Goal: Task Accomplishment & Management: Manage account settings

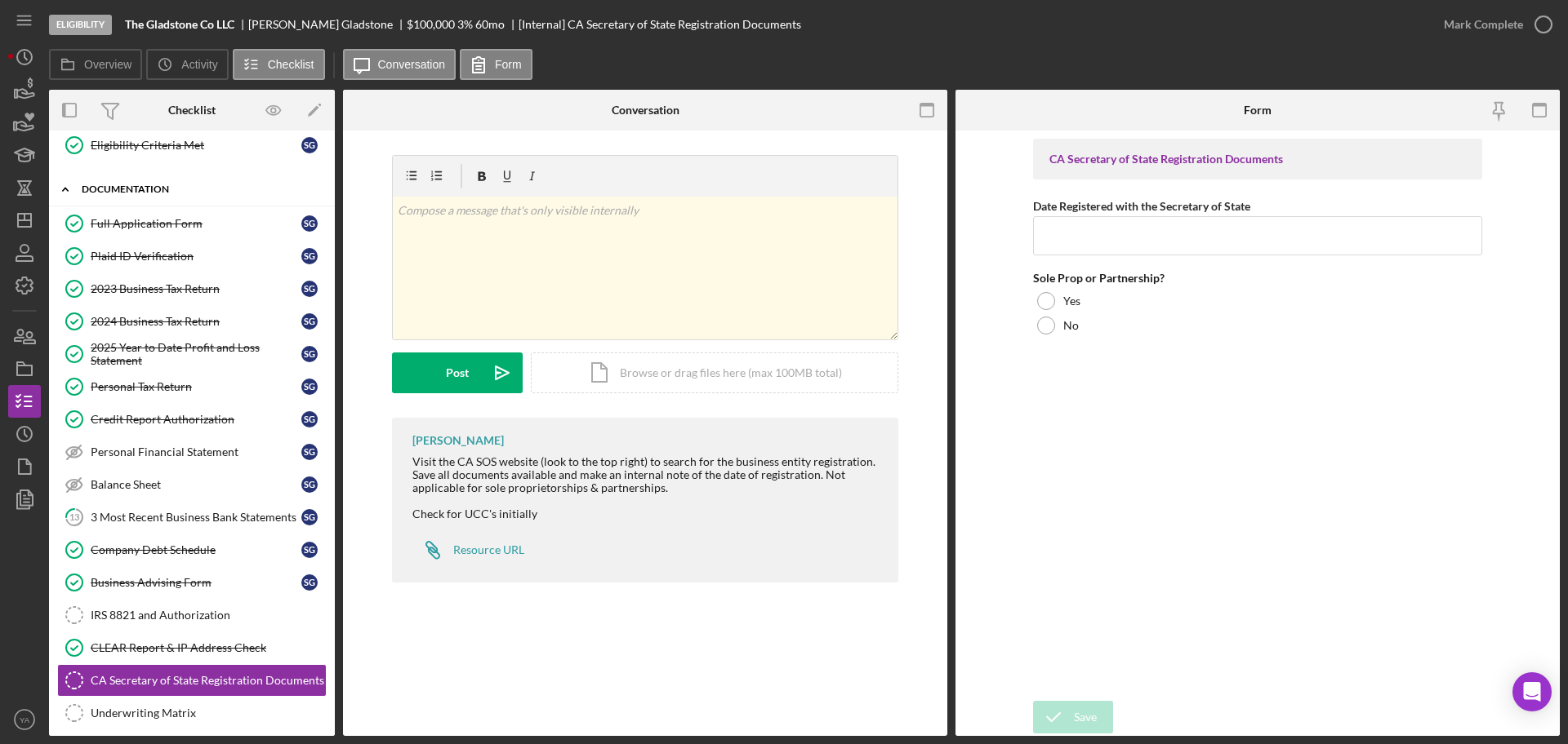
scroll to position [77, 0]
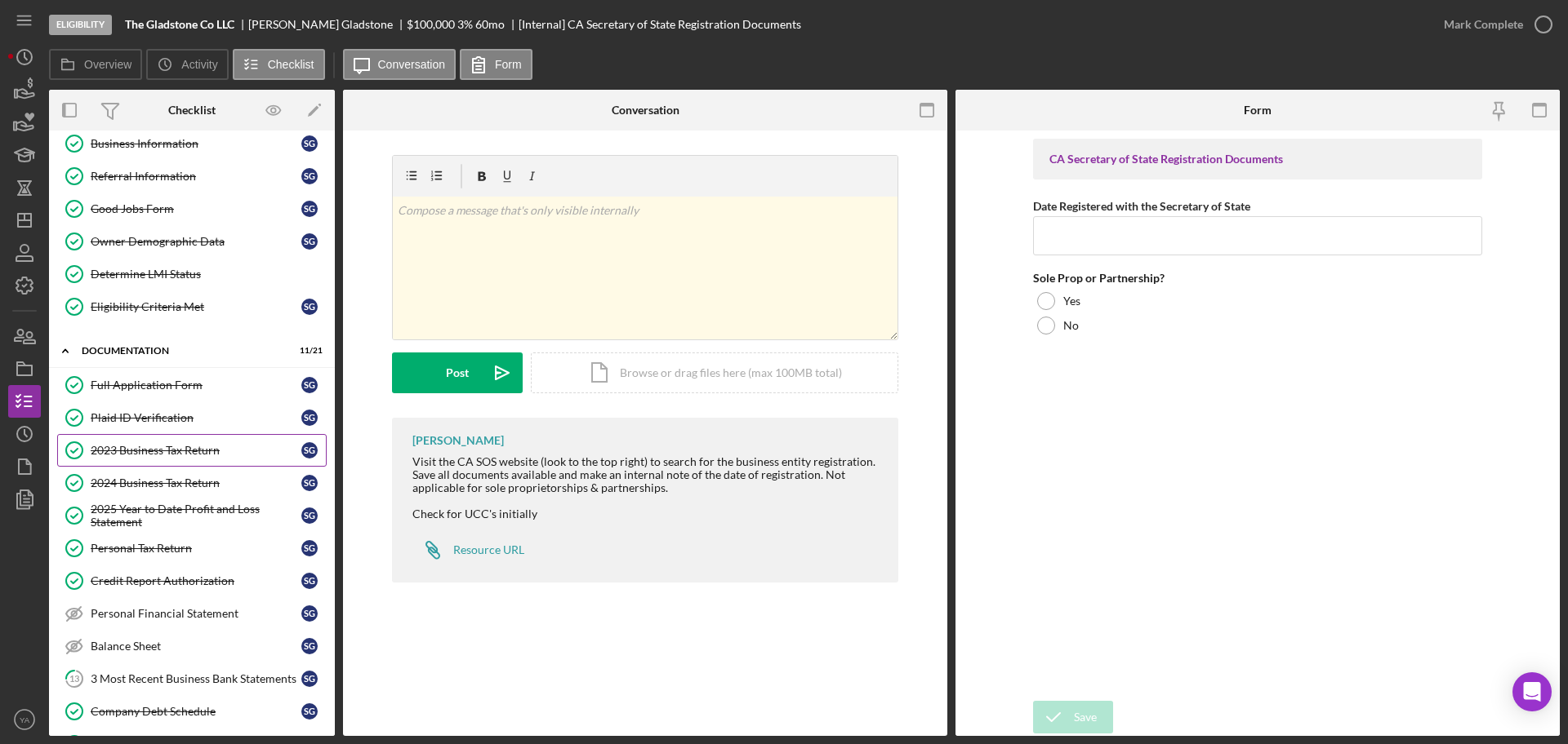
click at [166, 458] on link "2023 Business Tax Return 2023 Business Tax Return S G" at bounding box center [192, 450] width 270 height 33
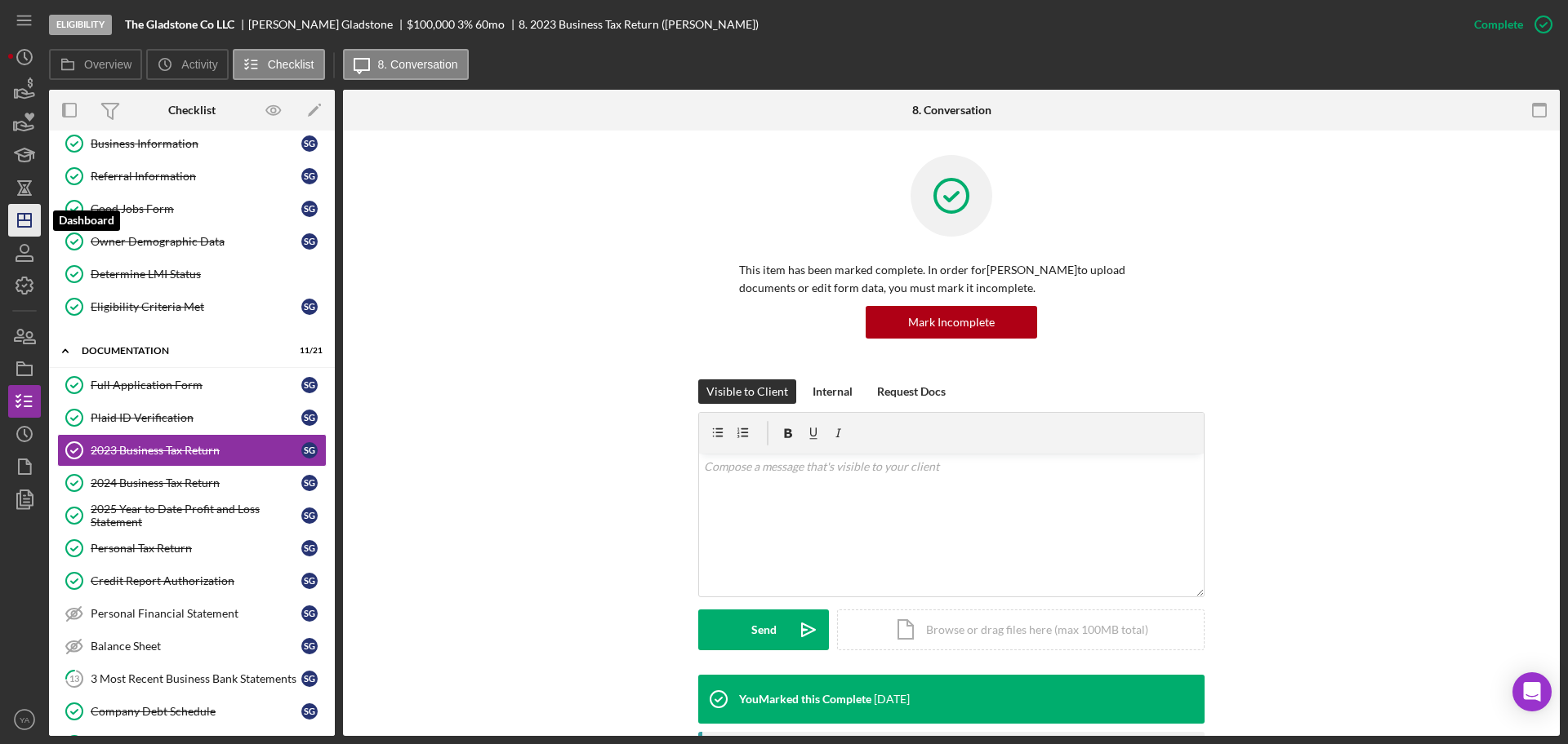
click at [9, 215] on icon "Icon/Dashboard" at bounding box center [24, 220] width 41 height 41
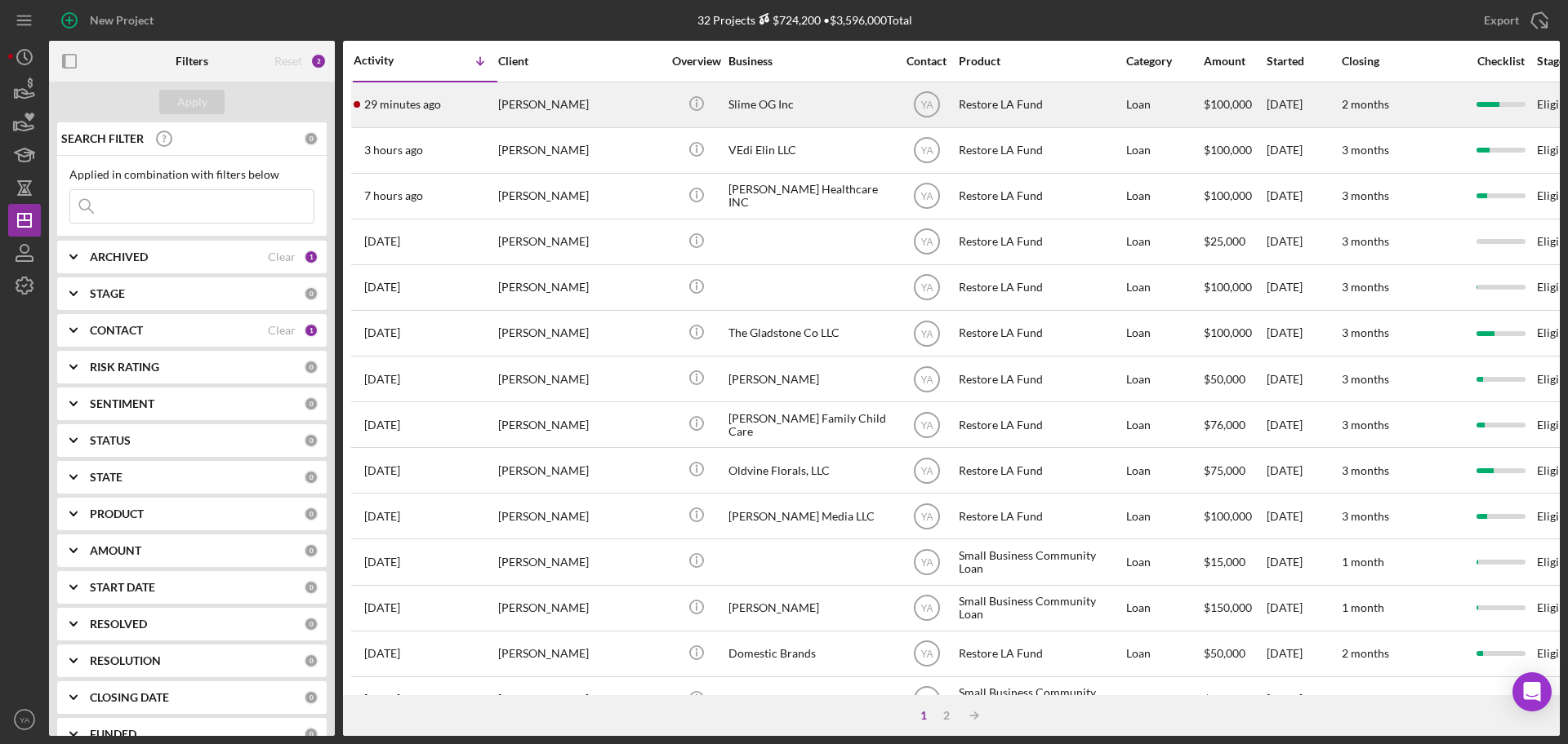
click at [783, 117] on div "Slime OG Inc" at bounding box center [809, 105] width 163 height 43
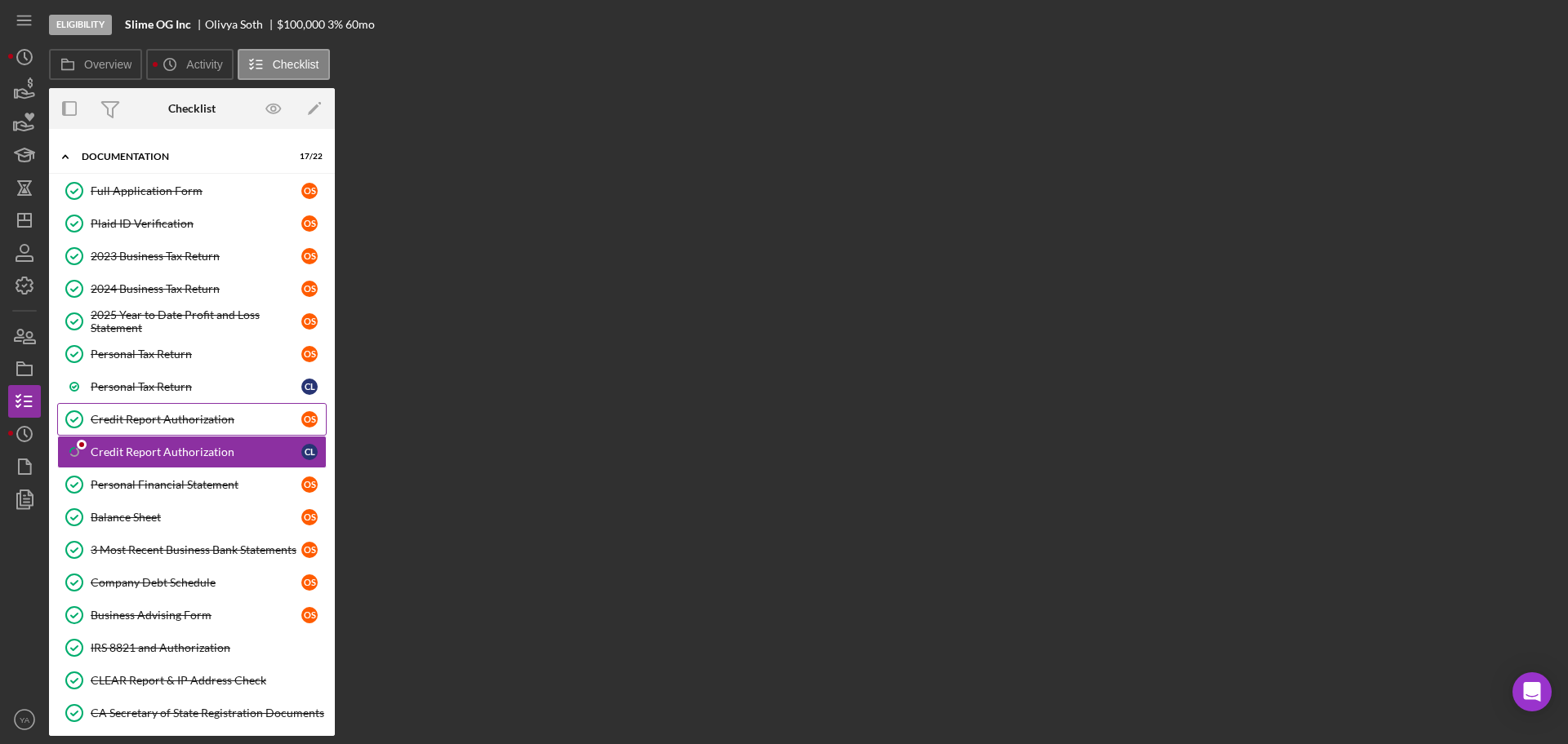
scroll to position [88, 0]
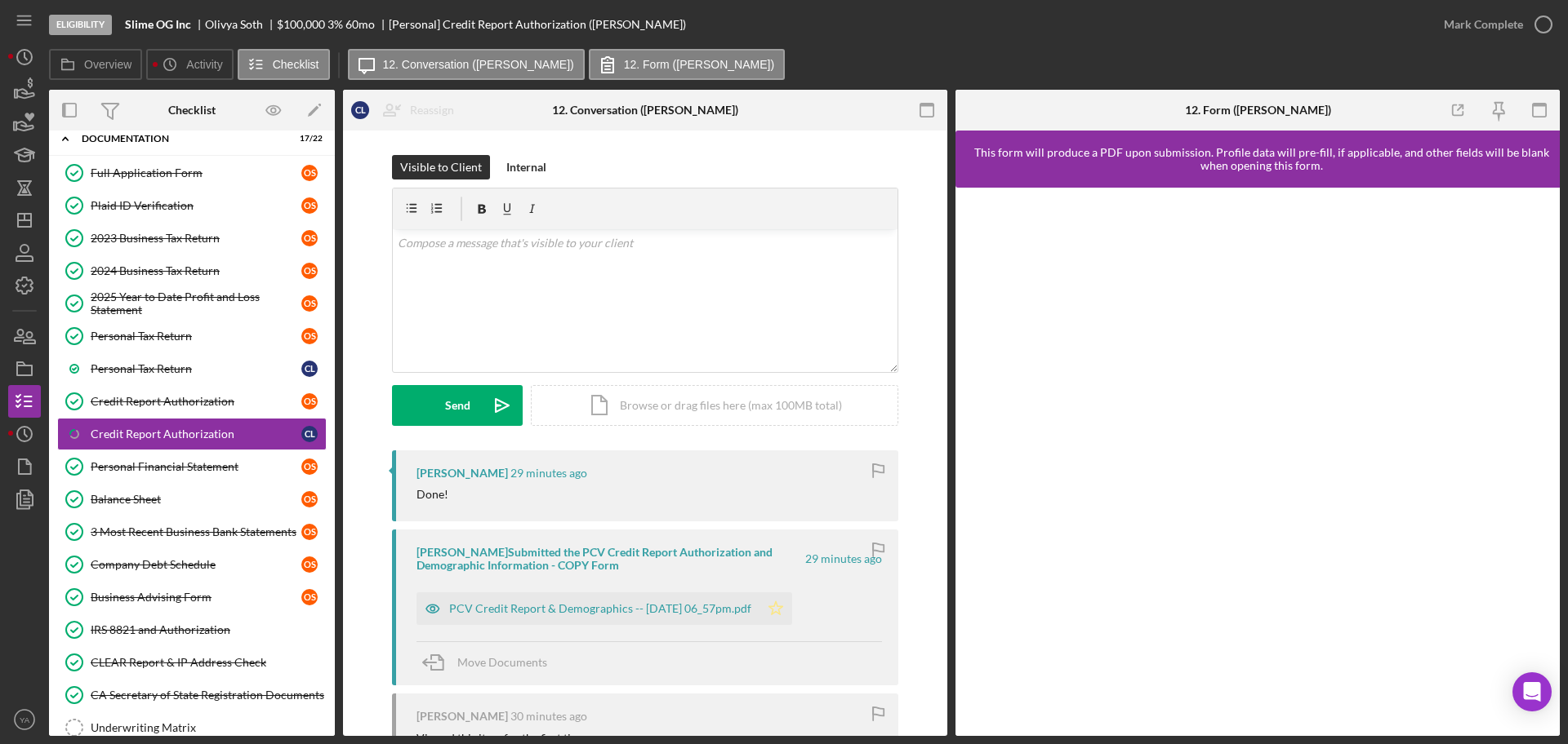
click at [791, 605] on icon "Icon/Star" at bounding box center [776, 608] width 33 height 33
click at [1548, 26] on icon "button" at bounding box center [1543, 24] width 41 height 41
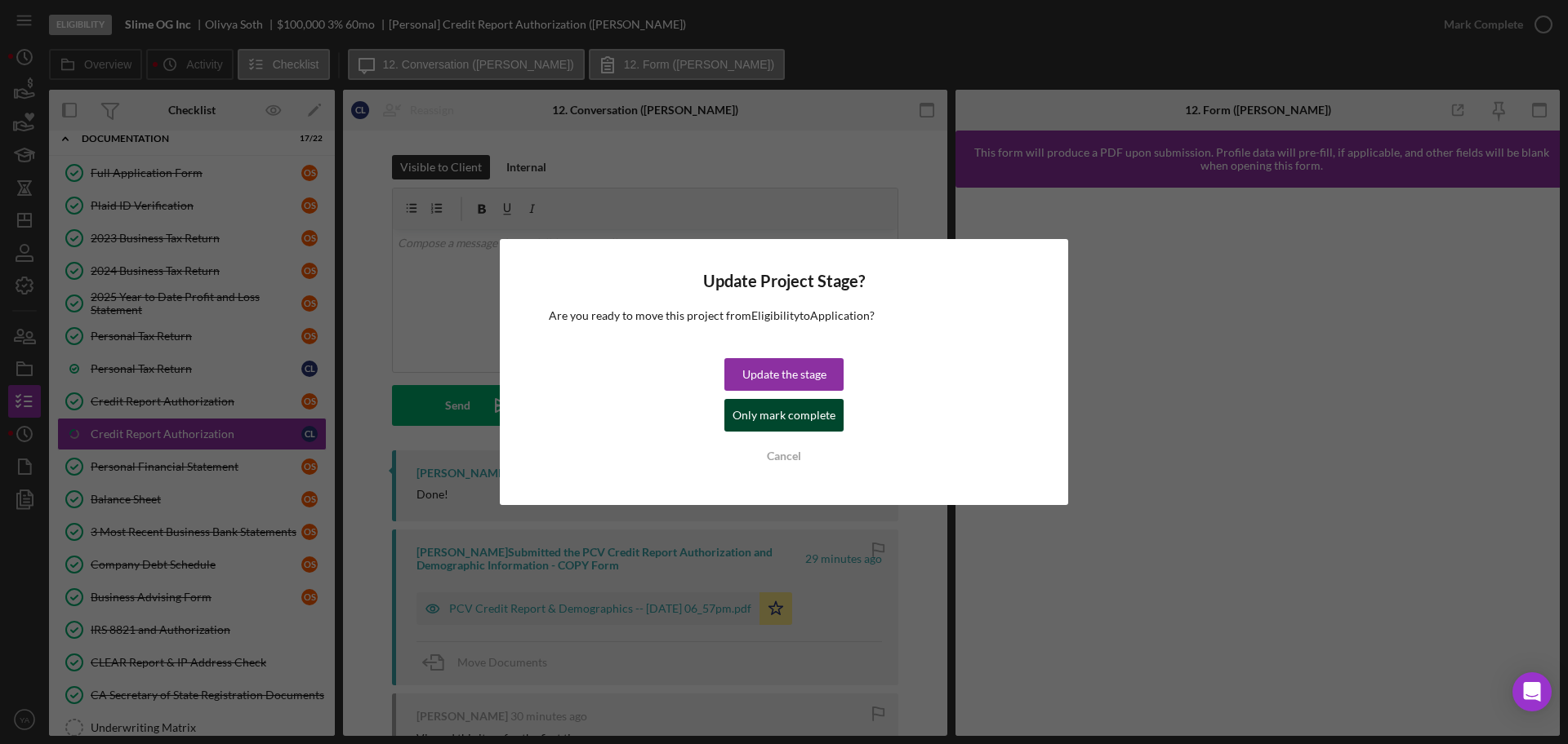
click at [797, 417] on div "Only mark complete" at bounding box center [783, 415] width 103 height 33
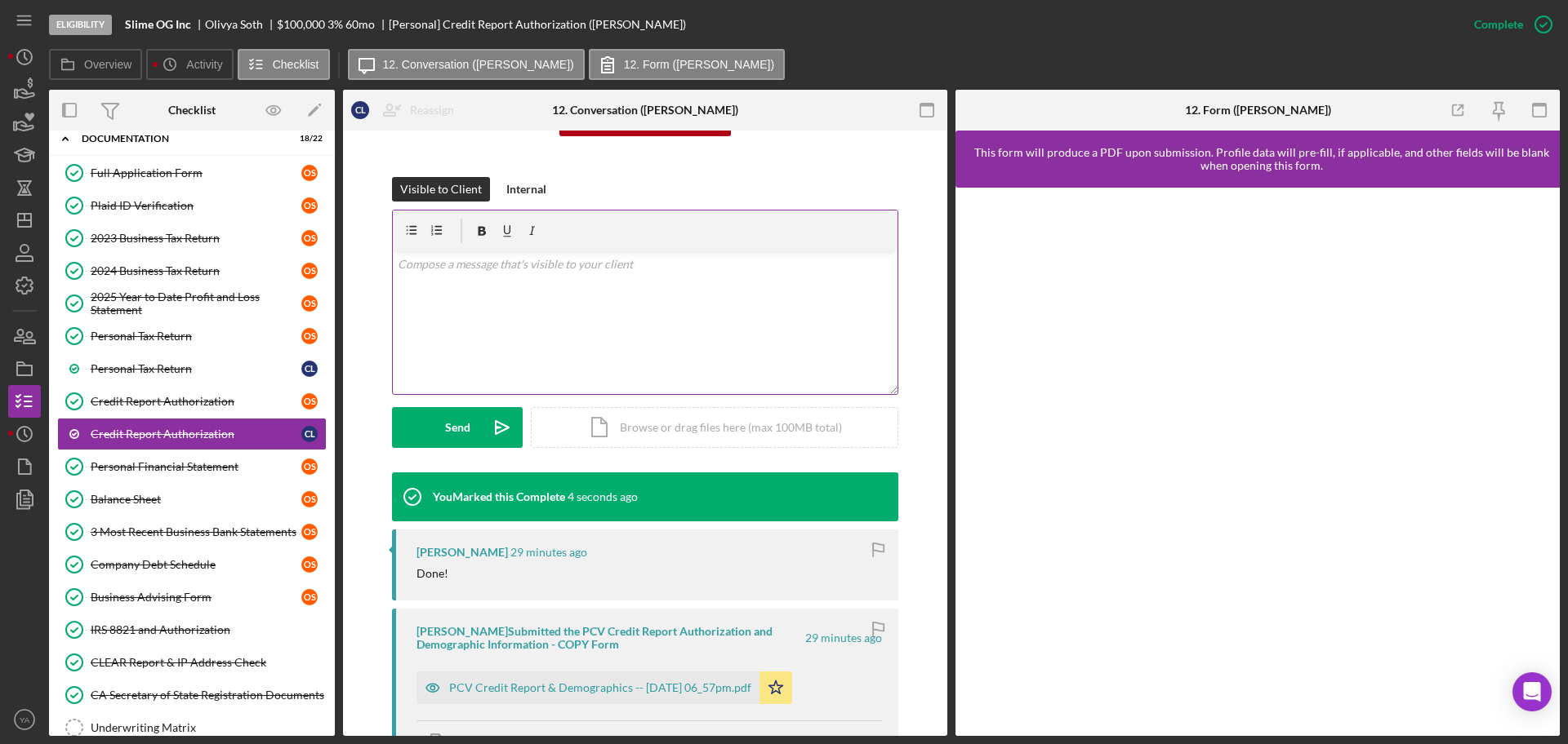
scroll to position [102, 0]
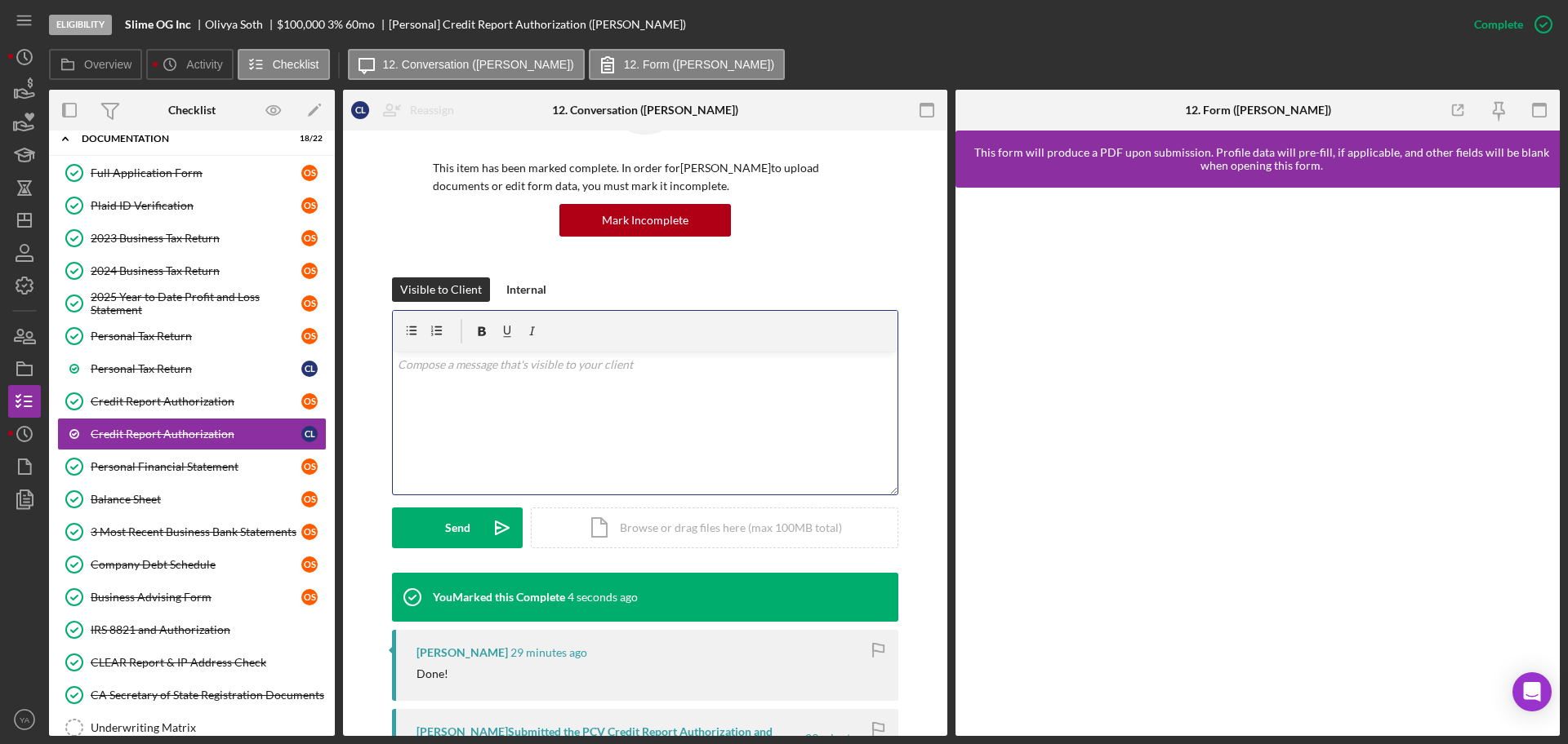
click at [523, 427] on div "v Color teal Color pink Remove color Add row above Add row below Add column bef…" at bounding box center [644, 422] width 505 height 142
click at [442, 525] on button "Send Icon/icon-invite-send" at bounding box center [457, 527] width 130 height 41
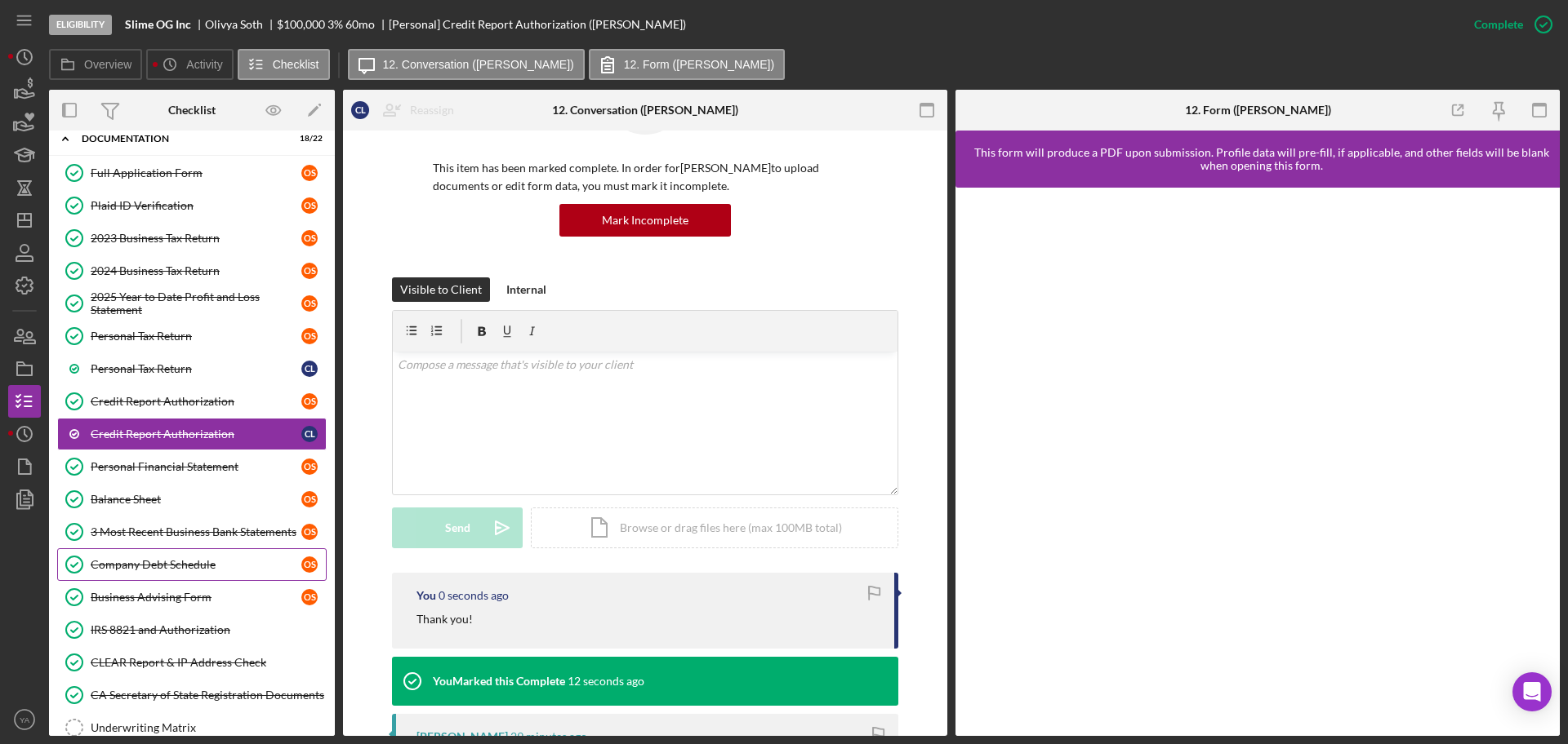
scroll to position [292, 0]
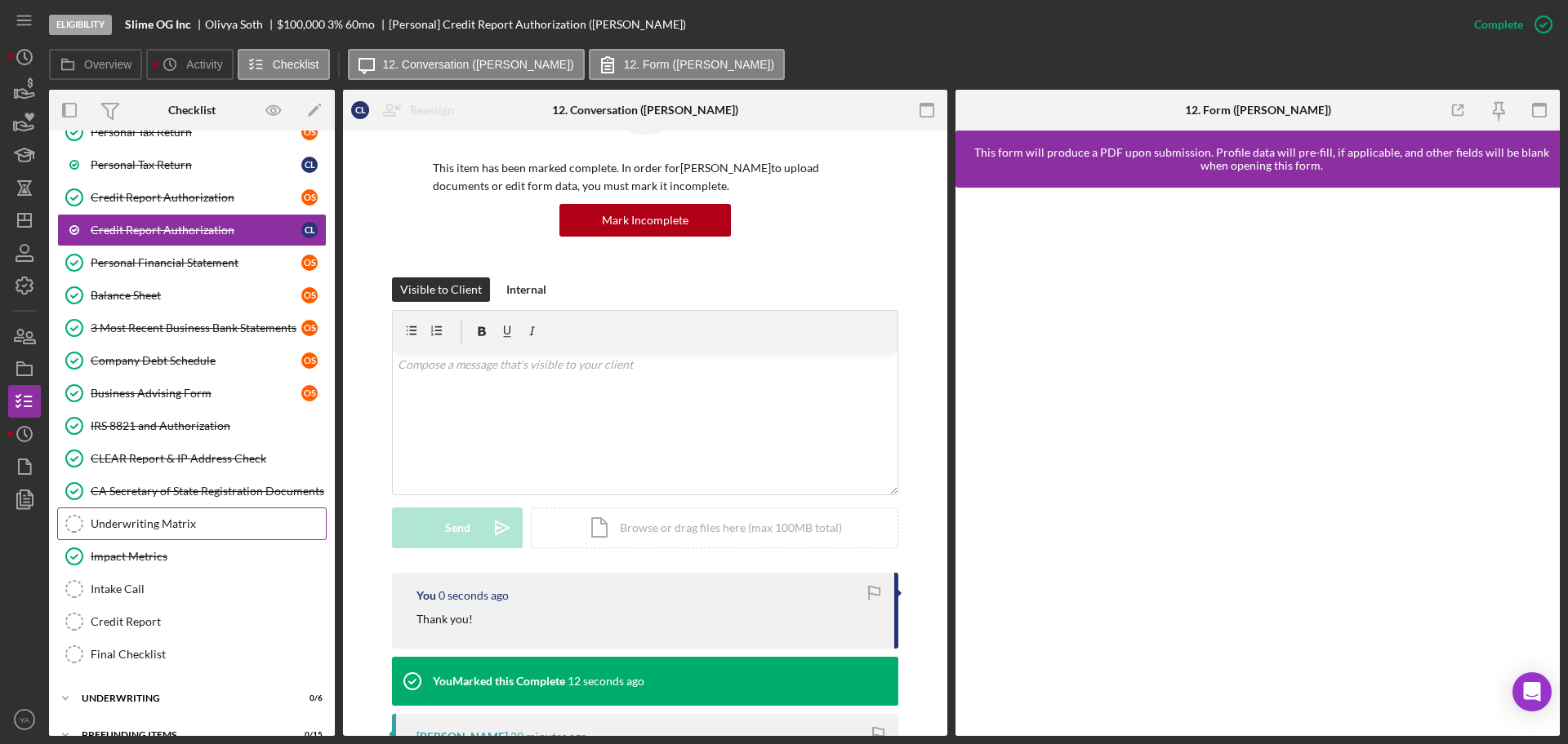
click at [192, 518] on div "Underwriting Matrix" at bounding box center [208, 524] width 235 height 13
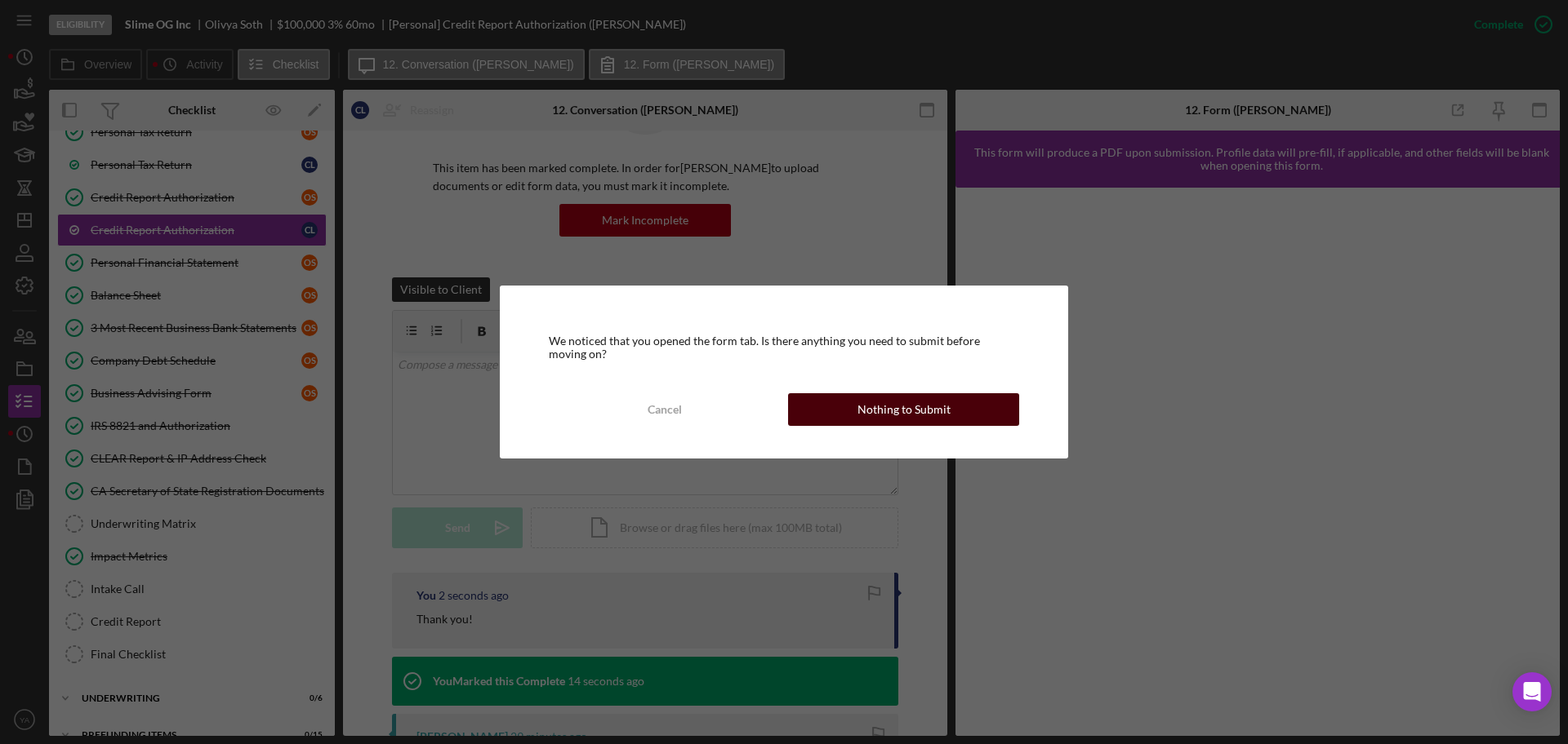
click at [865, 409] on div "Nothing to Submit" at bounding box center [904, 409] width 93 height 33
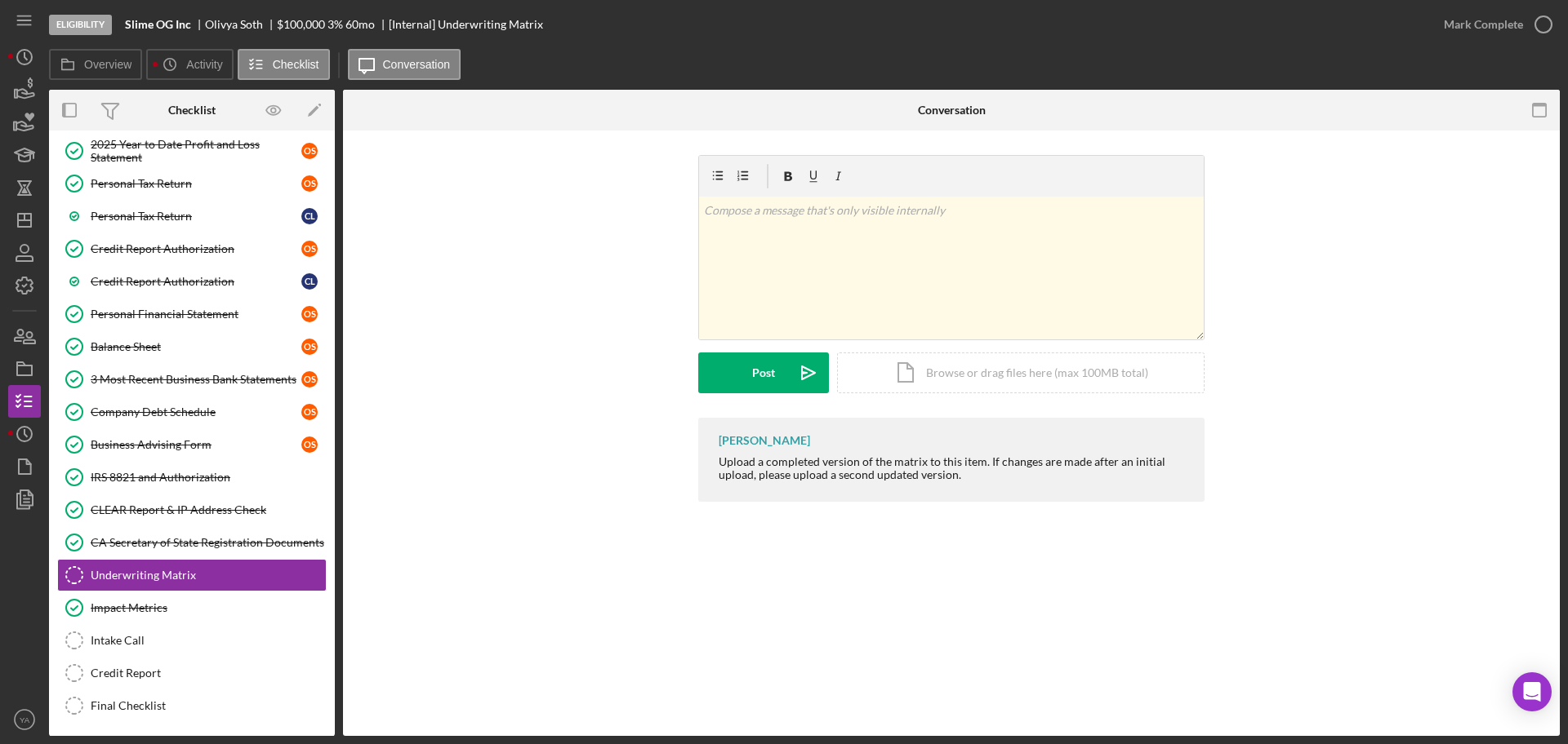
scroll to position [317, 0]
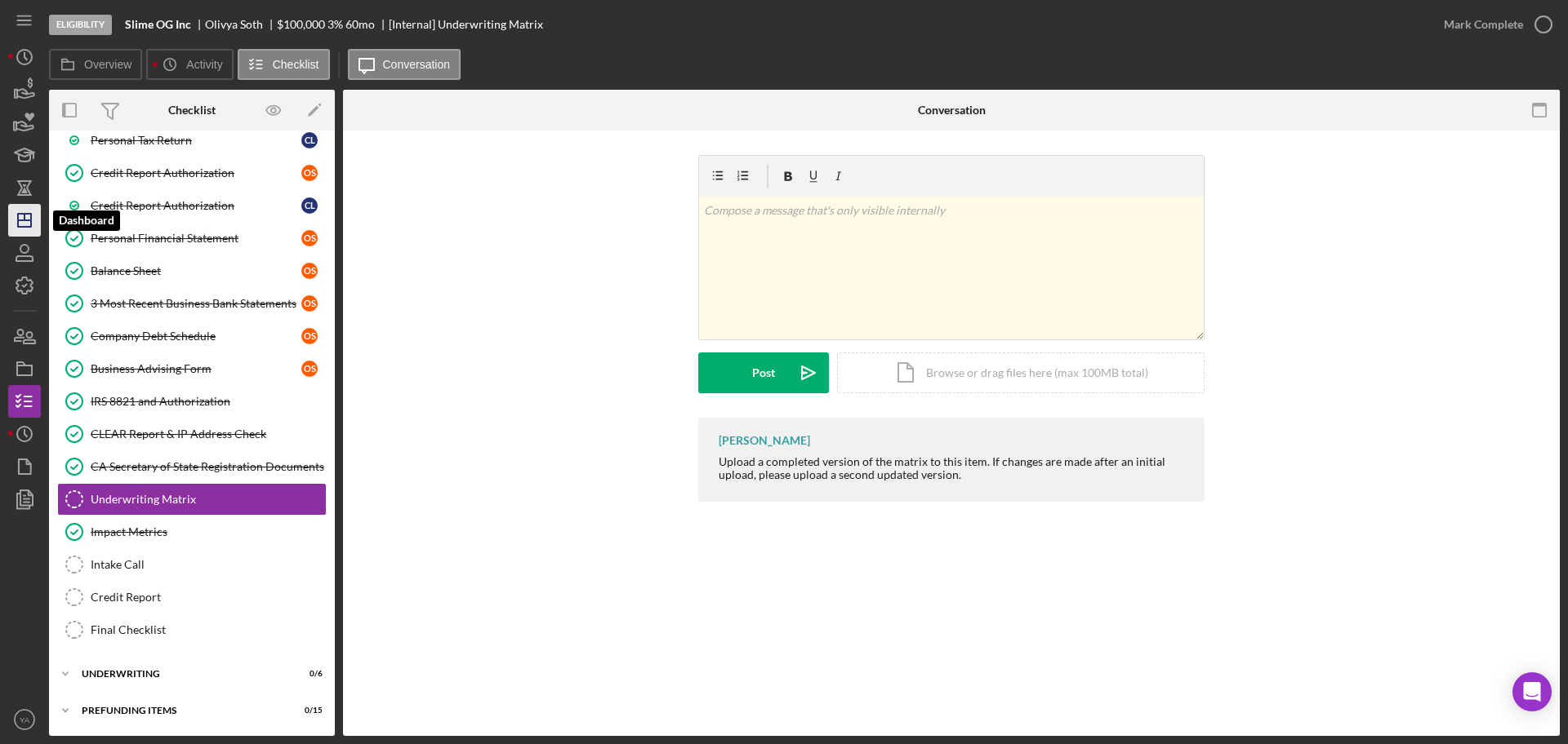
click at [21, 217] on icon "Icon/Dashboard" at bounding box center [24, 220] width 41 height 41
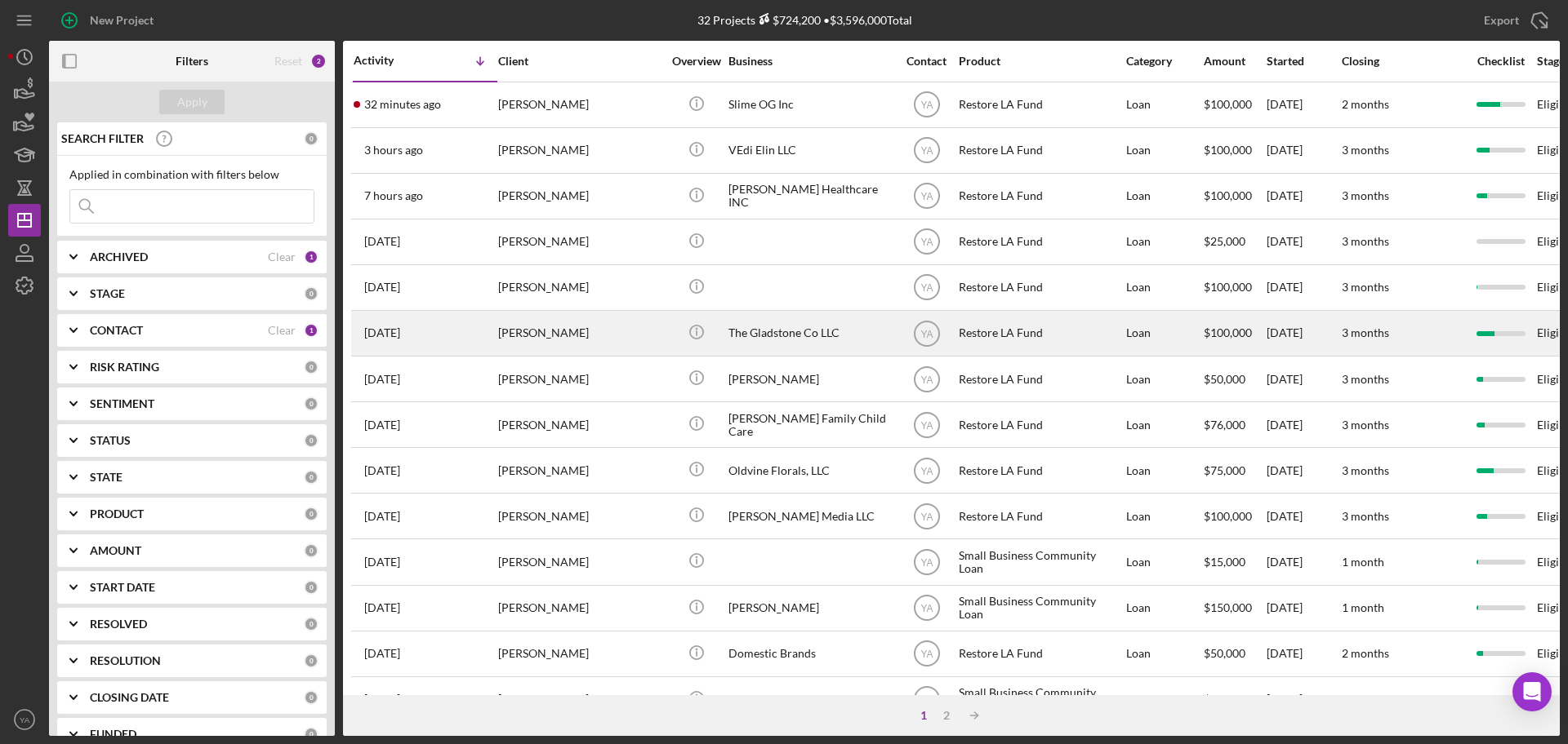
click at [776, 330] on div "The Gladstone Co LLC" at bounding box center [809, 334] width 163 height 43
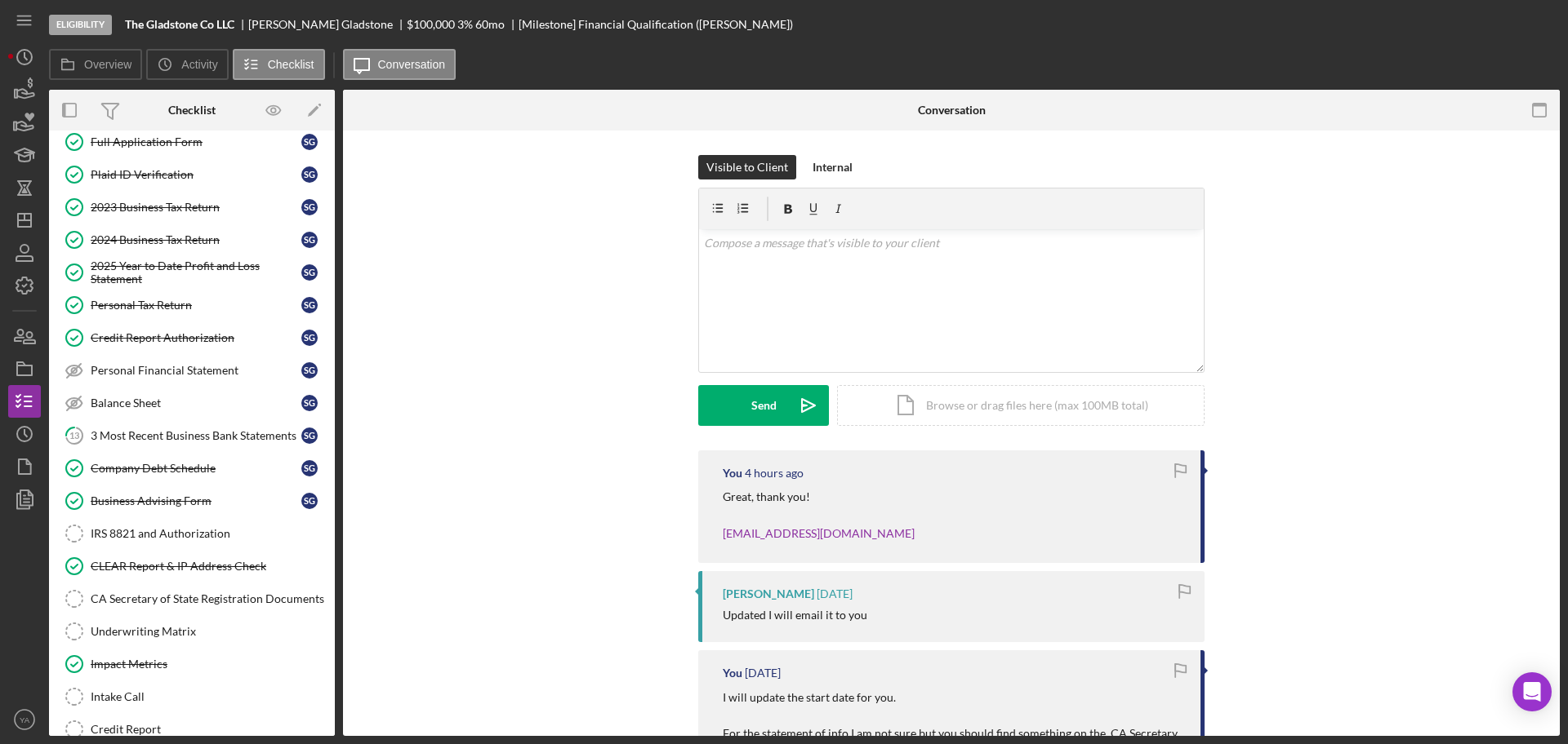
scroll to position [246, 0]
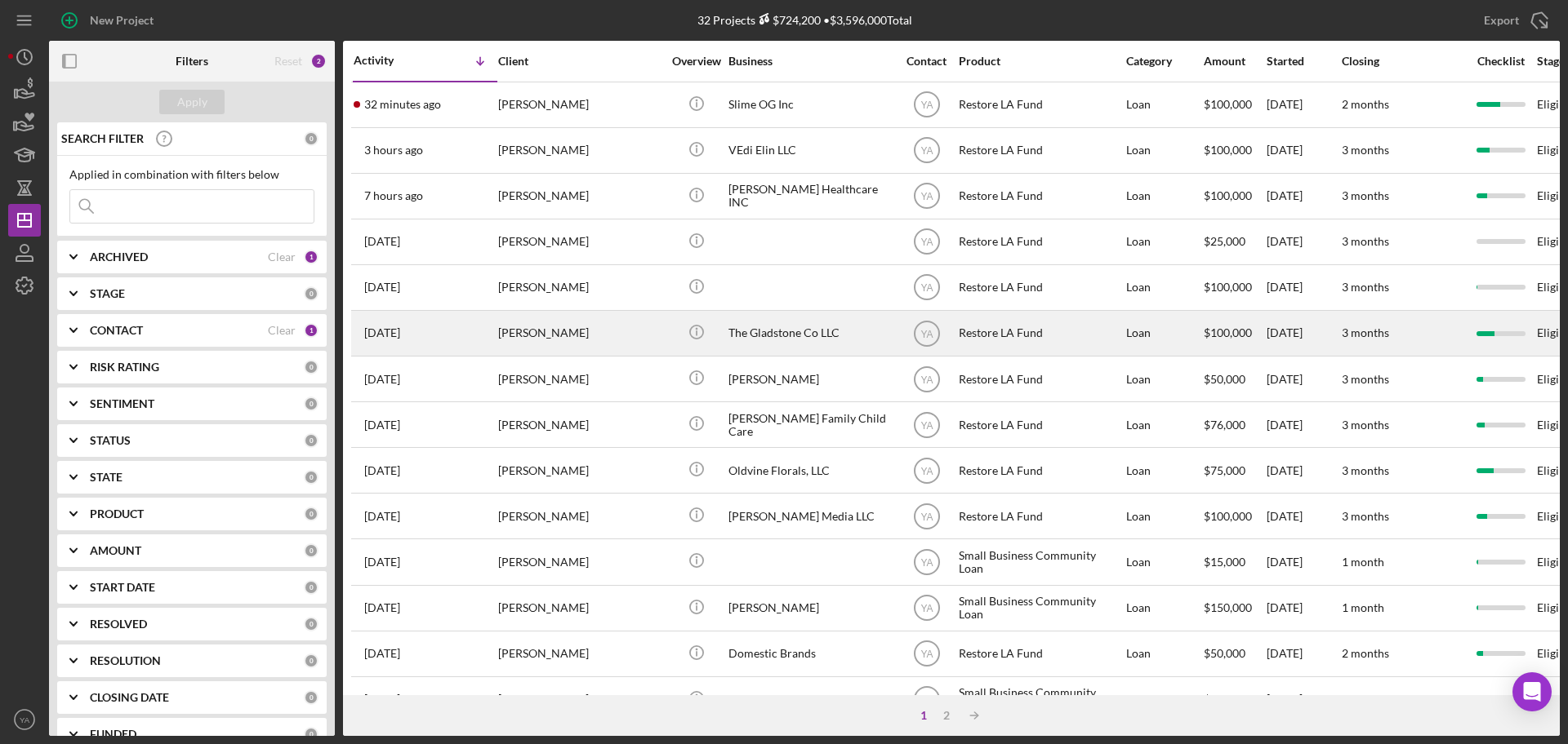
click at [798, 339] on div "The Gladstone Co LLC" at bounding box center [809, 334] width 163 height 43
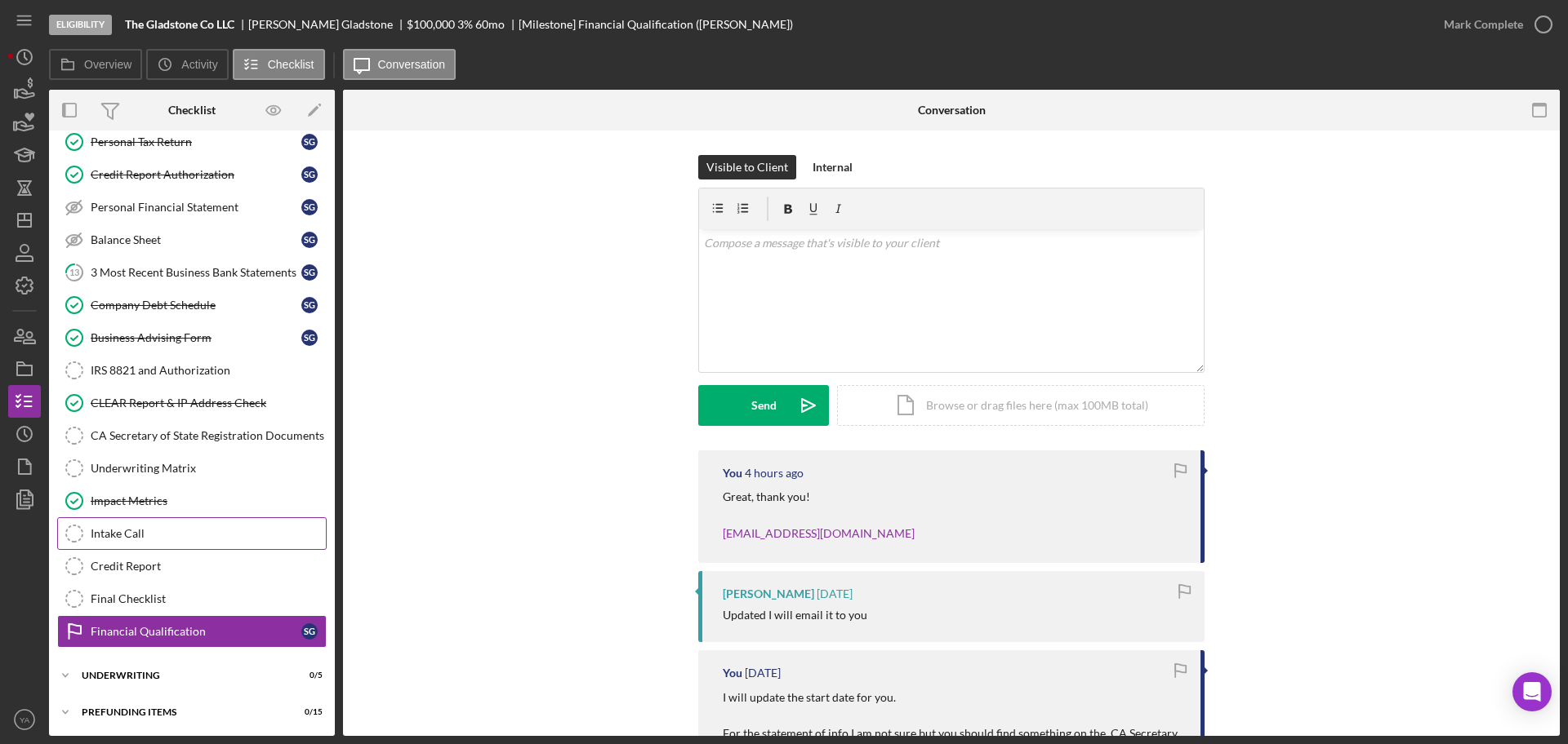
scroll to position [248, 0]
click at [210, 405] on div "CLEAR Report & IP Address Check" at bounding box center [208, 402] width 235 height 13
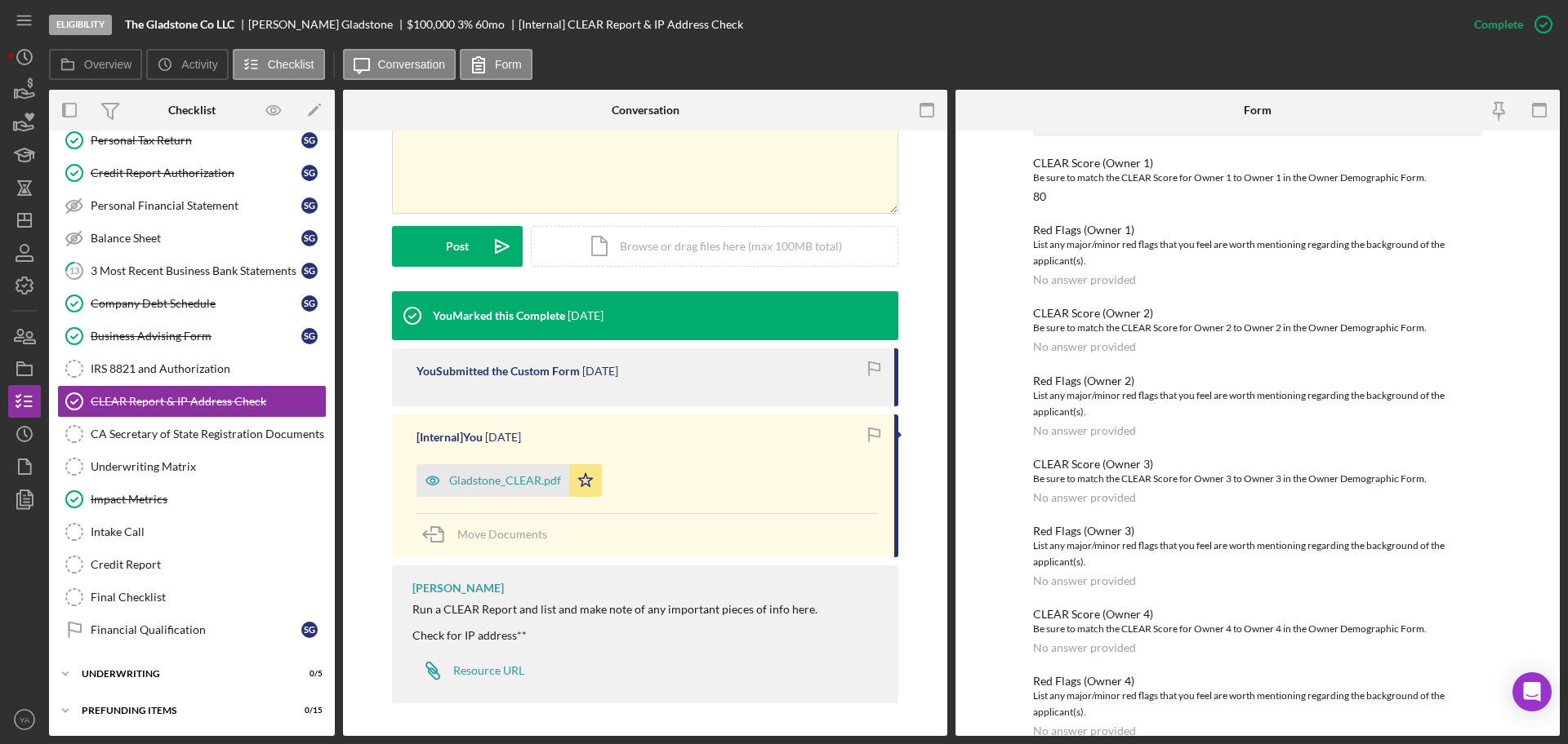
scroll to position [204, 0]
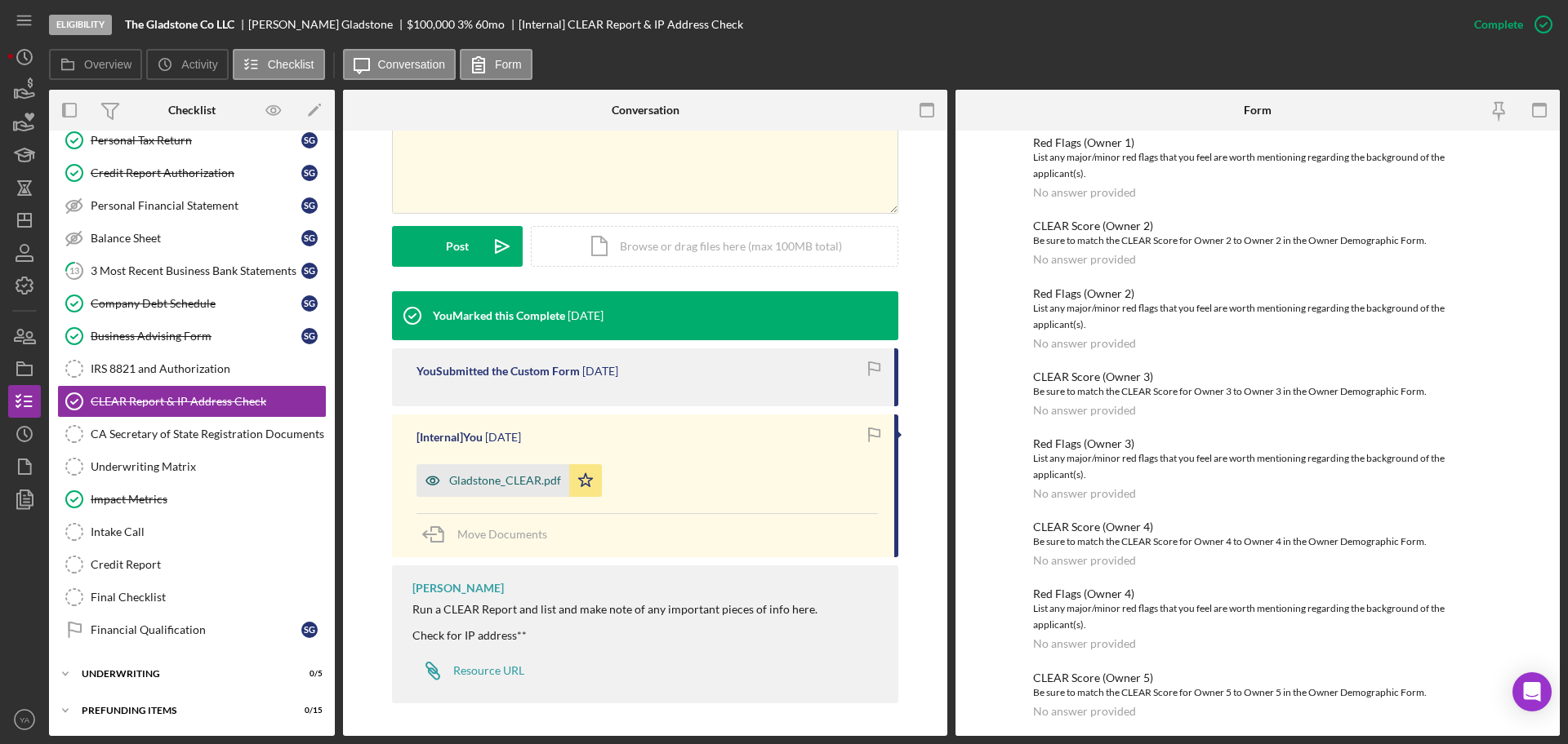
click at [489, 476] on div "Gladstone_CLEAR.pdf" at bounding box center [505, 481] width 112 height 13
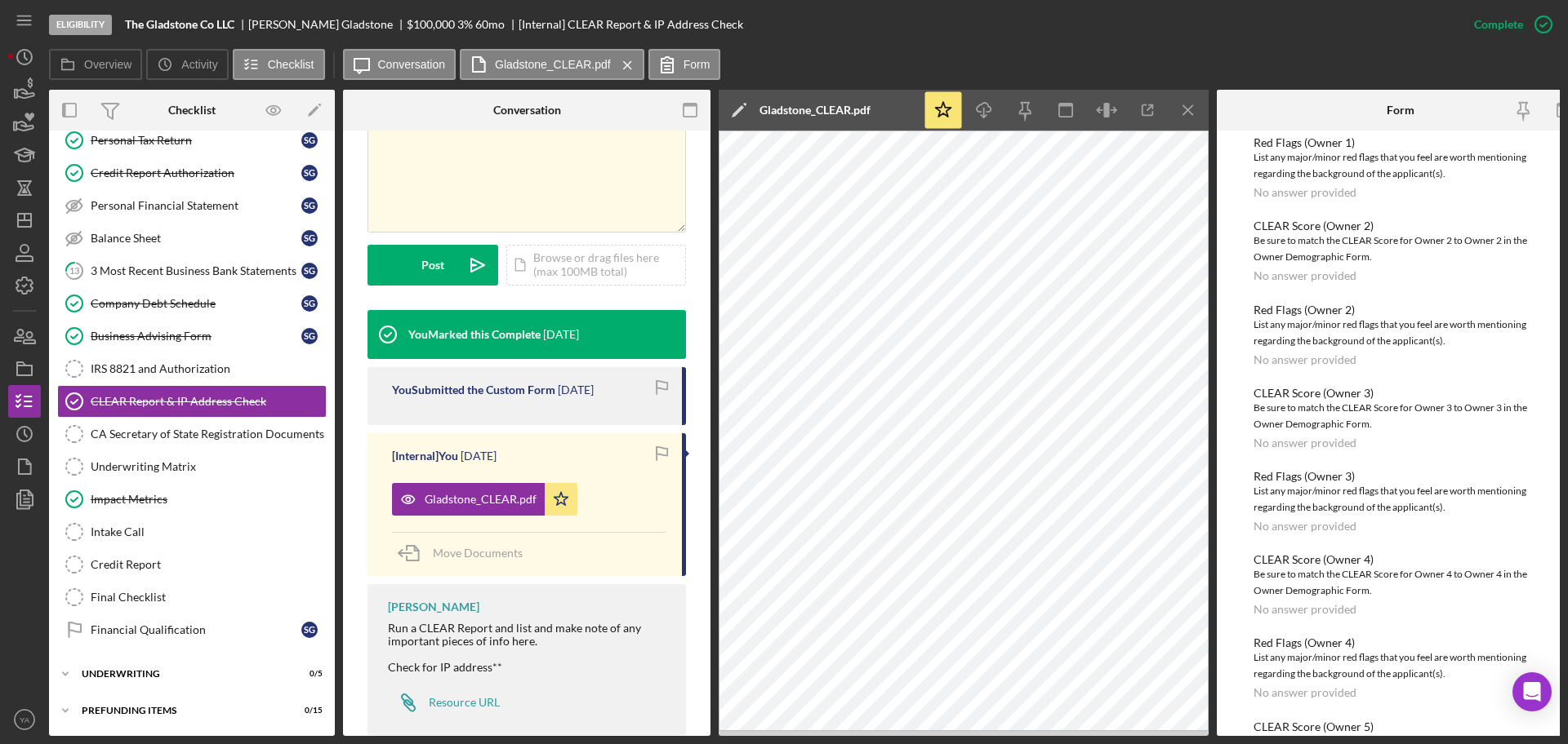
scroll to position [253, 0]
click at [1185, 124] on icon "Icon/Menu Close" at bounding box center [1188, 110] width 37 height 37
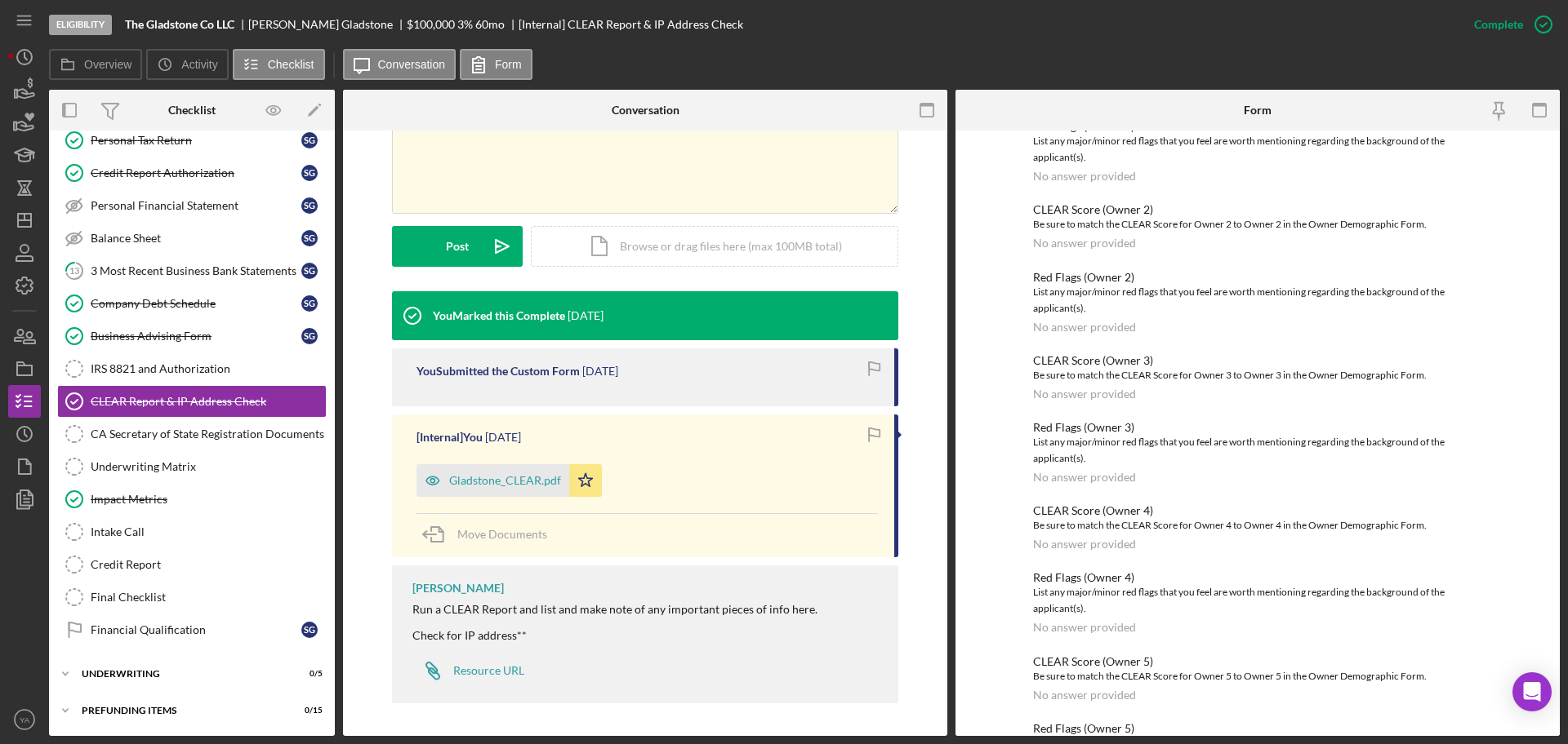
scroll to position [204, 0]
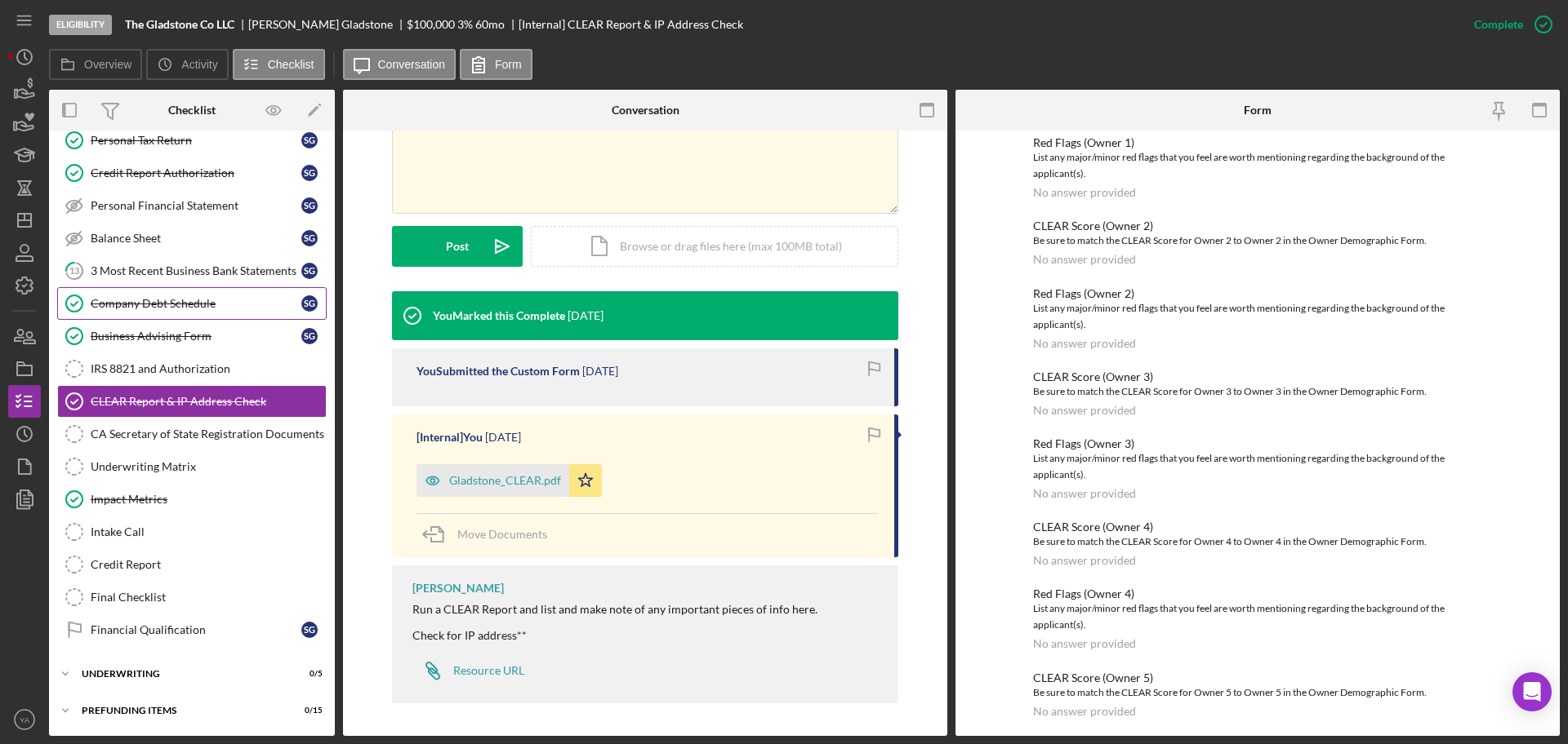
click at [212, 301] on div "Company Debt Schedule" at bounding box center [195, 304] width 210 height 13
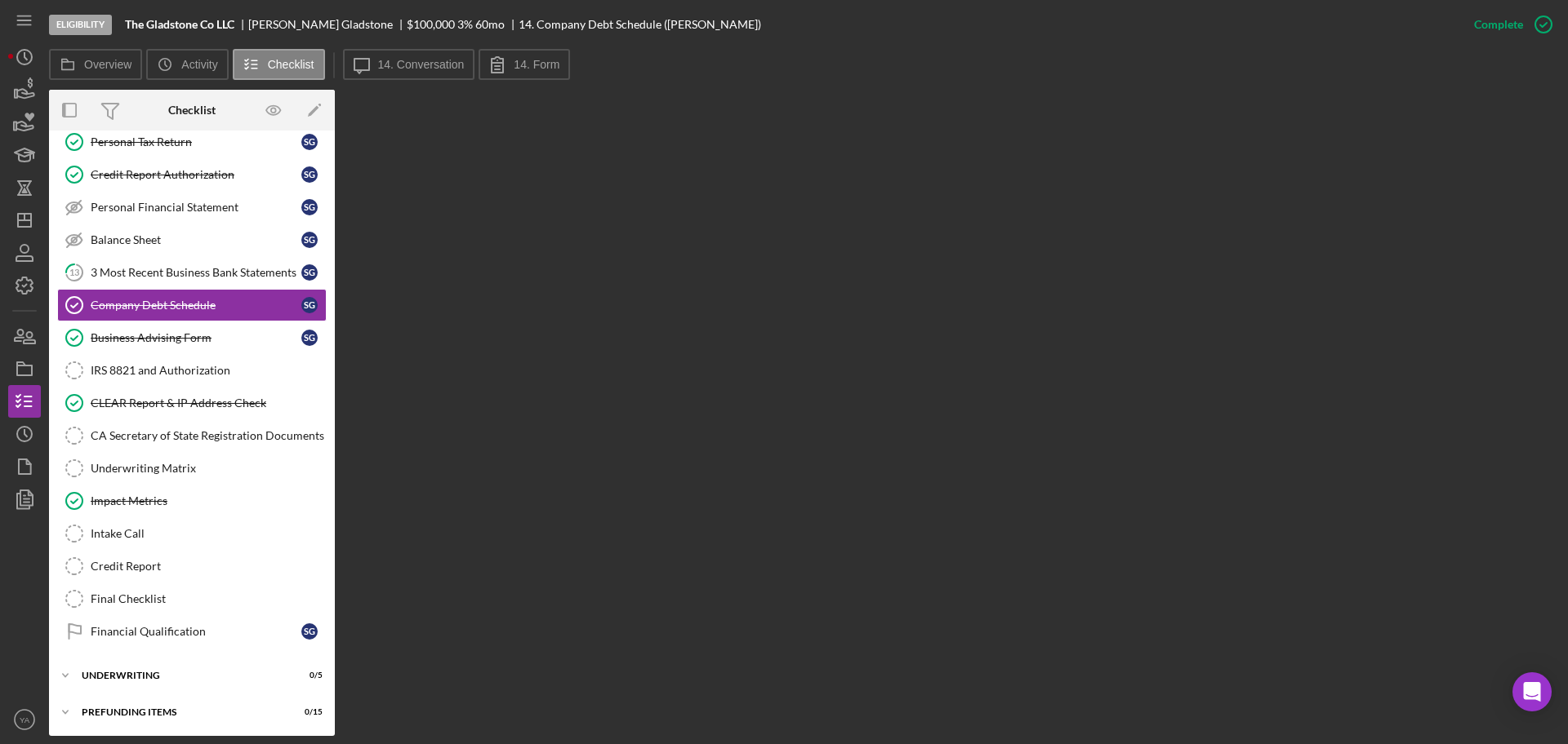
scroll to position [248, 0]
click at [420, 60] on label "14. Conversation" at bounding box center [422, 64] width 87 height 13
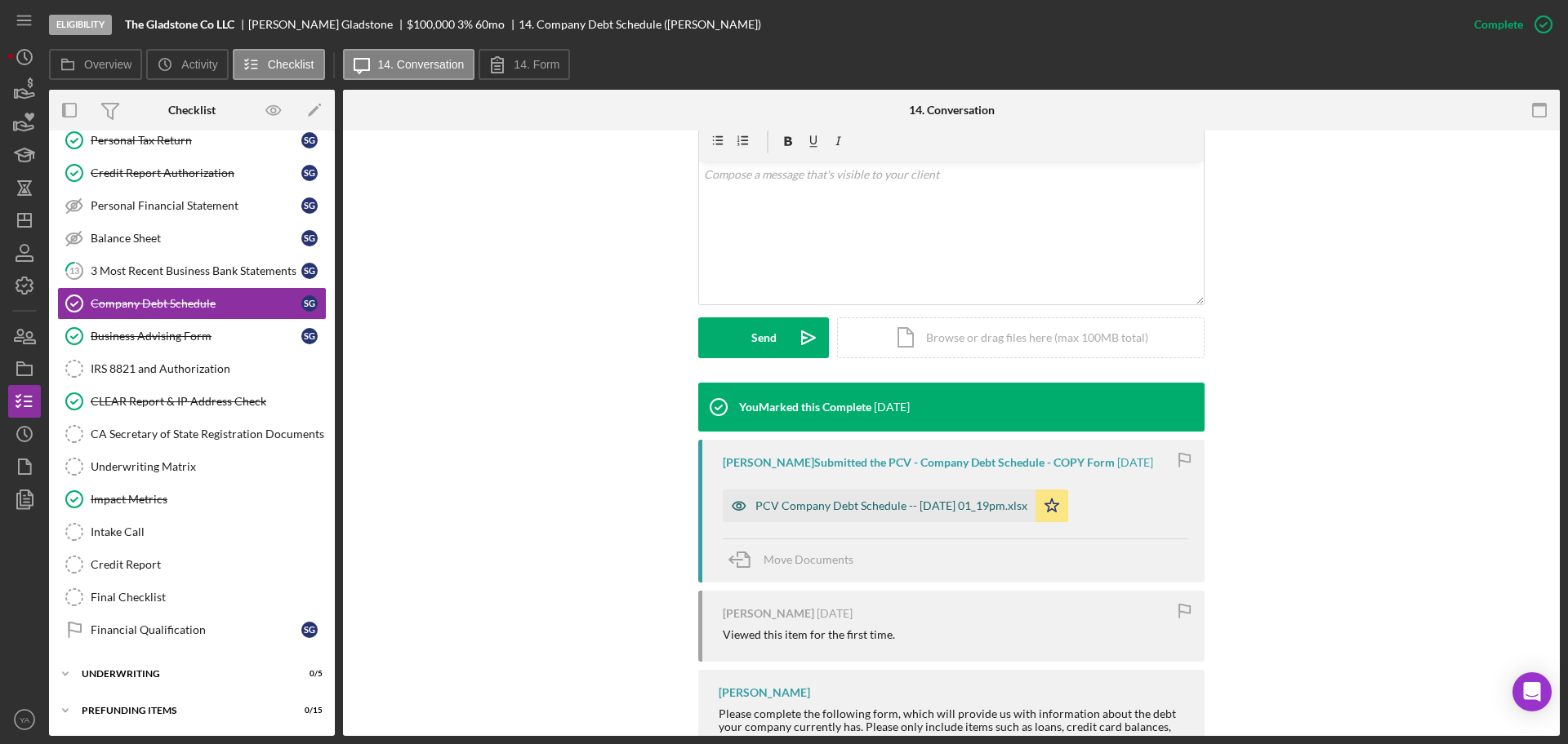
scroll to position [383, 0]
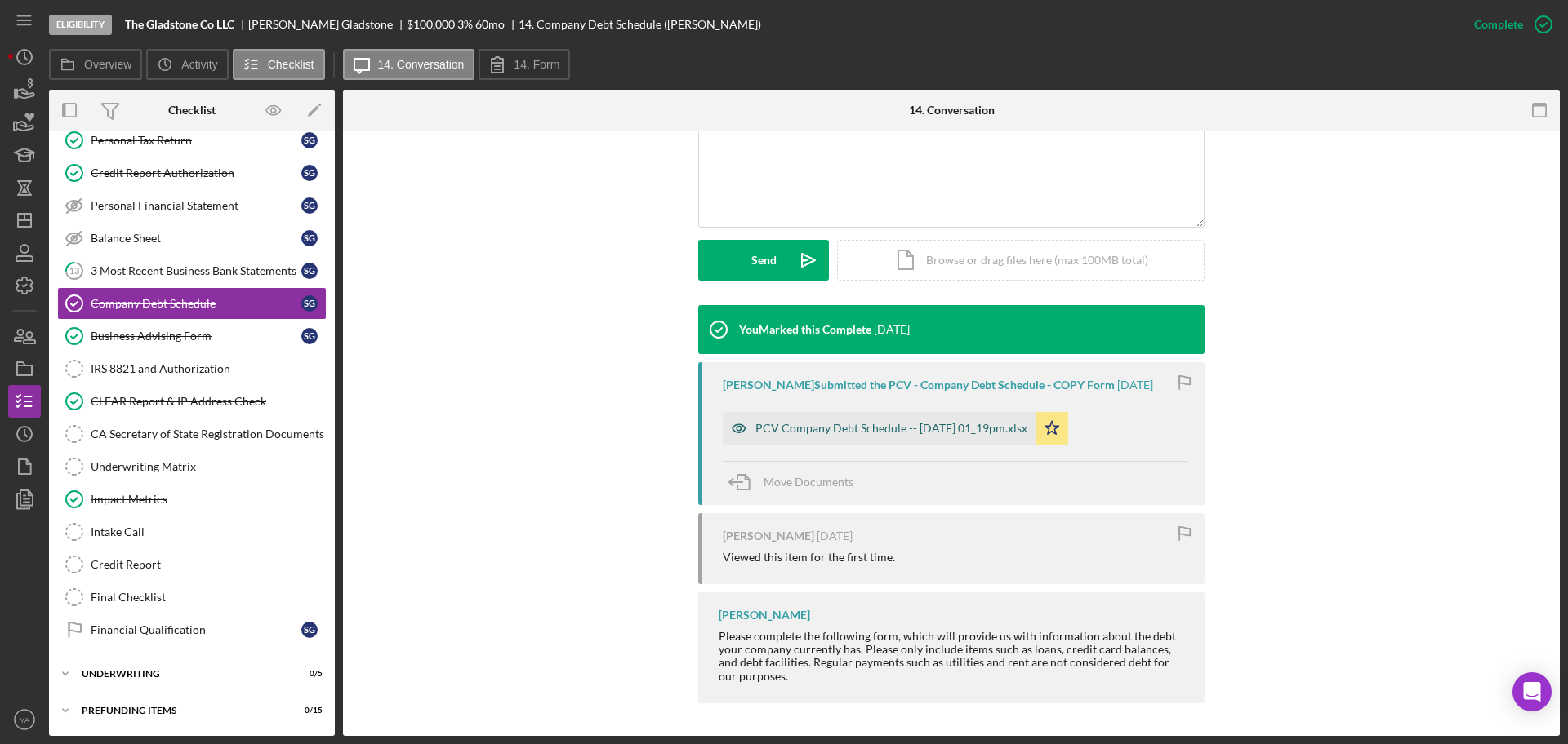
click at [882, 422] on div "PCV Company Debt Schedule -- [DATE] 01_19pm.xlsx" at bounding box center [892, 428] width 272 height 13
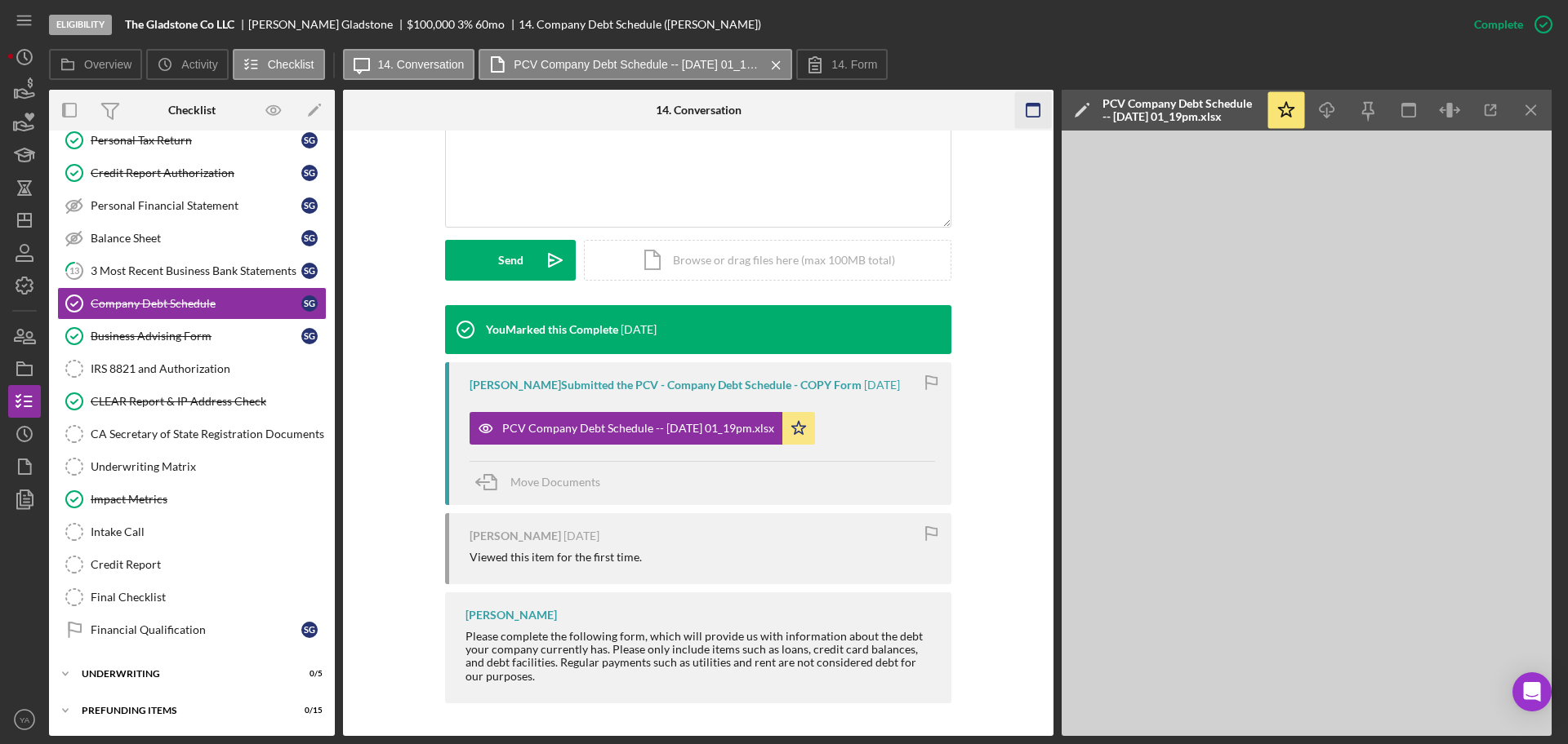
click at [1029, 107] on rect "button" at bounding box center [1033, 105] width 13 height 3
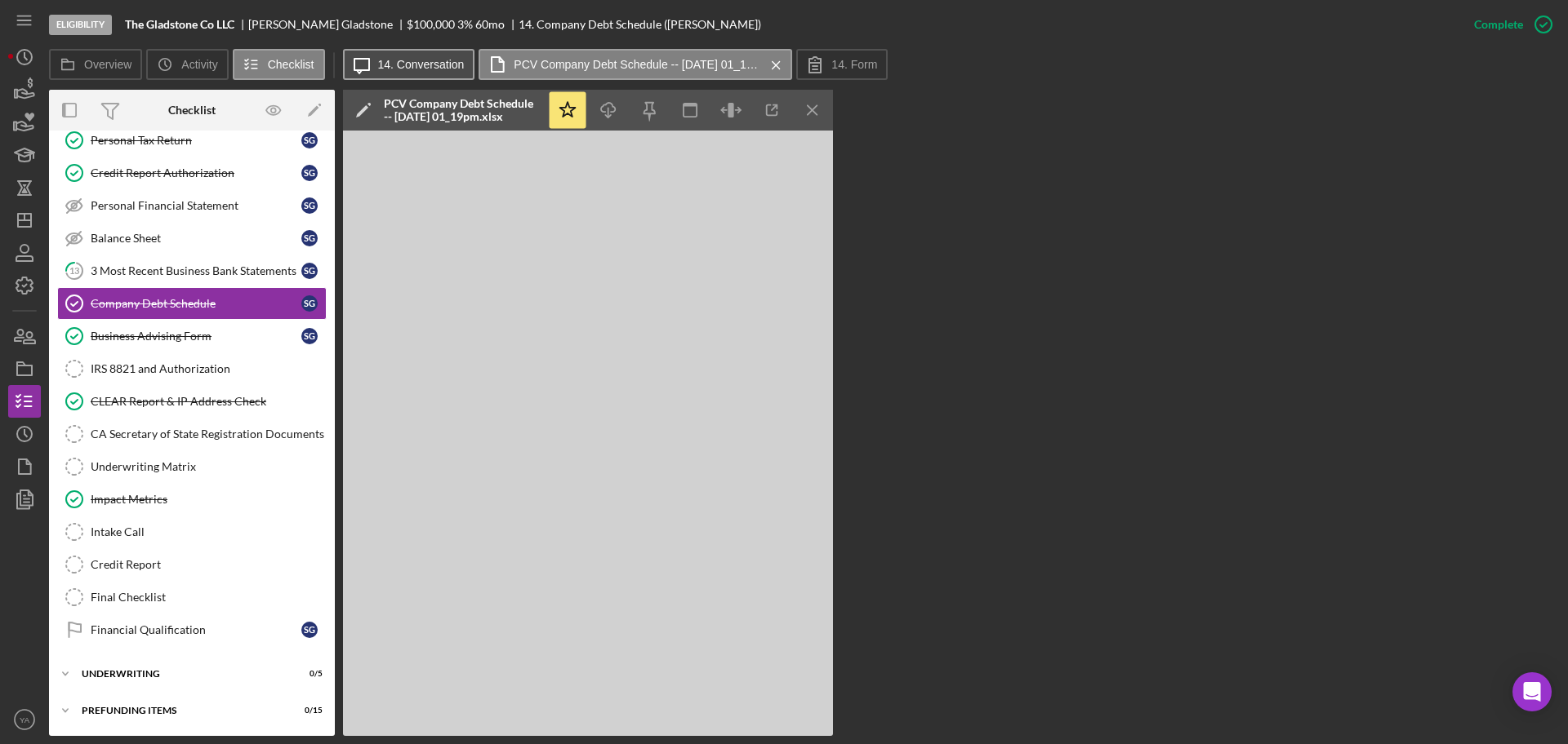
click at [425, 69] on label "14. Conversation" at bounding box center [422, 64] width 87 height 13
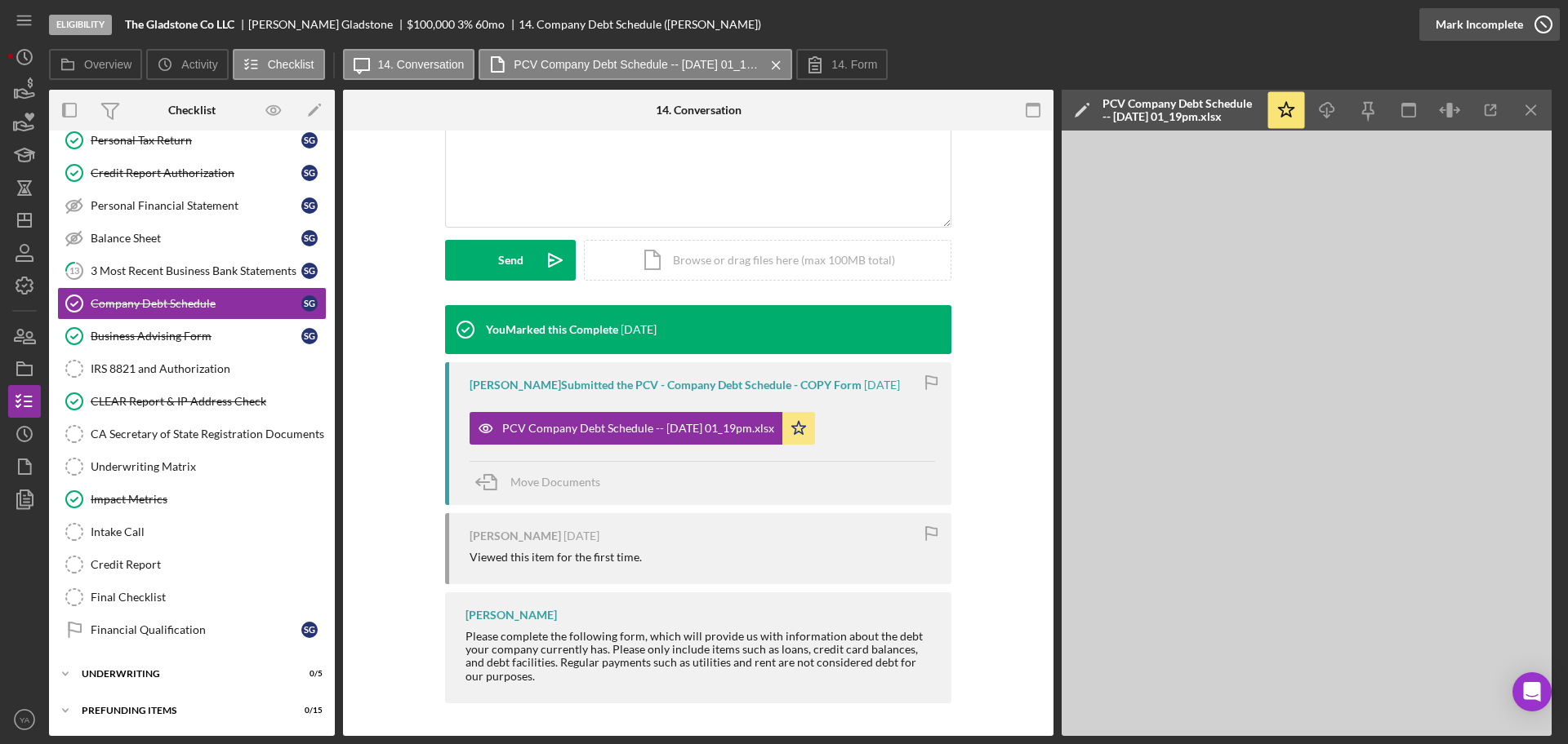
click at [1540, 14] on icon "button" at bounding box center [1543, 24] width 41 height 41
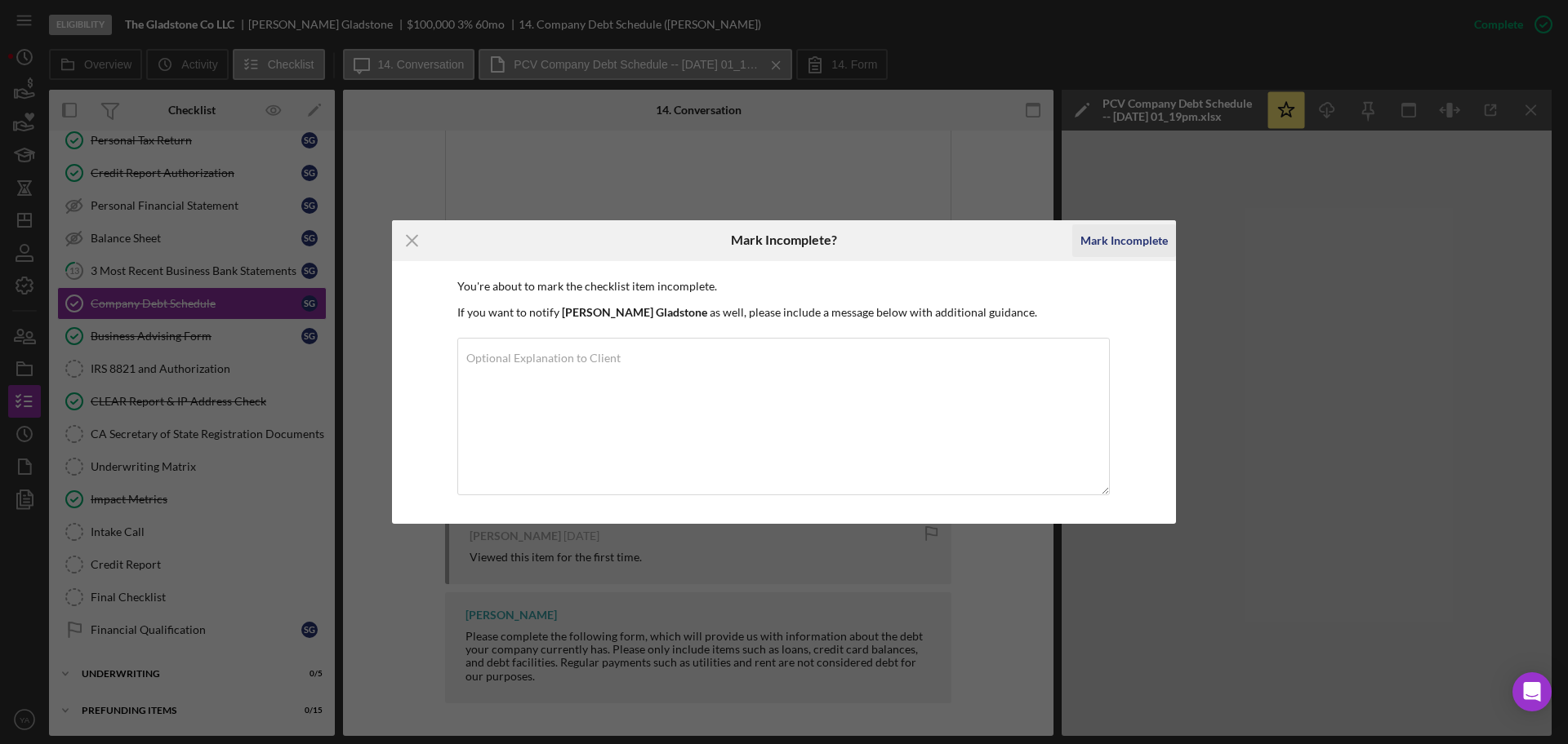
click at [1131, 241] on div "Mark Incomplete" at bounding box center [1124, 240] width 88 height 33
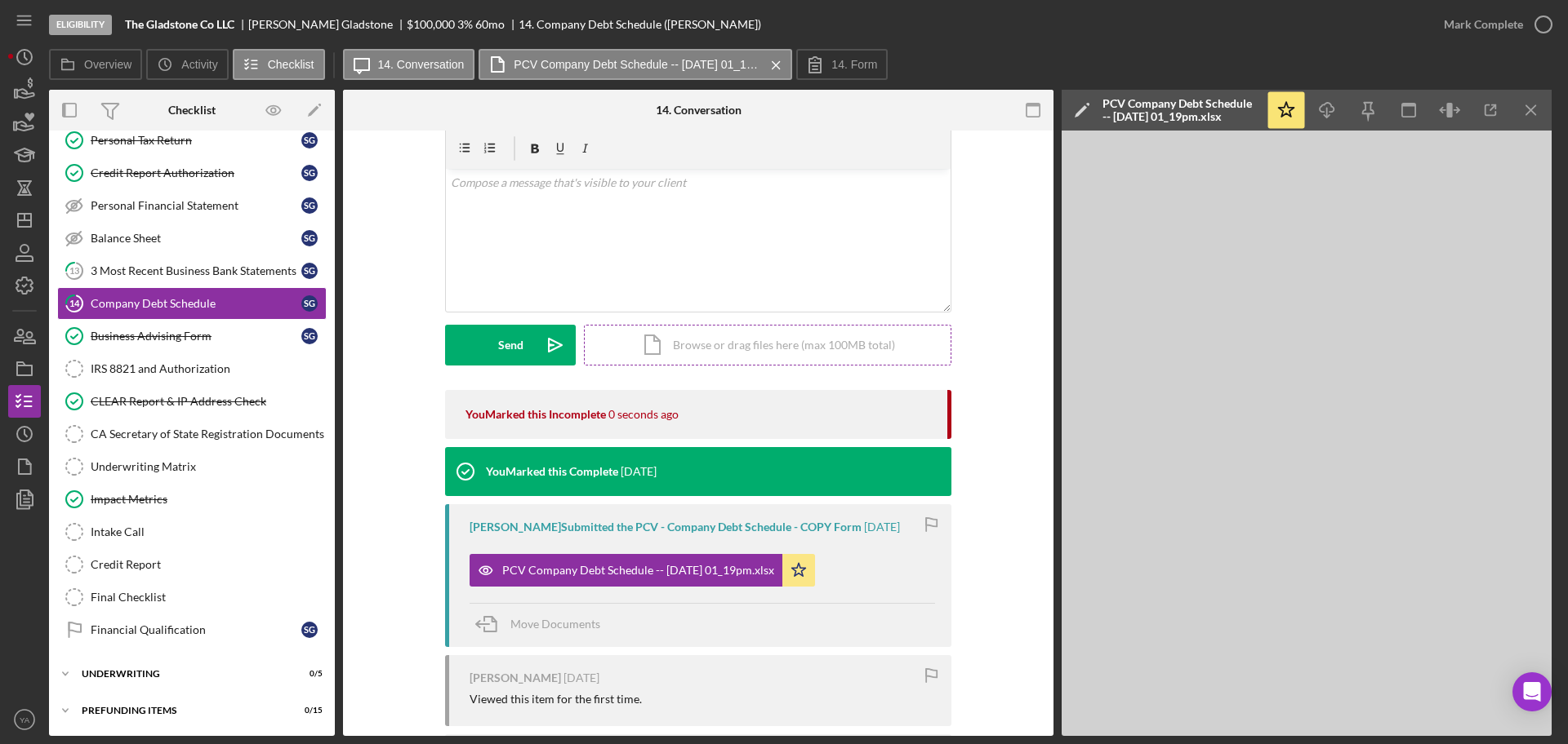
scroll to position [0, 0]
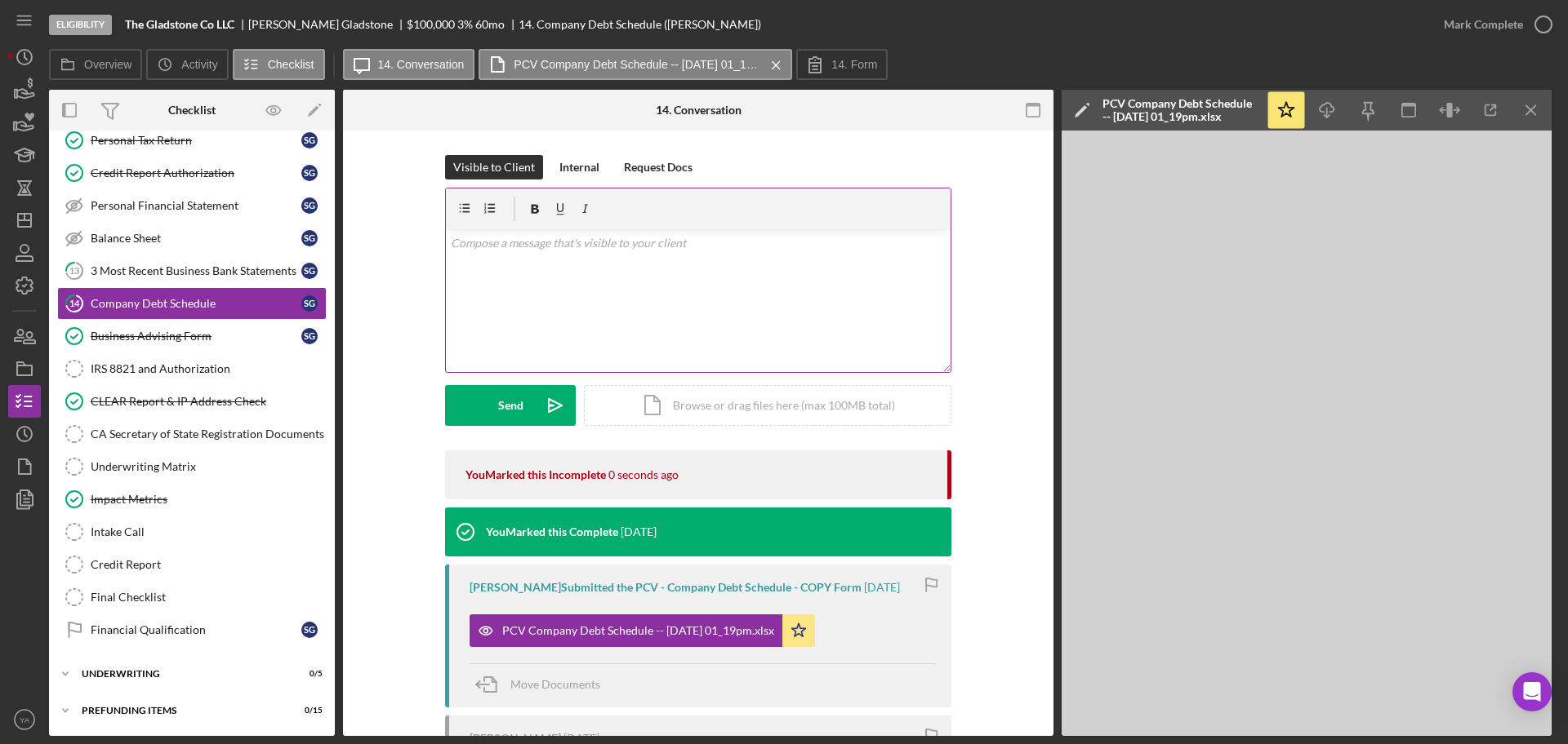
click at [662, 318] on div "v Color teal Color pink Remove color Add row above Add row below Add column bef…" at bounding box center [698, 300] width 505 height 142
click at [23, 222] on icon "Icon/Dashboard" at bounding box center [24, 220] width 41 height 41
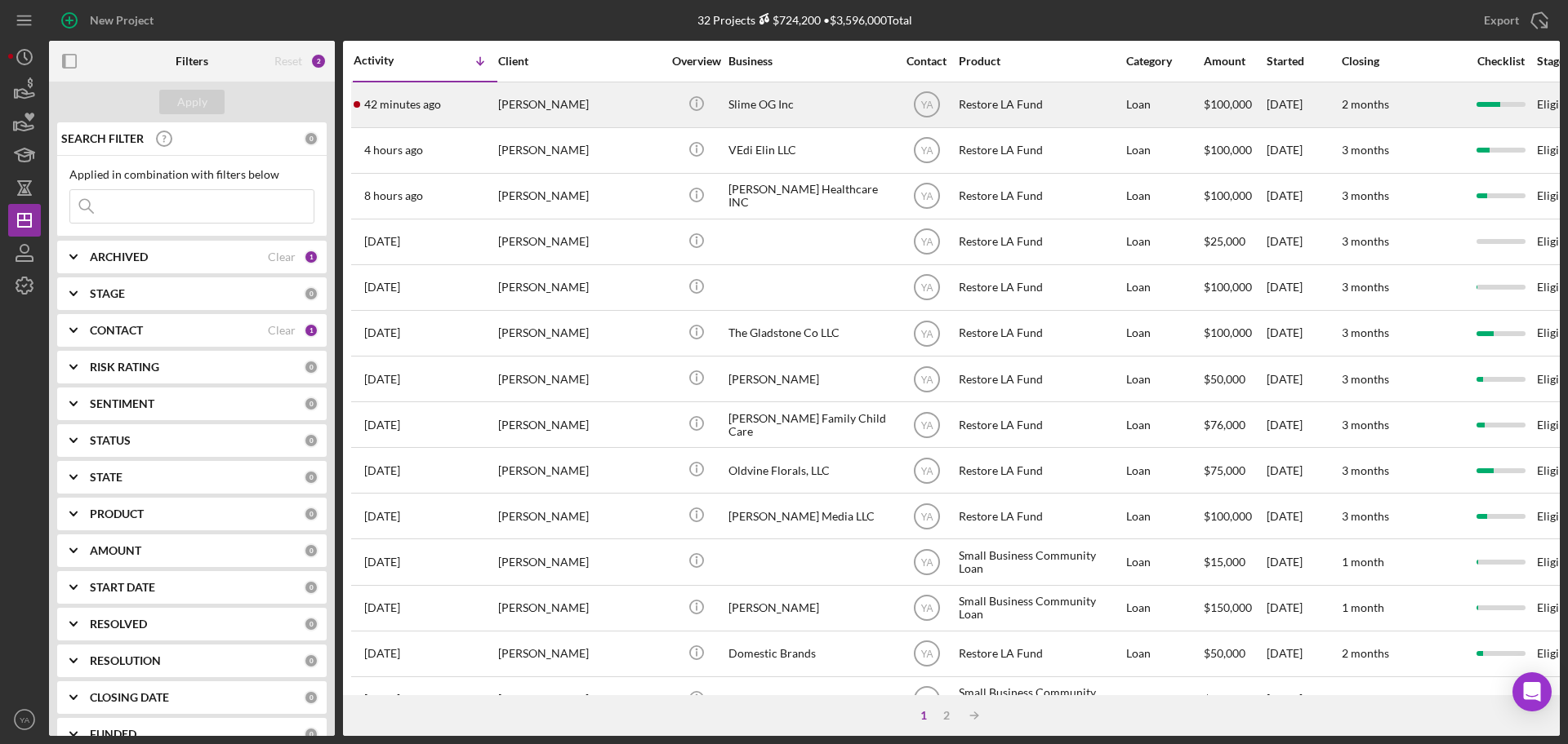
click at [781, 105] on div "Slime OG Inc" at bounding box center [809, 105] width 163 height 43
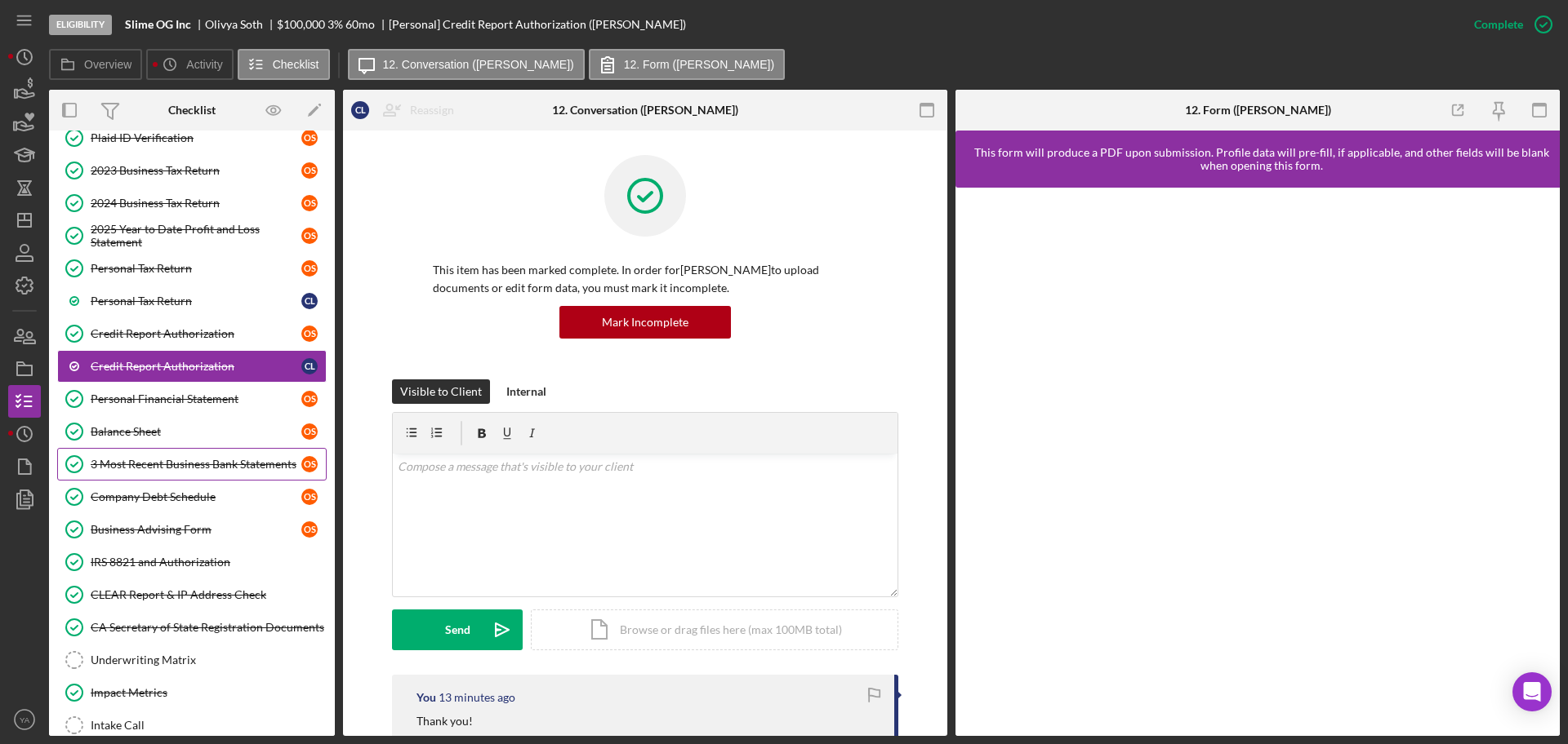
scroll to position [292, 0]
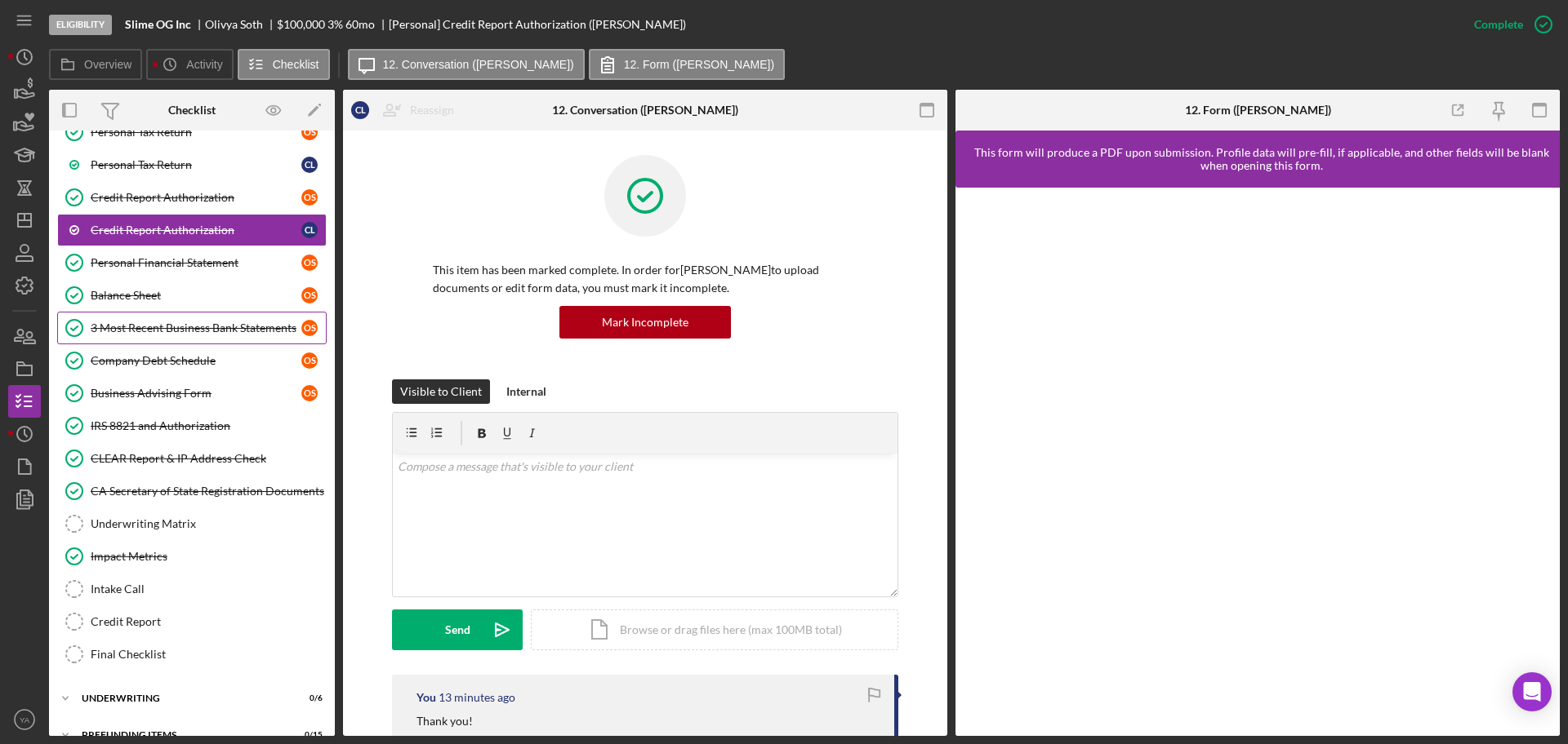
click at [220, 335] on div "3 Most Recent Business Bank Statements" at bounding box center [195, 328] width 210 height 13
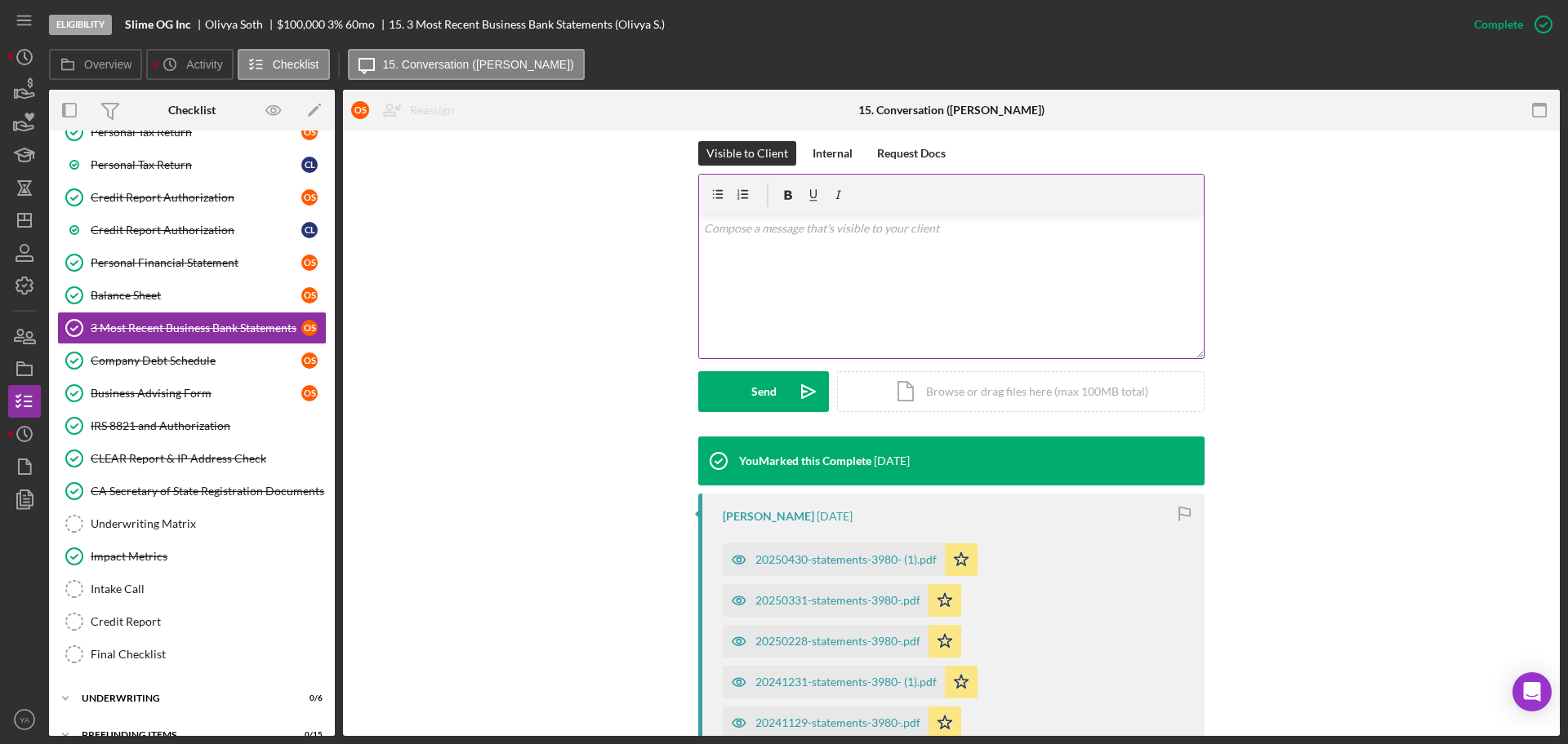
scroll to position [204, 0]
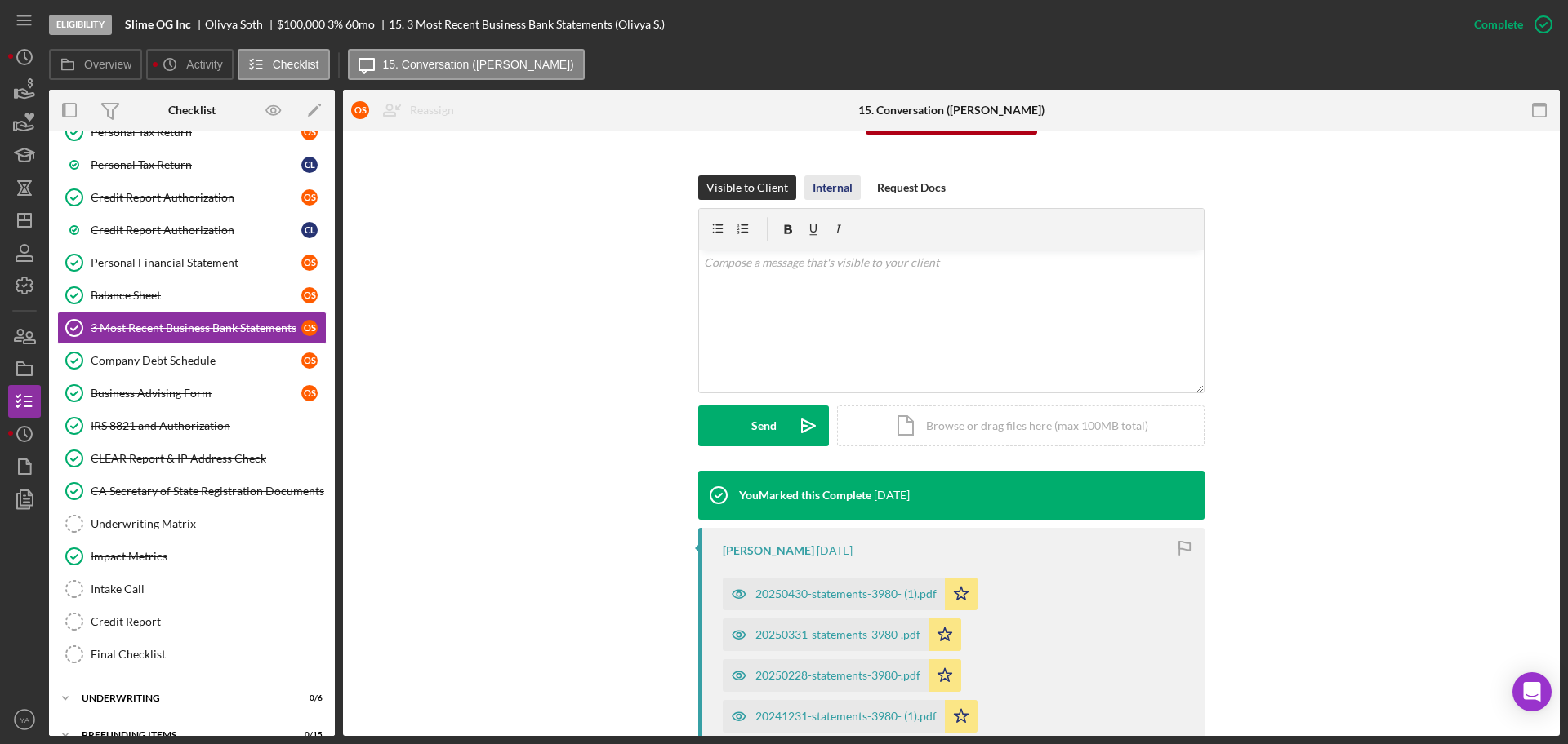
click at [843, 196] on div "Internal" at bounding box center [832, 188] width 40 height 25
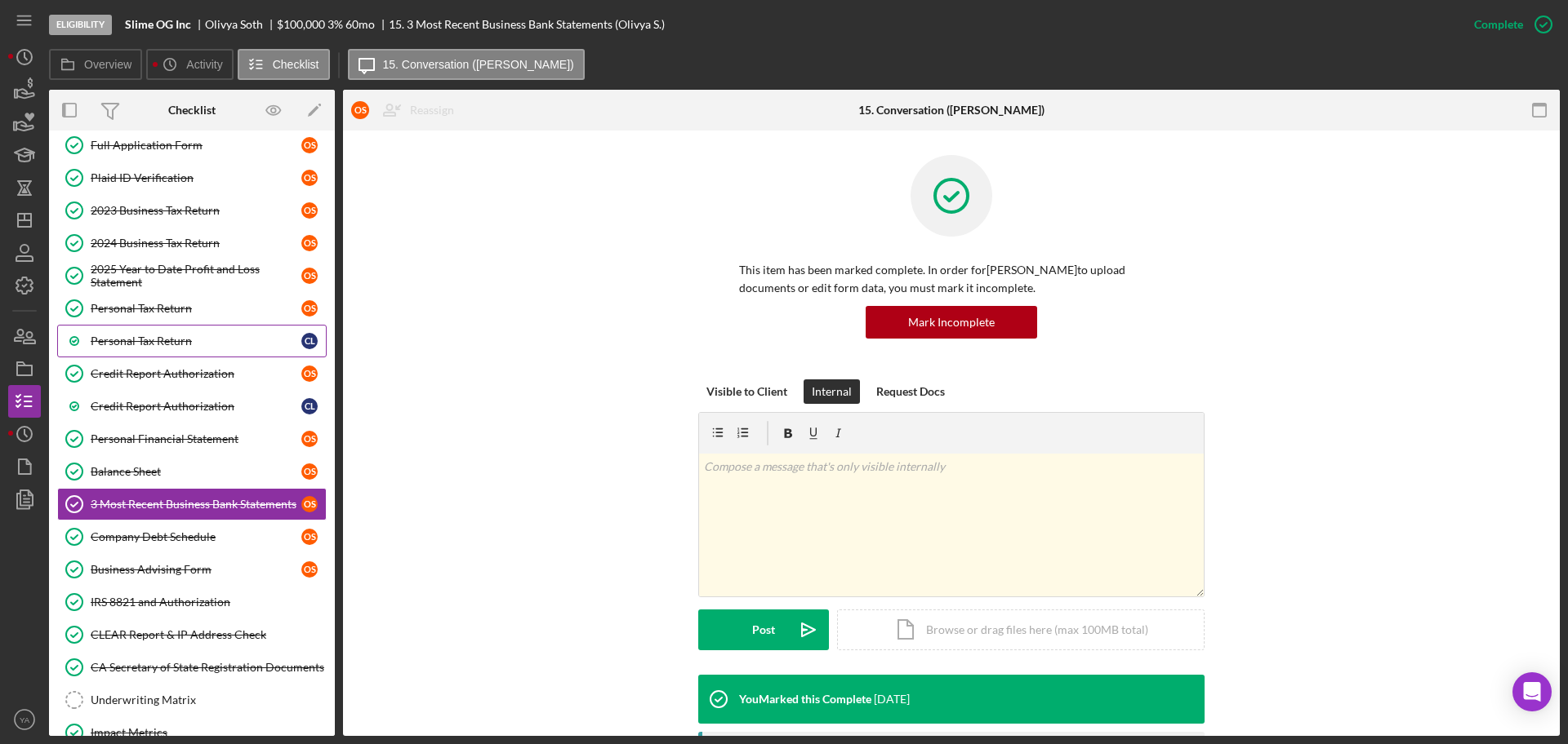
scroll to position [0, 0]
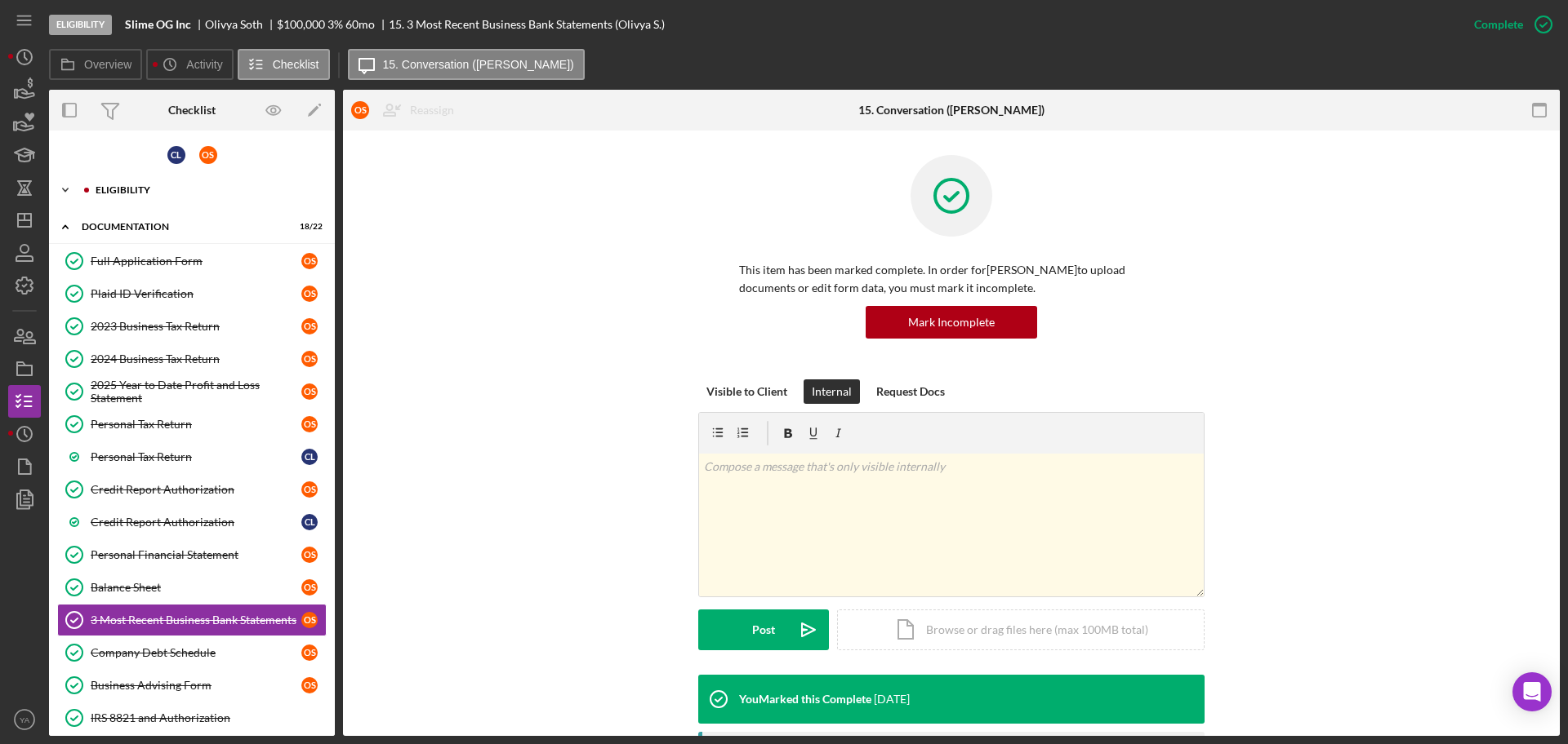
click at [172, 188] on div "Eligibility" at bounding box center [205, 190] width 219 height 9
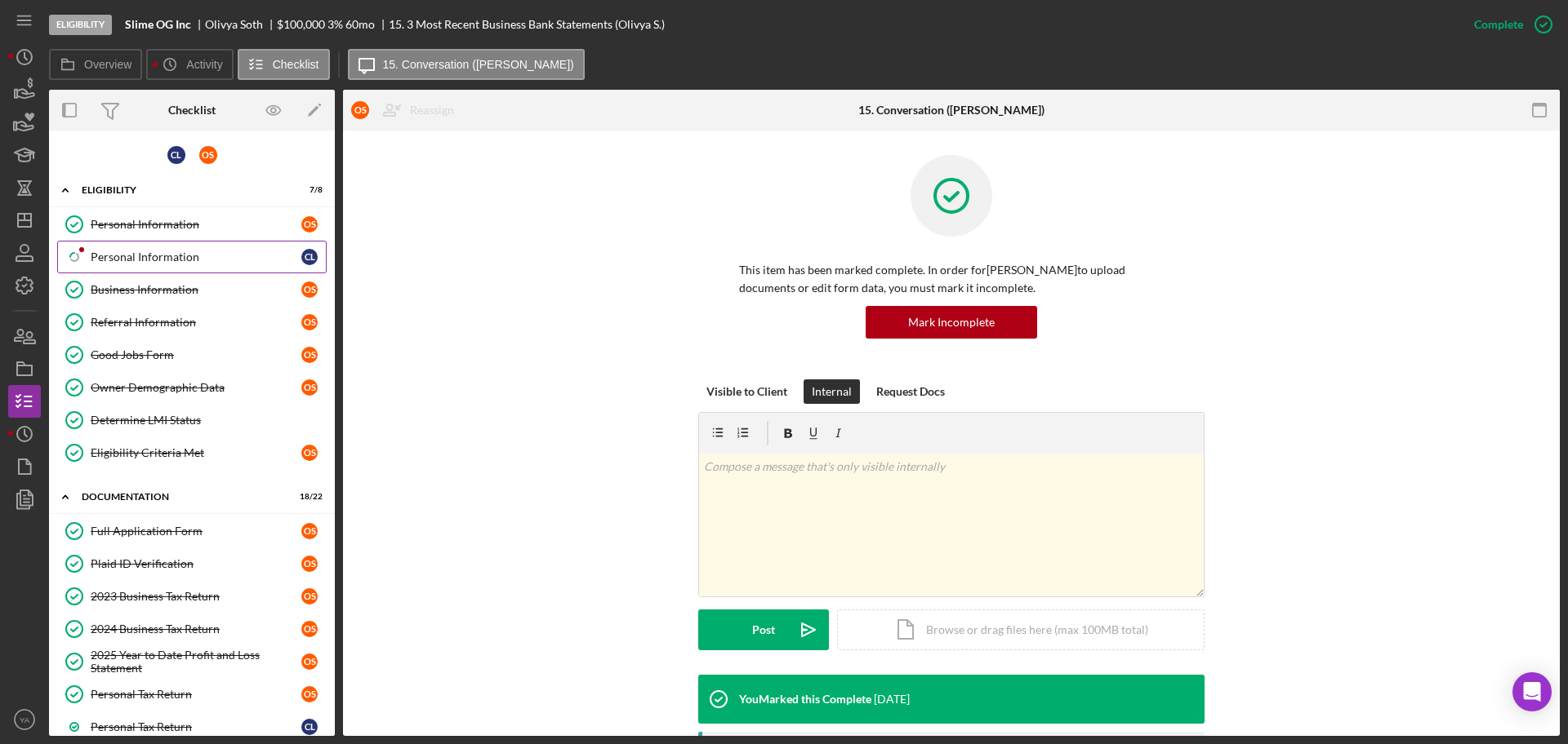
click at [154, 261] on div "Personal Information" at bounding box center [195, 257] width 210 height 13
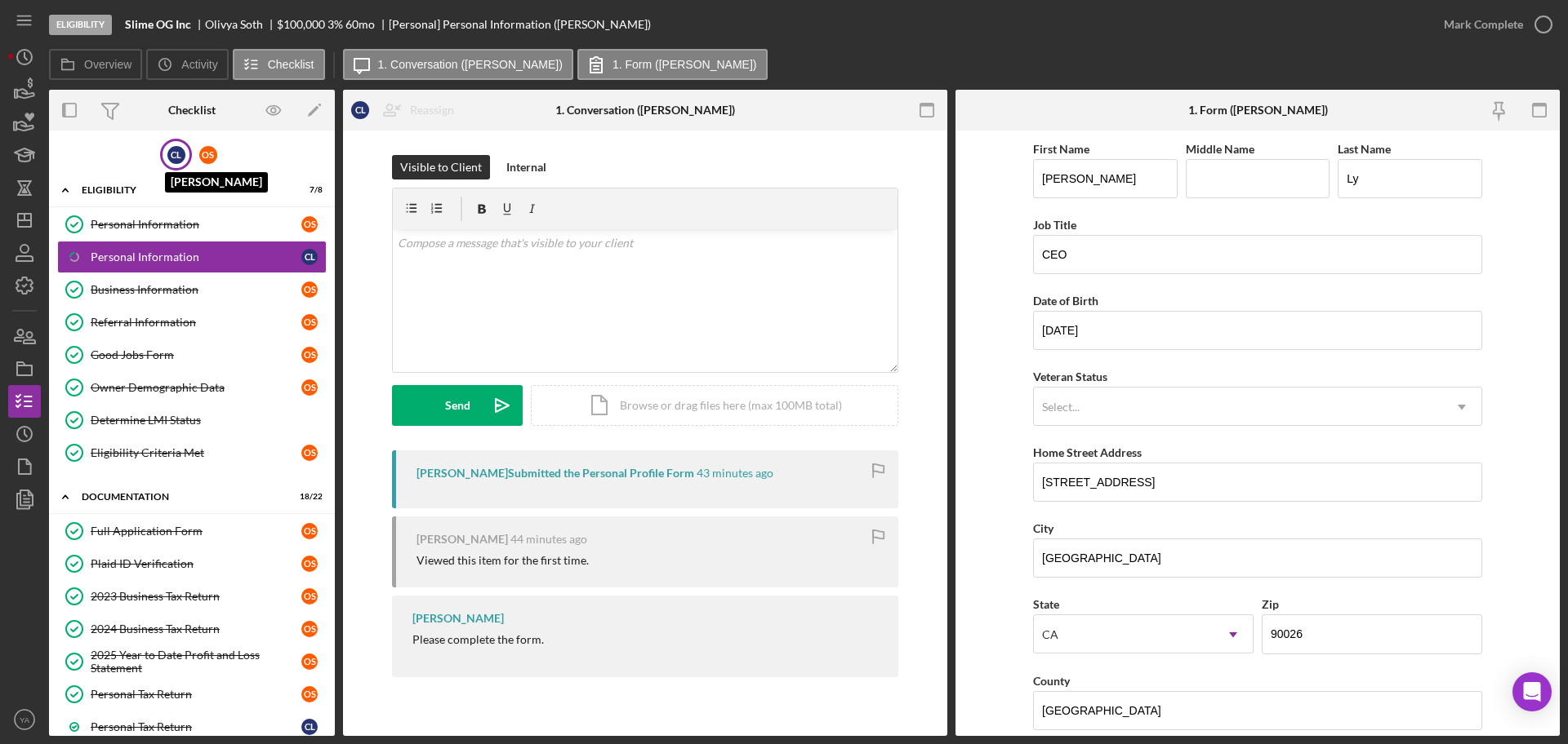
click at [175, 158] on div "C L" at bounding box center [175, 155] width 18 height 18
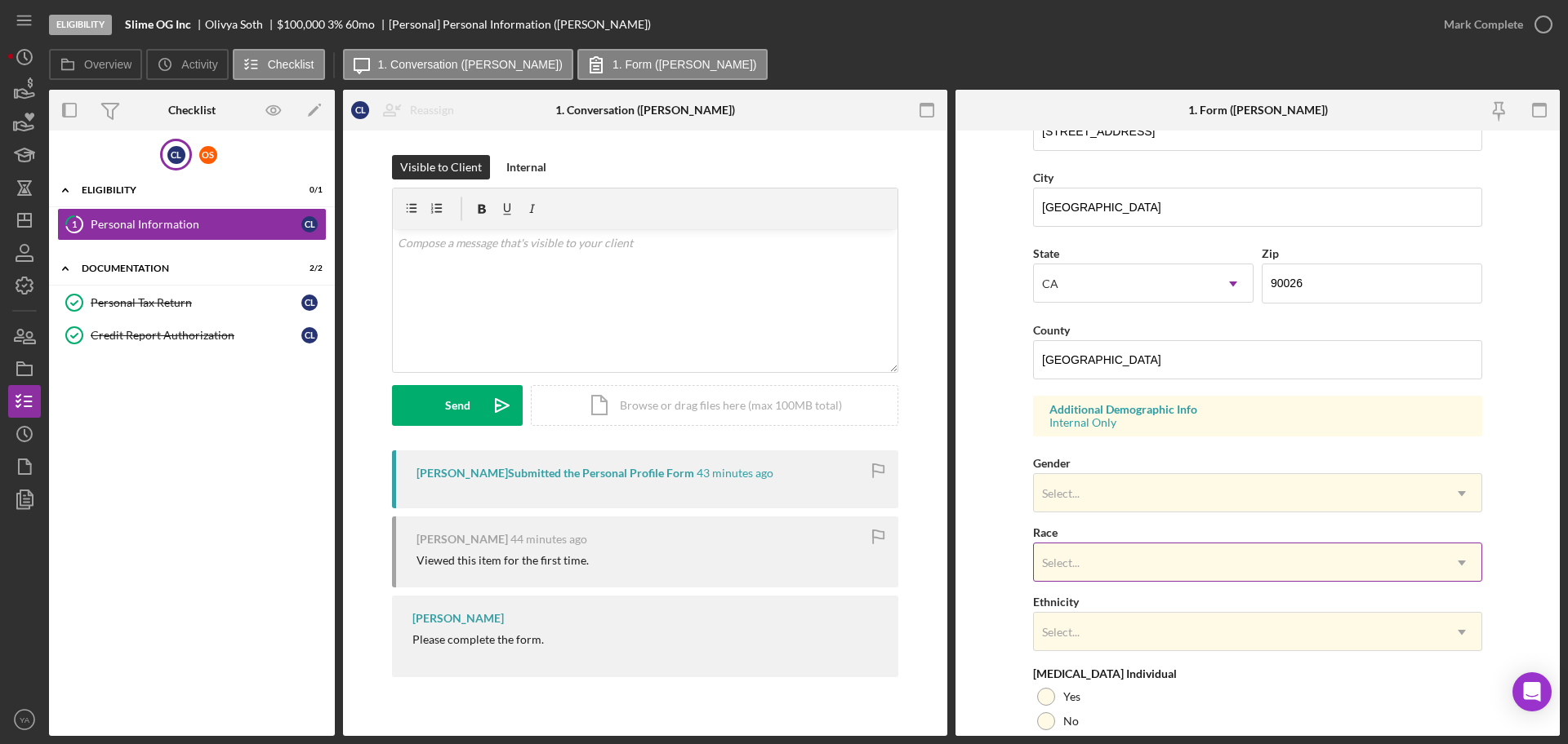
scroll to position [484, 0]
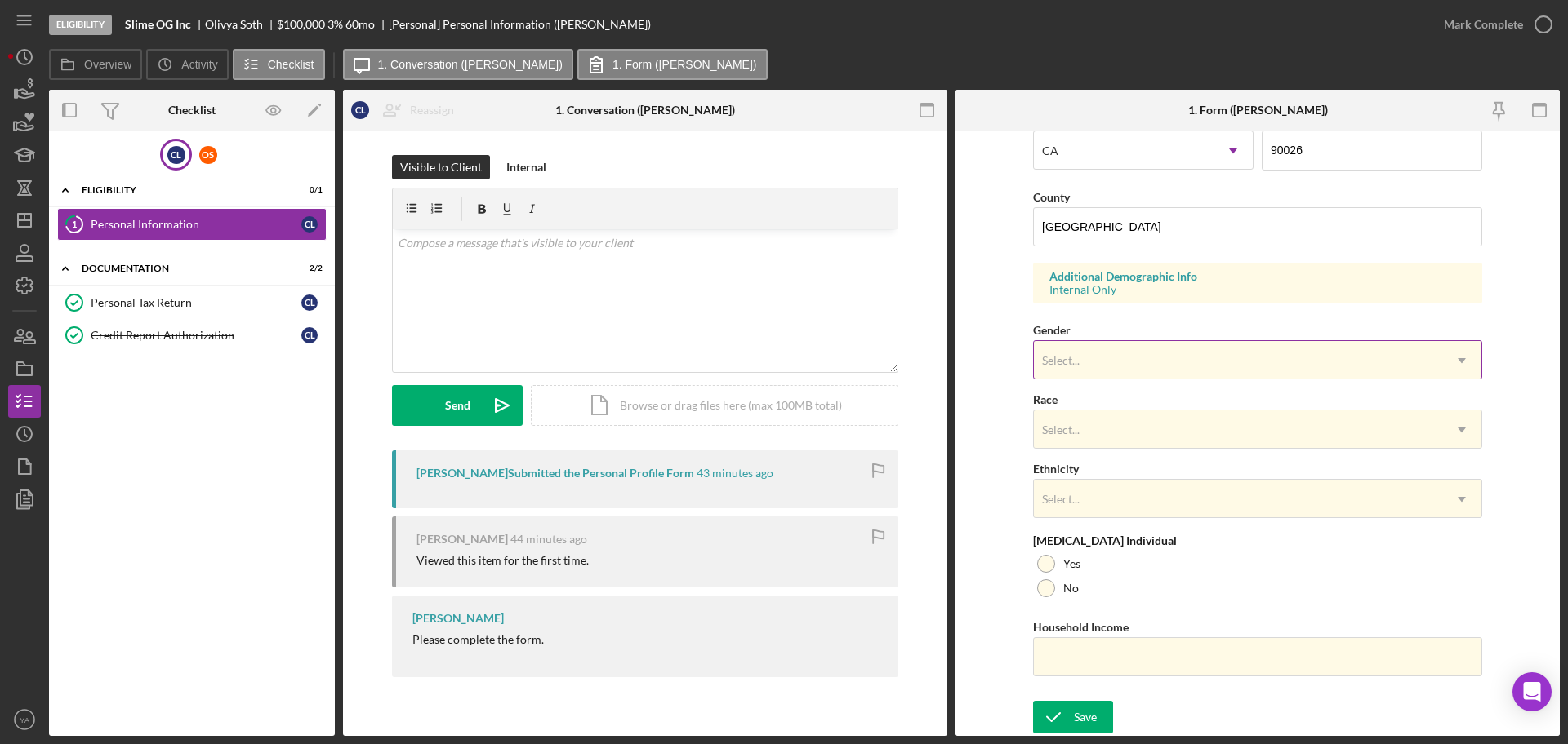
click at [1148, 343] on div "Select..." at bounding box center [1238, 361] width 409 height 38
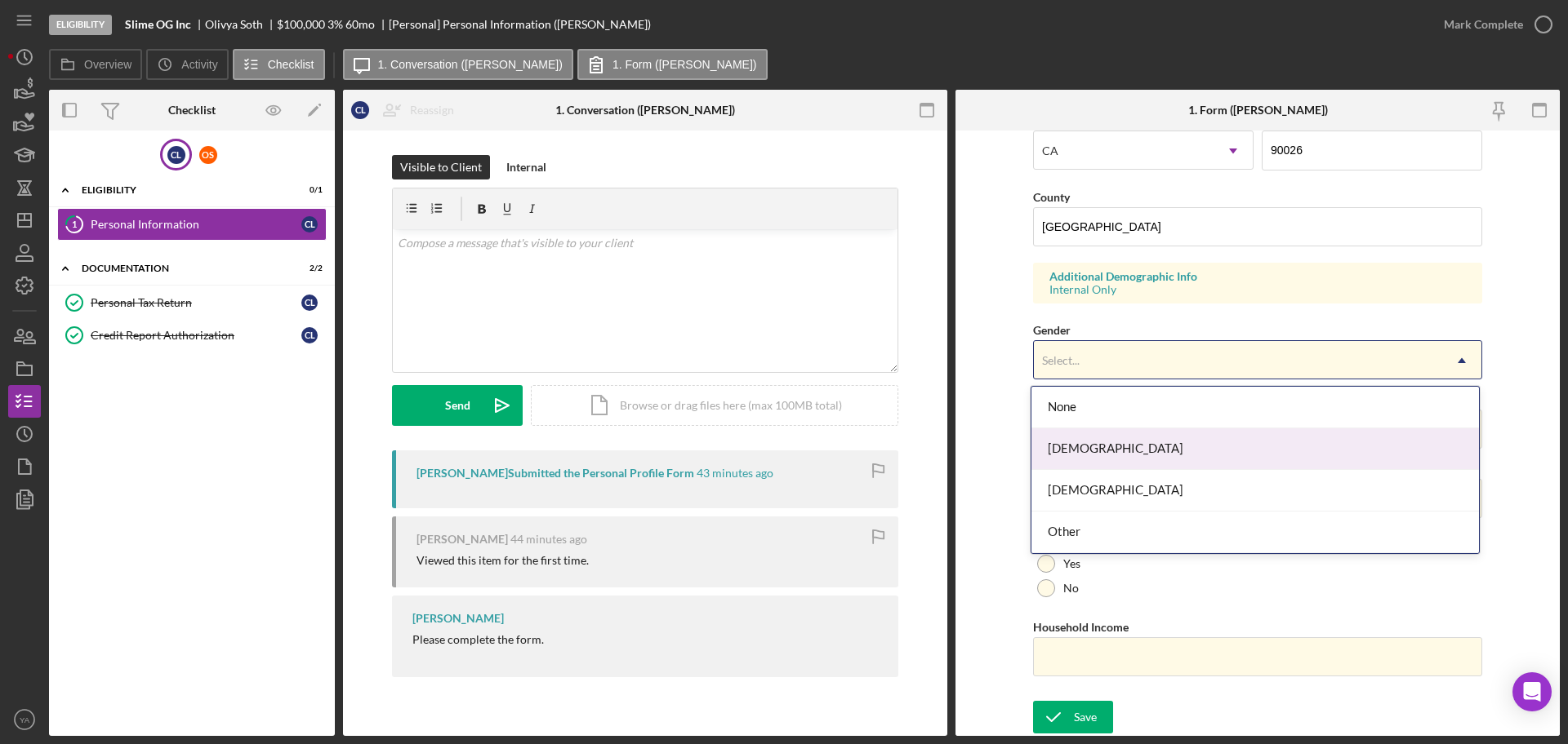
click at [1126, 439] on div "[DEMOGRAPHIC_DATA]" at bounding box center [1255, 449] width 447 height 41
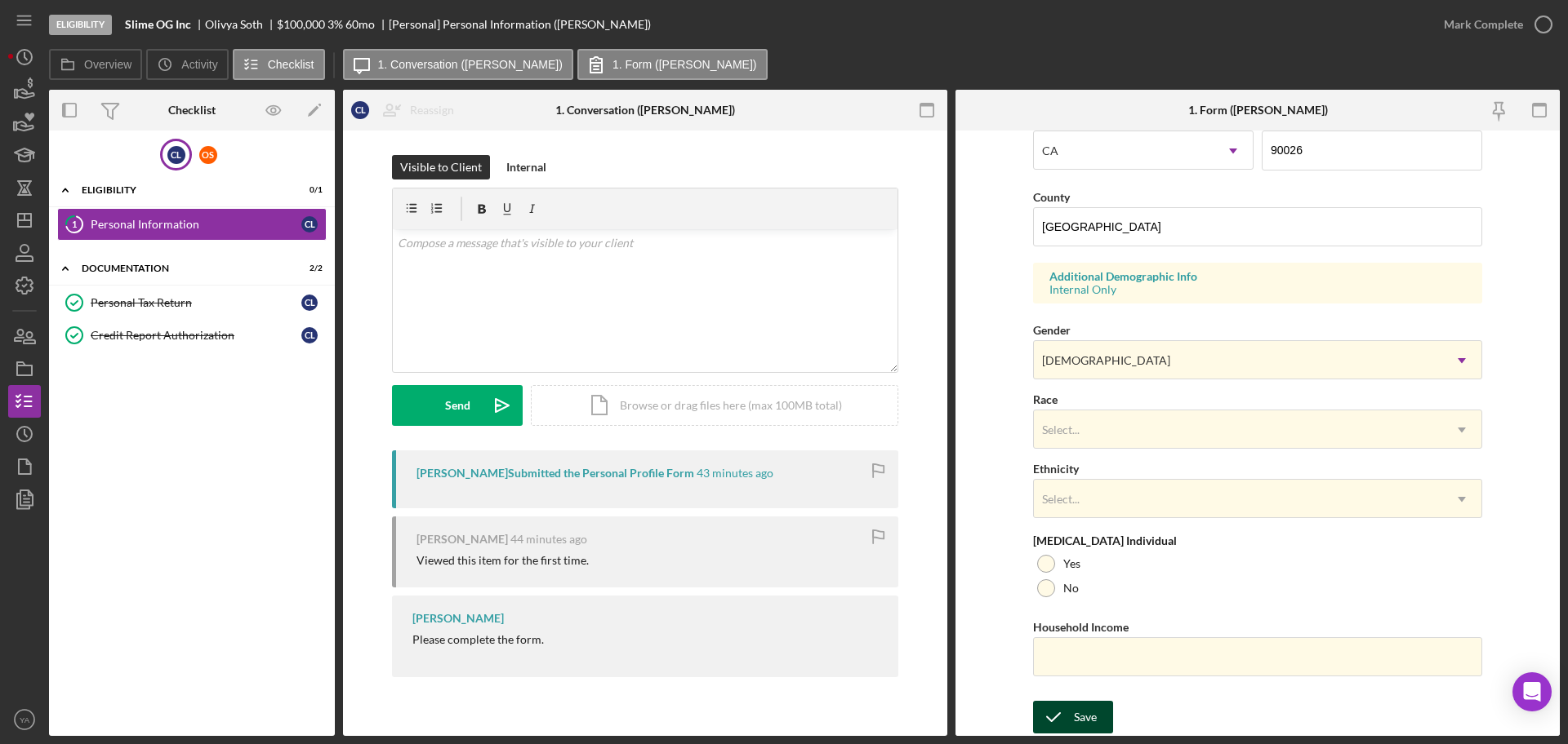
click at [1077, 710] on div "Save" at bounding box center [1085, 717] width 23 height 33
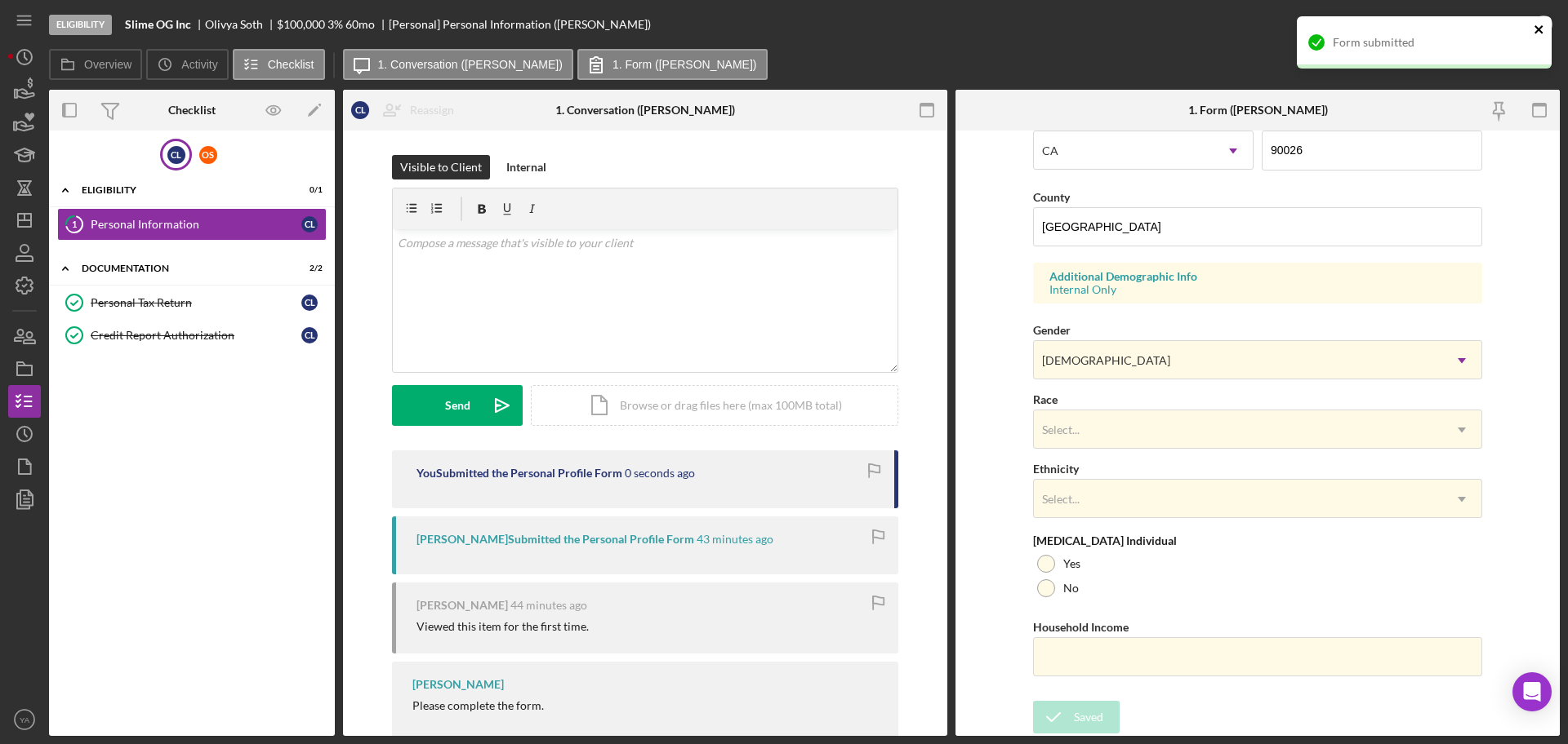
click at [1535, 30] on icon "close" at bounding box center [1539, 29] width 11 height 13
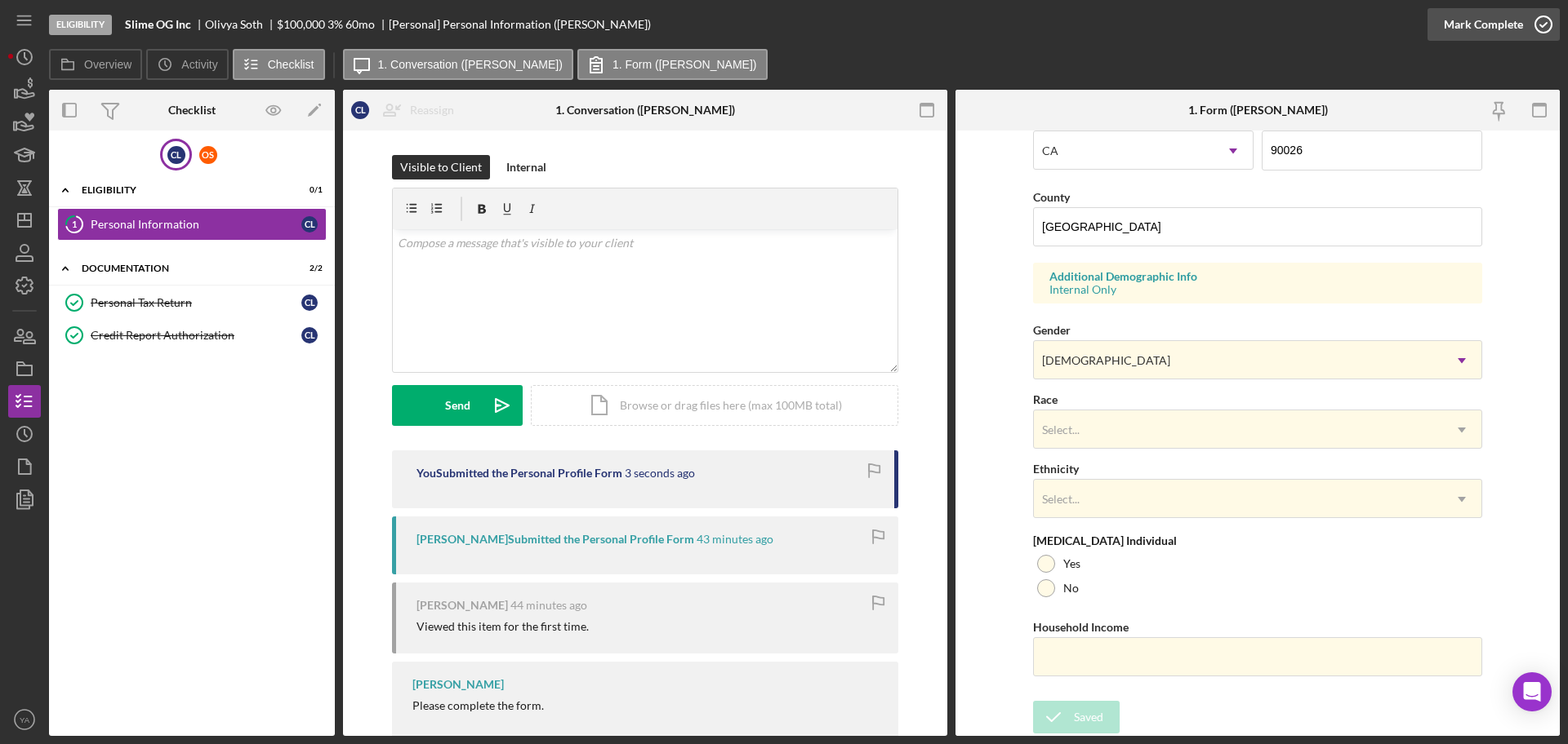
click at [1540, 26] on icon "button" at bounding box center [1543, 24] width 41 height 41
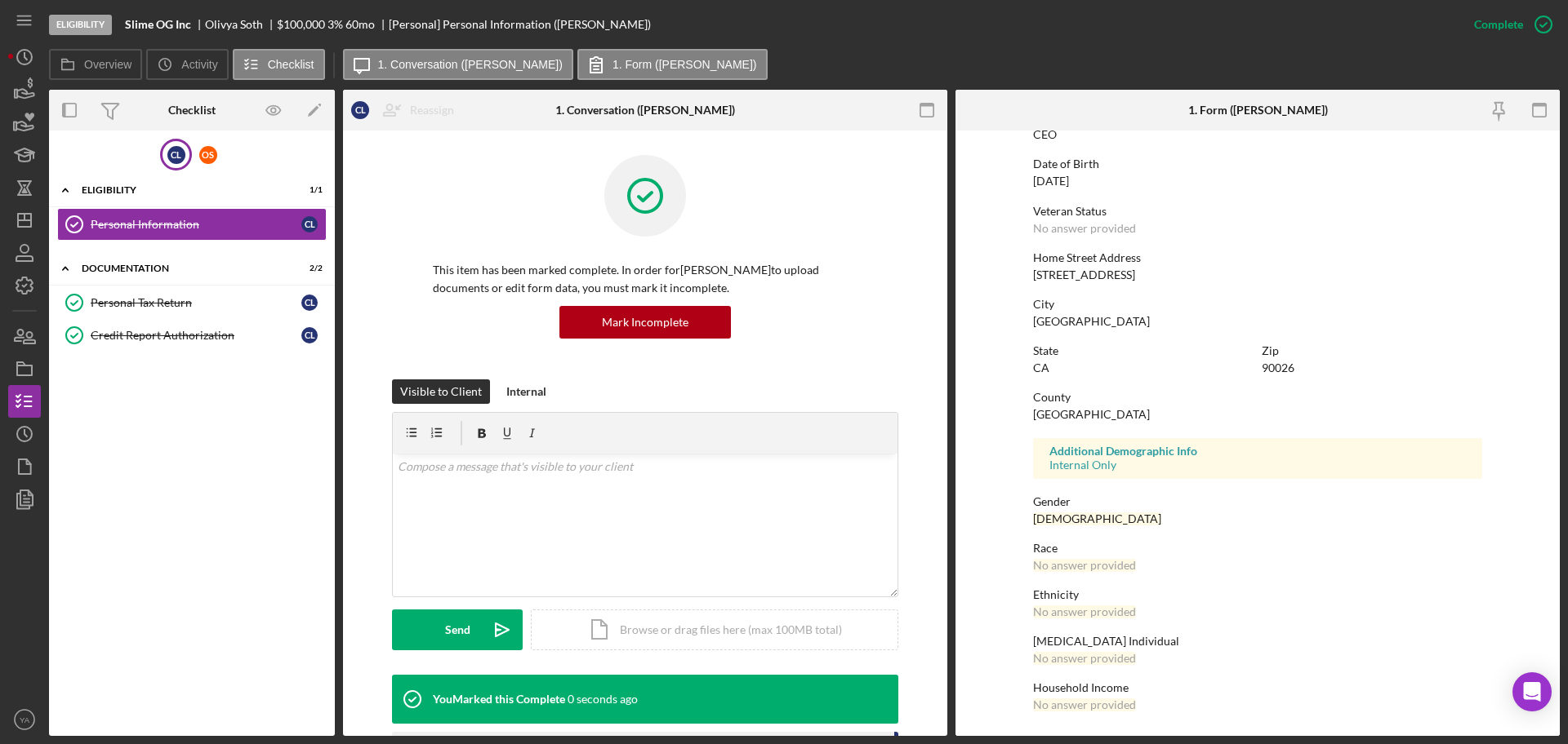
scroll to position [156, 0]
click at [220, 332] on div "Credit Report Authorization" at bounding box center [195, 336] width 210 height 13
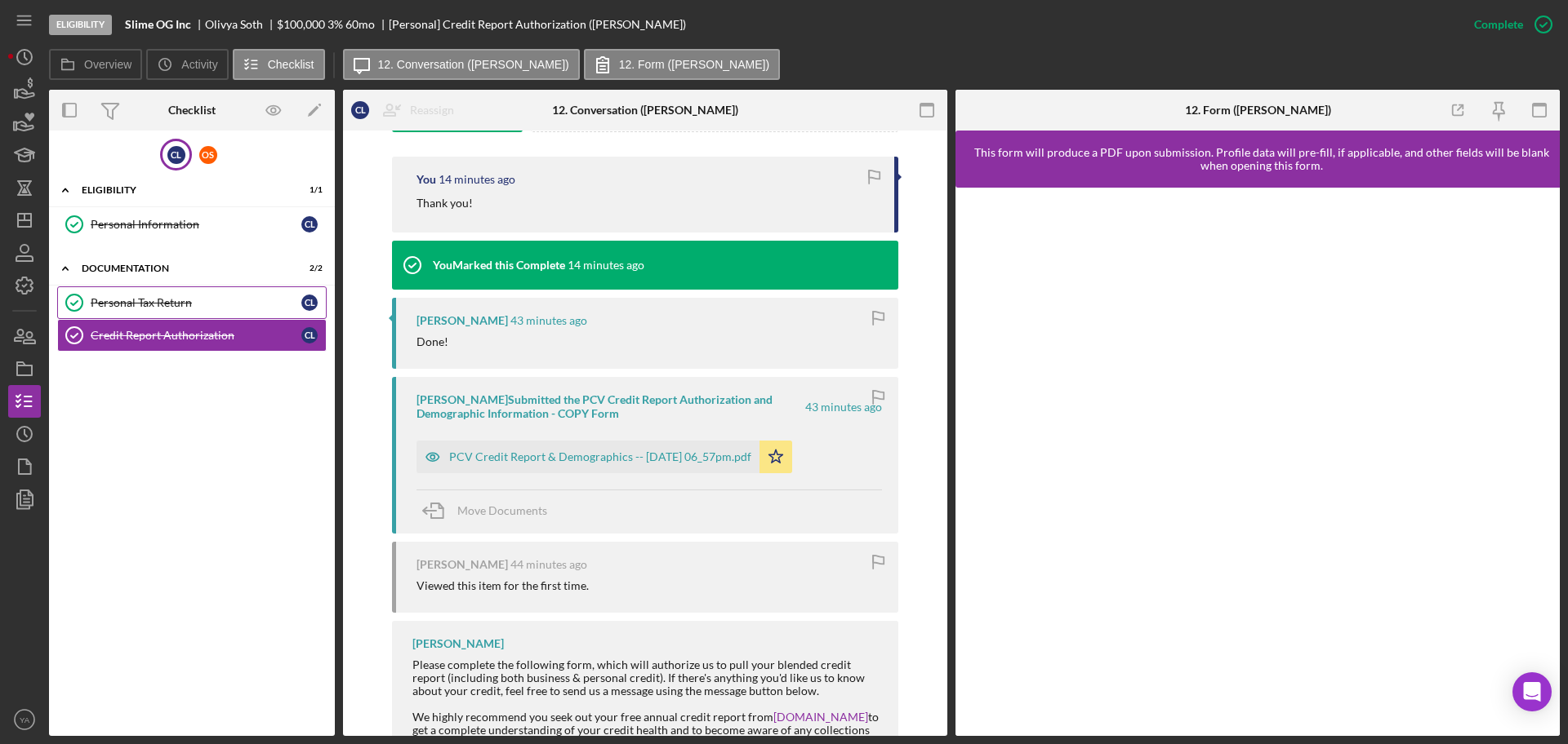
scroll to position [586, 0]
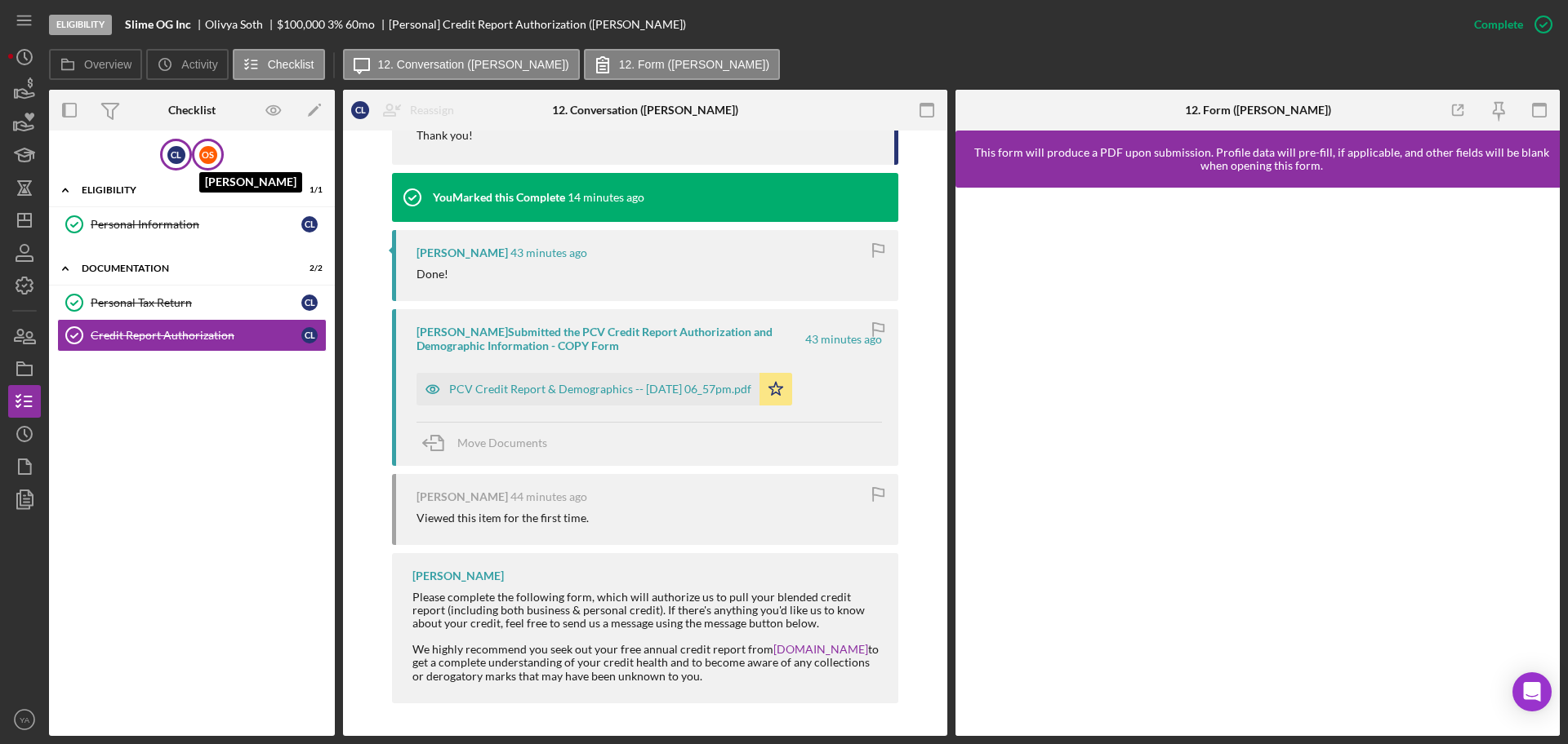
click at [202, 149] on div "O S" at bounding box center [208, 155] width 18 height 18
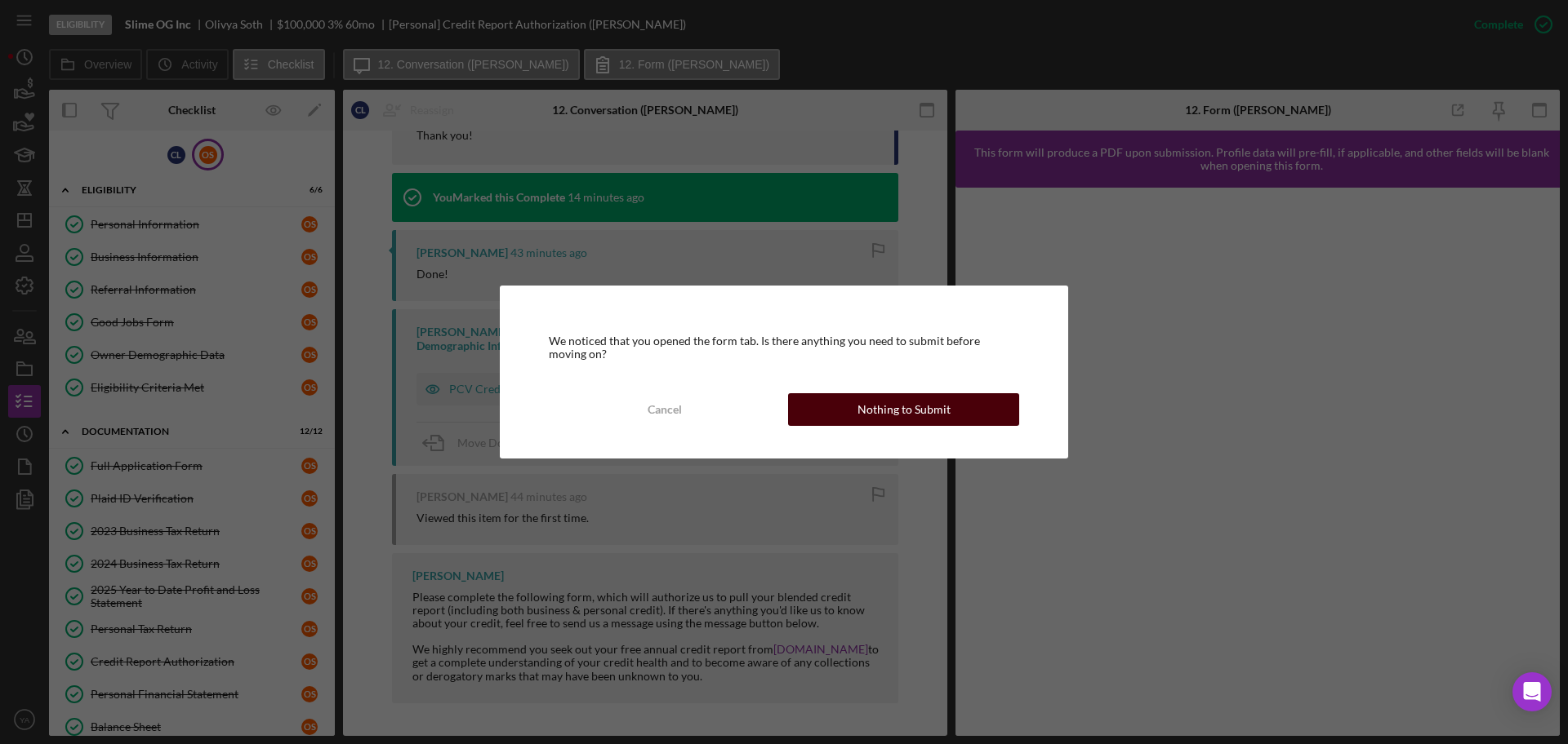
click at [845, 398] on button "Nothing to Submit" at bounding box center [903, 409] width 231 height 33
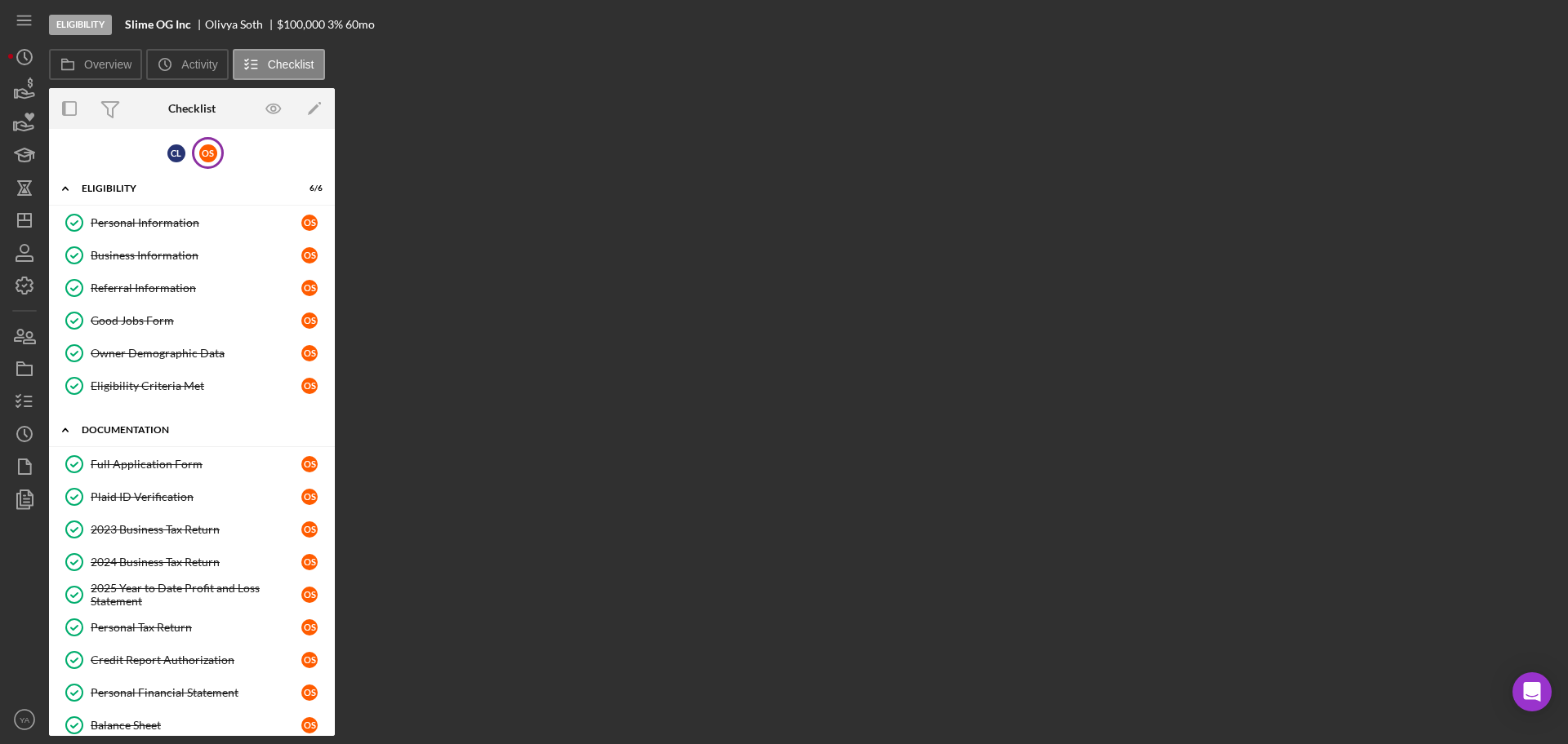
scroll to position [193, 0]
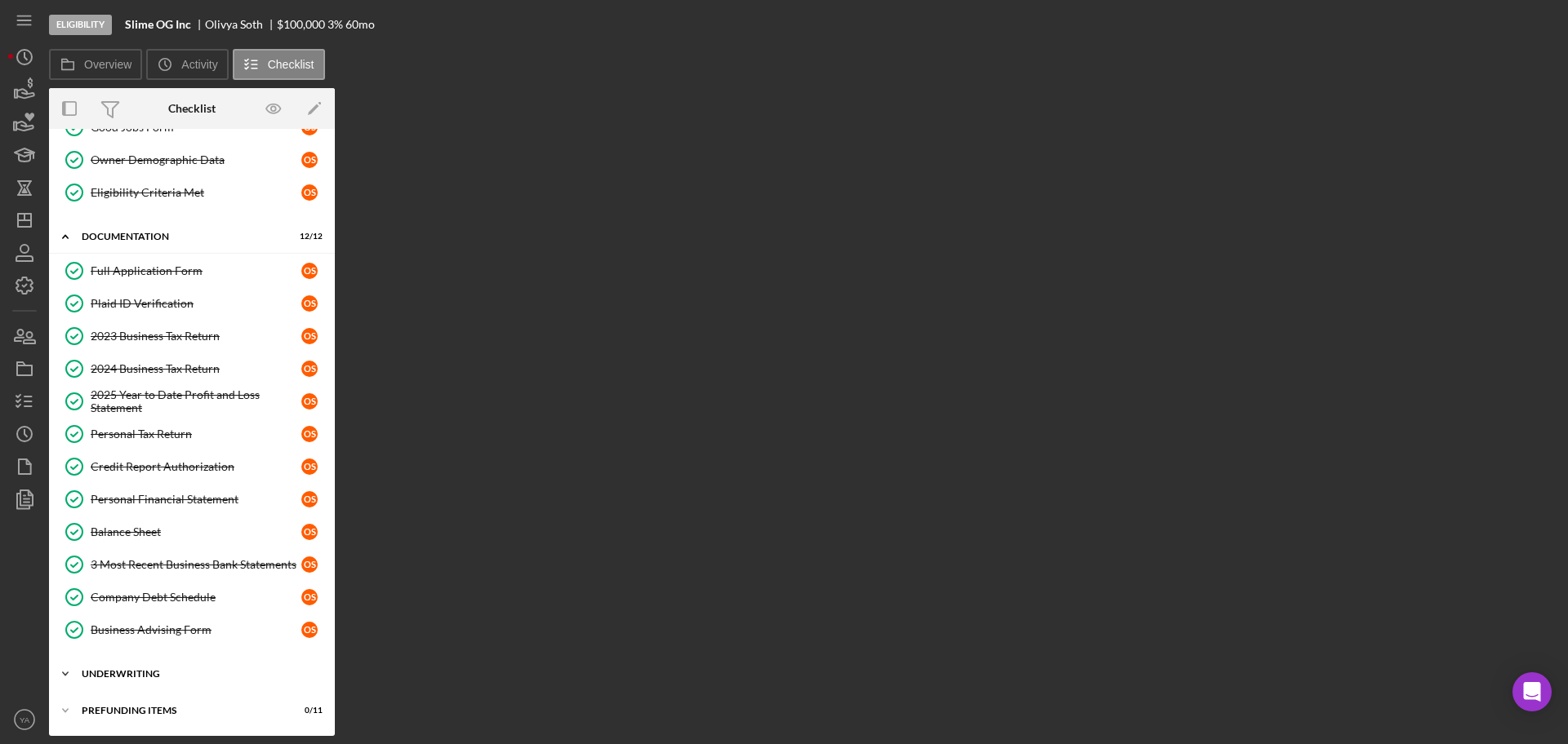
click at [177, 670] on div "Underwriting" at bounding box center [198, 674] width 233 height 9
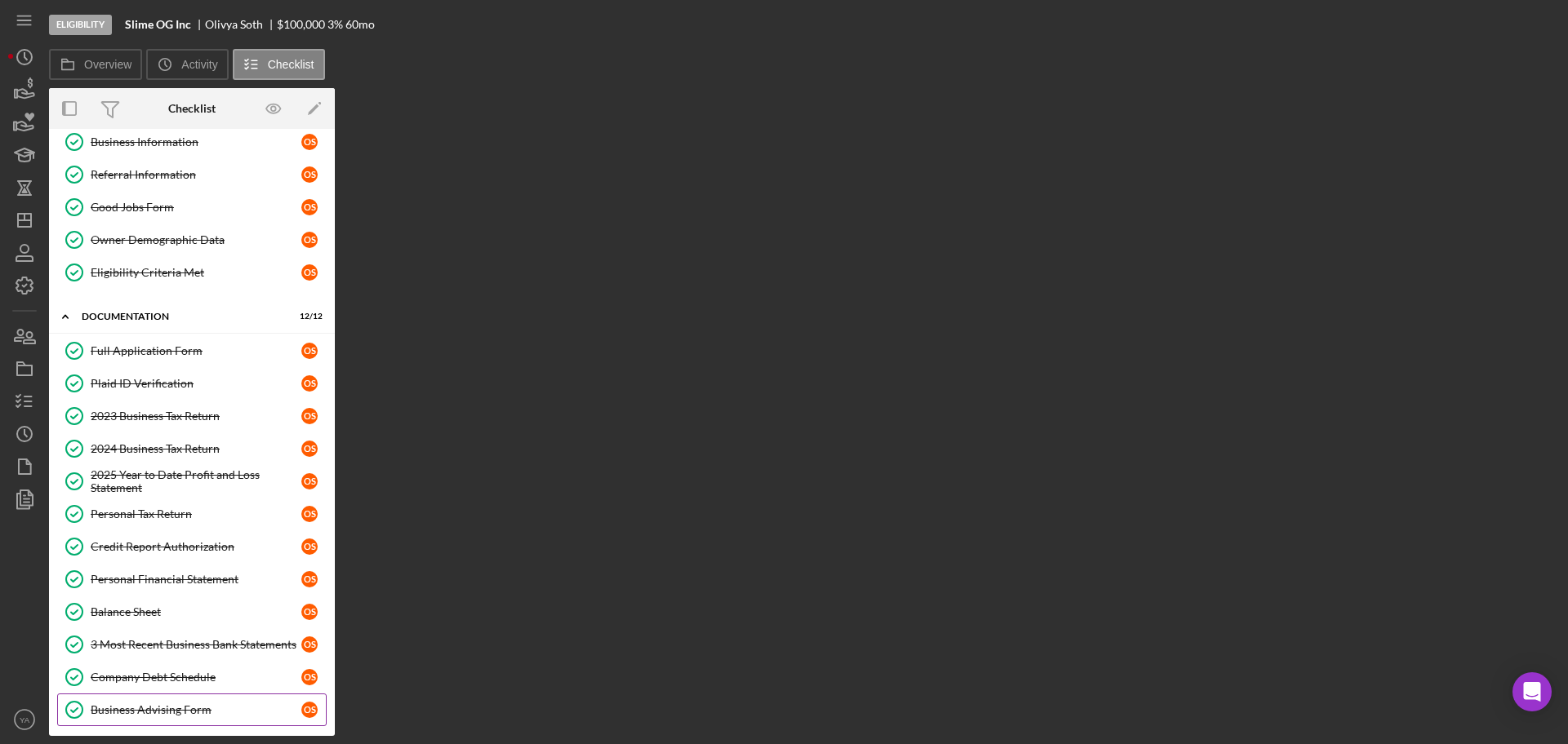
scroll to position [301, 0]
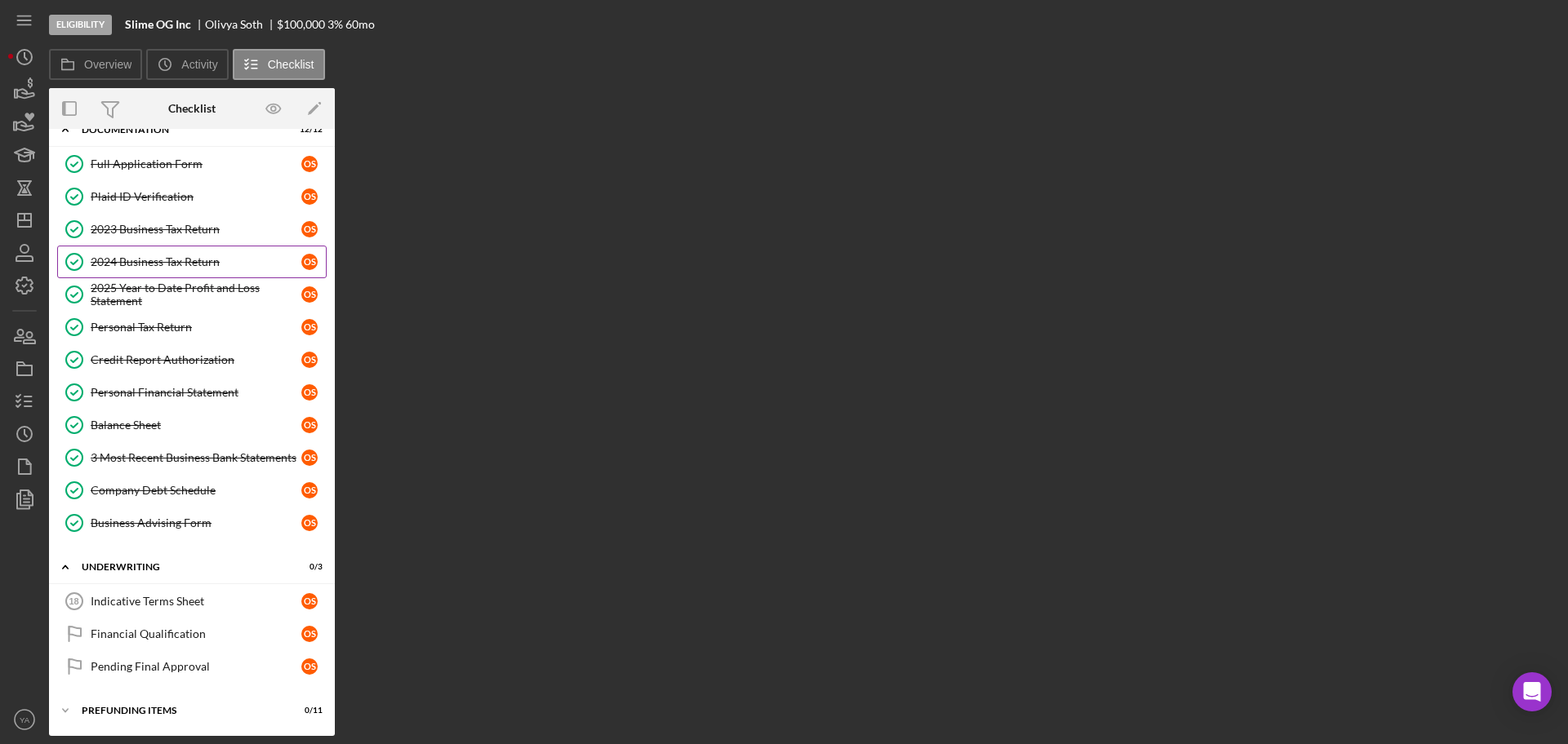
click at [204, 263] on div "2024 Business Tax Return" at bounding box center [195, 262] width 210 height 13
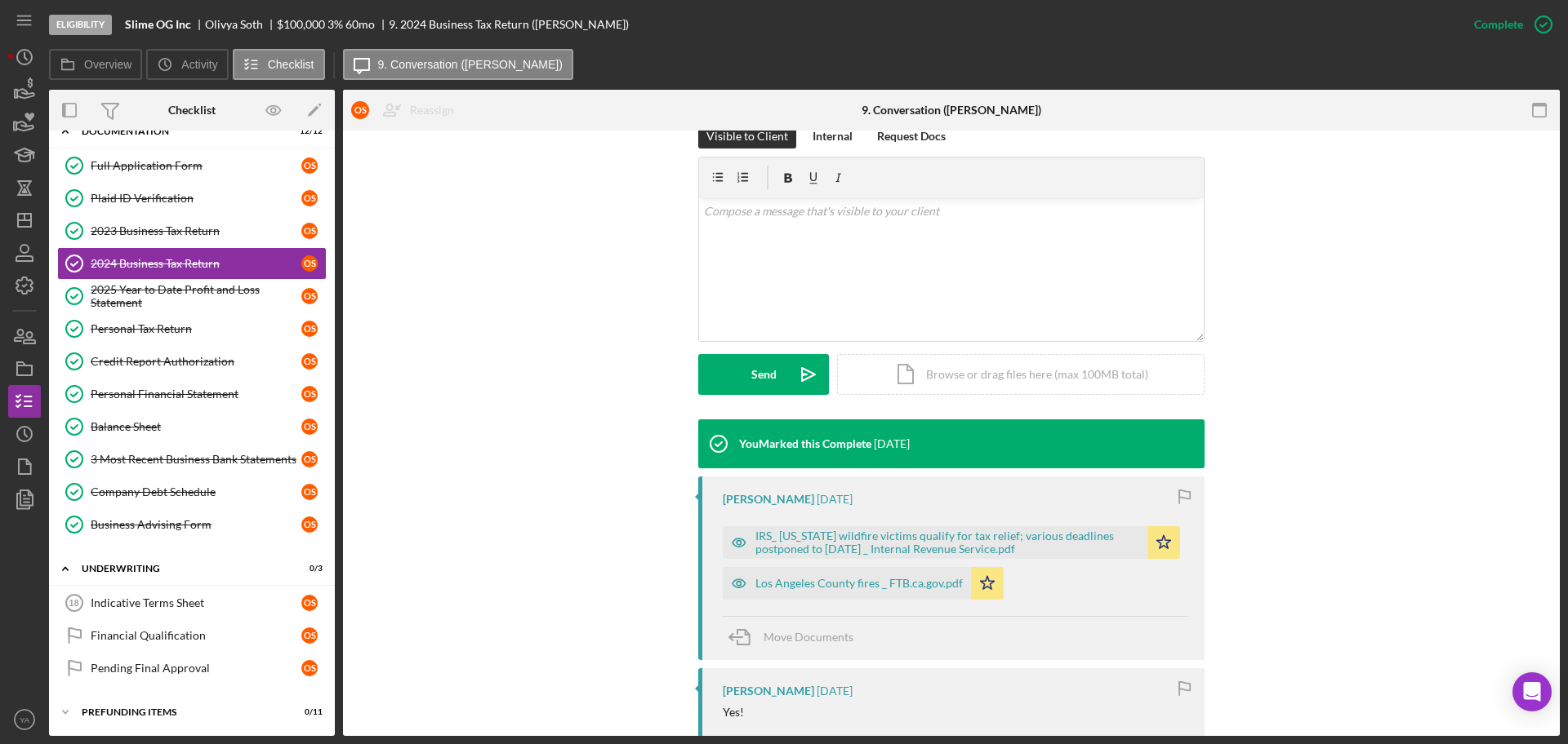
scroll to position [408, 0]
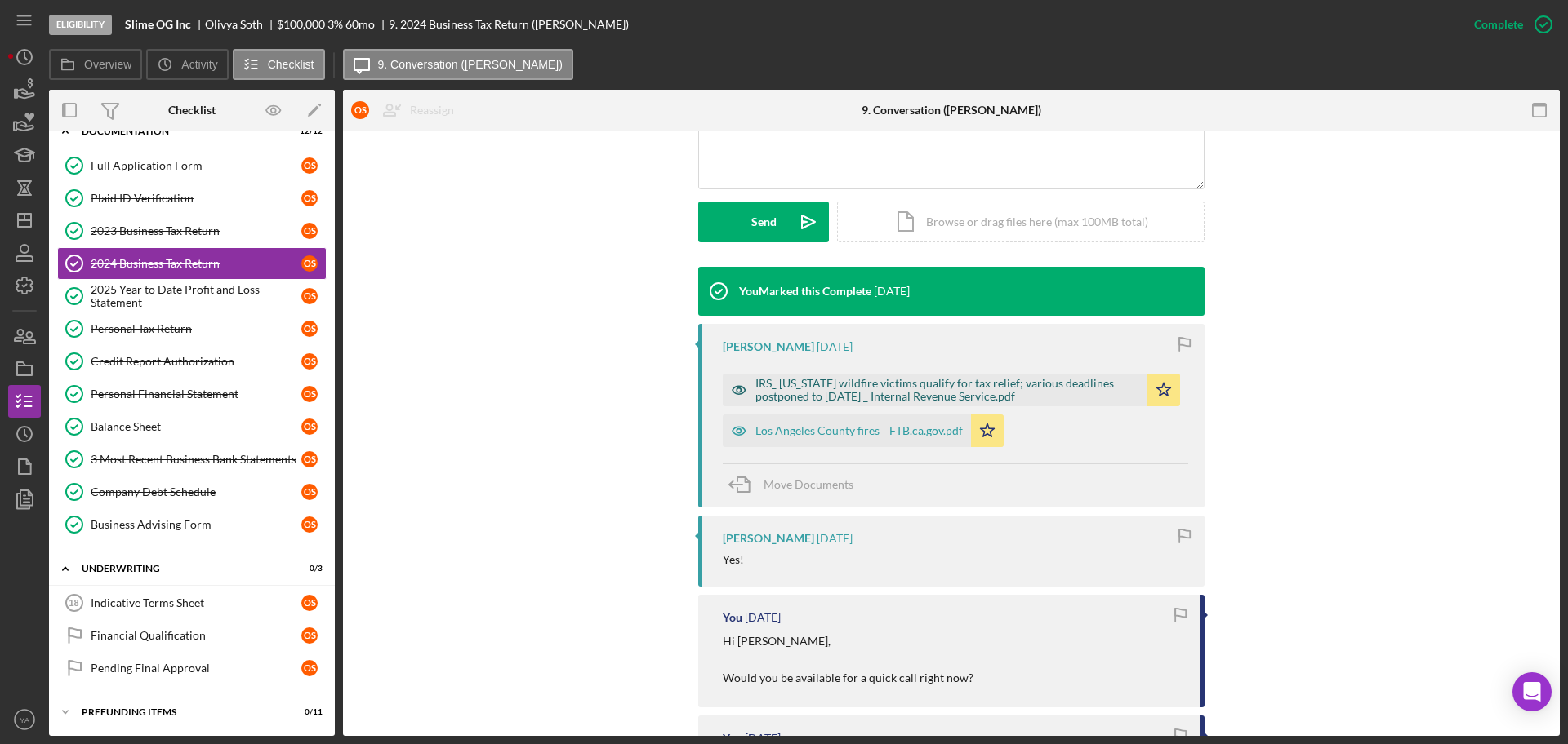
click at [892, 386] on div "IRS_ [US_STATE] wildfire victims qualify for tax relief; various deadlines post…" at bounding box center [947, 390] width 384 height 26
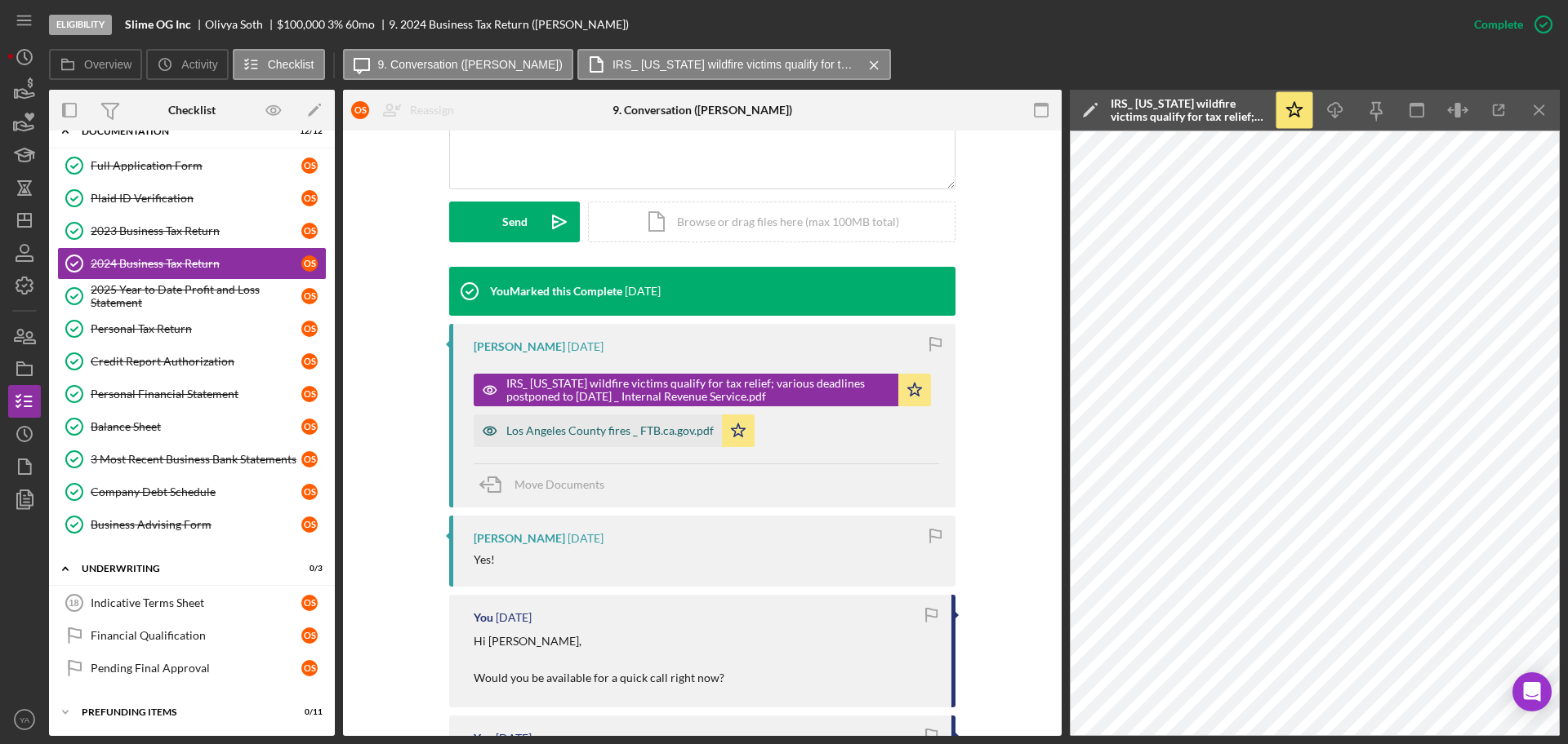
click at [644, 431] on div "Los Angeles County fires _ FTB.ca.gov.pdf" at bounding box center [610, 431] width 208 height 13
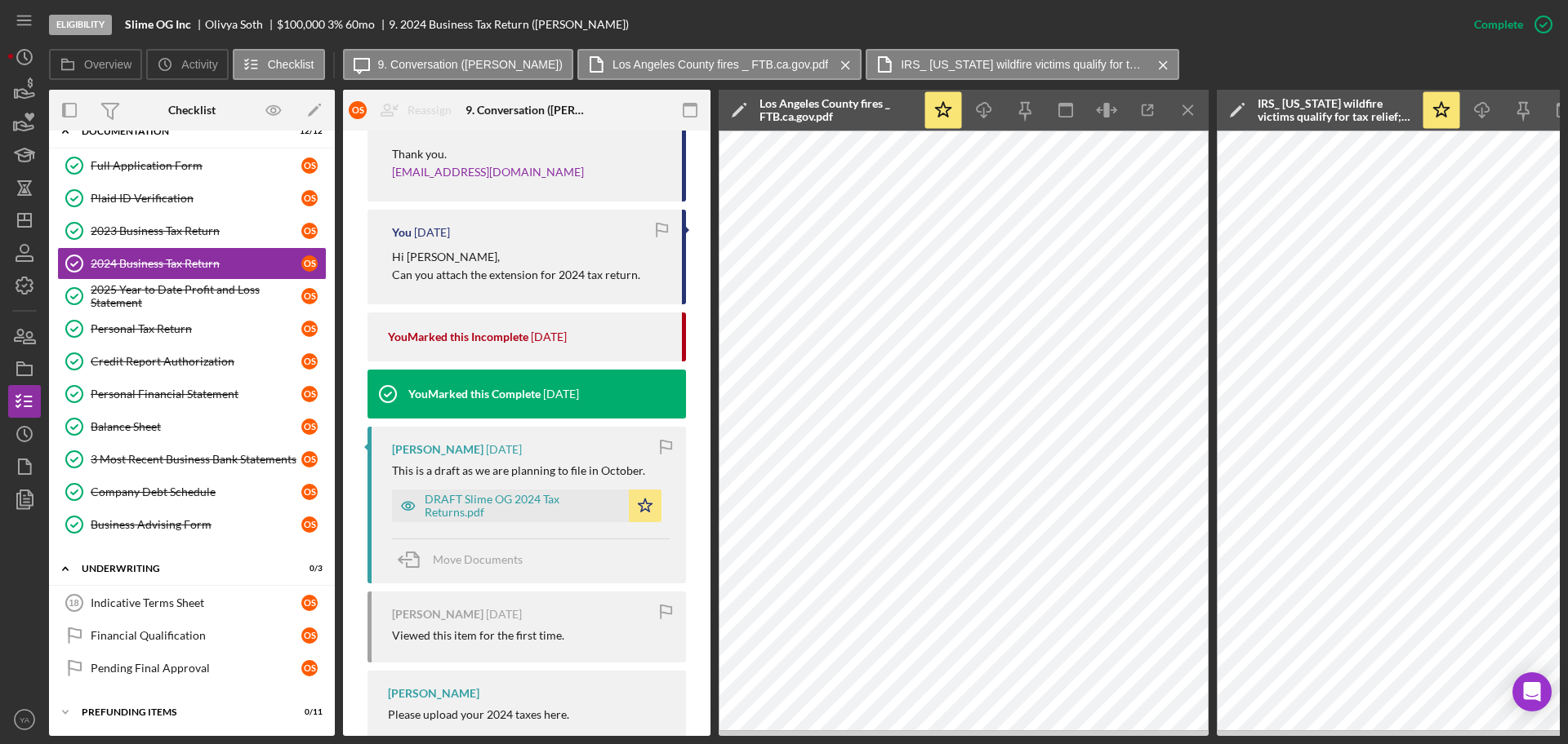
scroll to position [3181, 0]
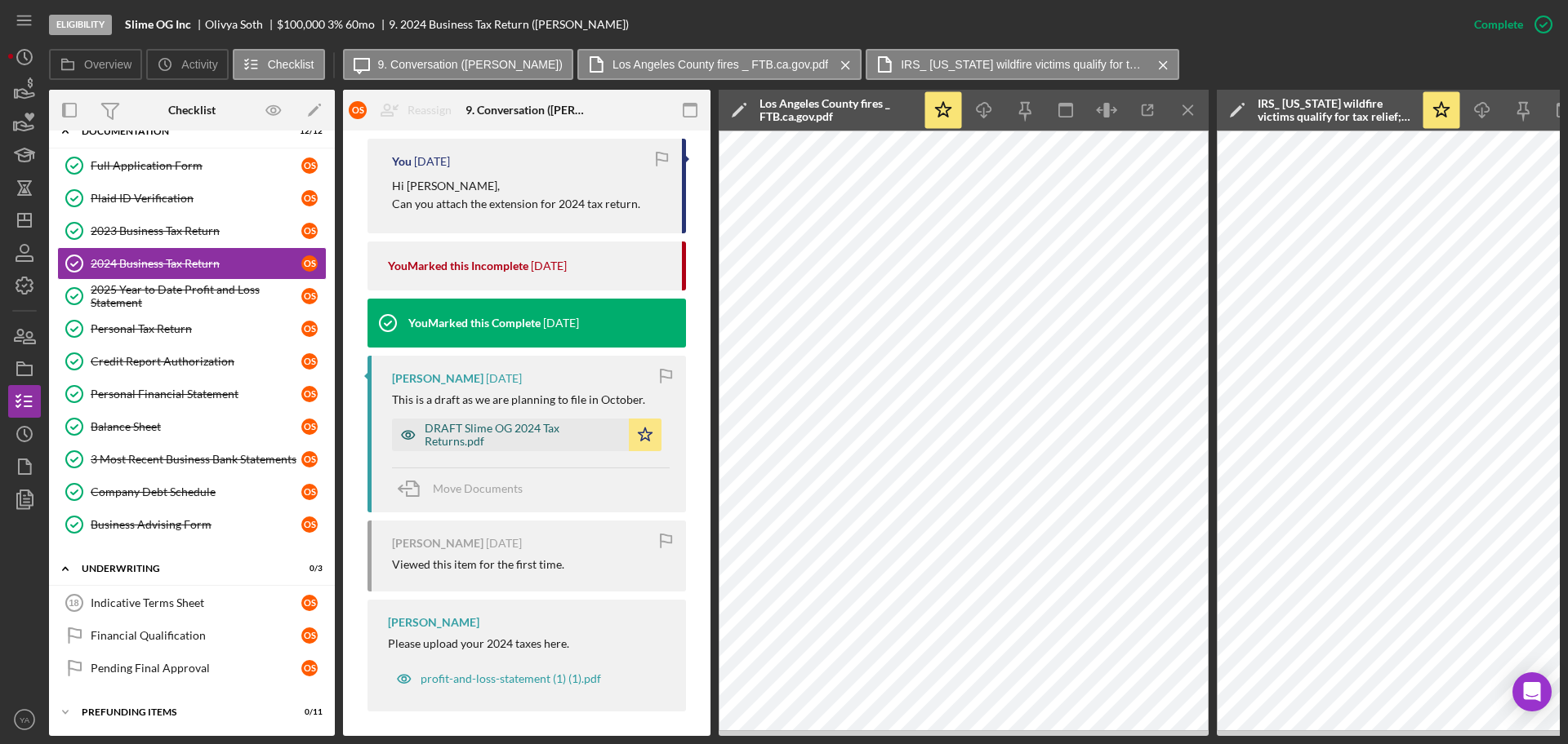
click at [506, 448] on div "DRAFT Slime OG 2024 Tax Returns.pdf" at bounding box center [523, 435] width 196 height 26
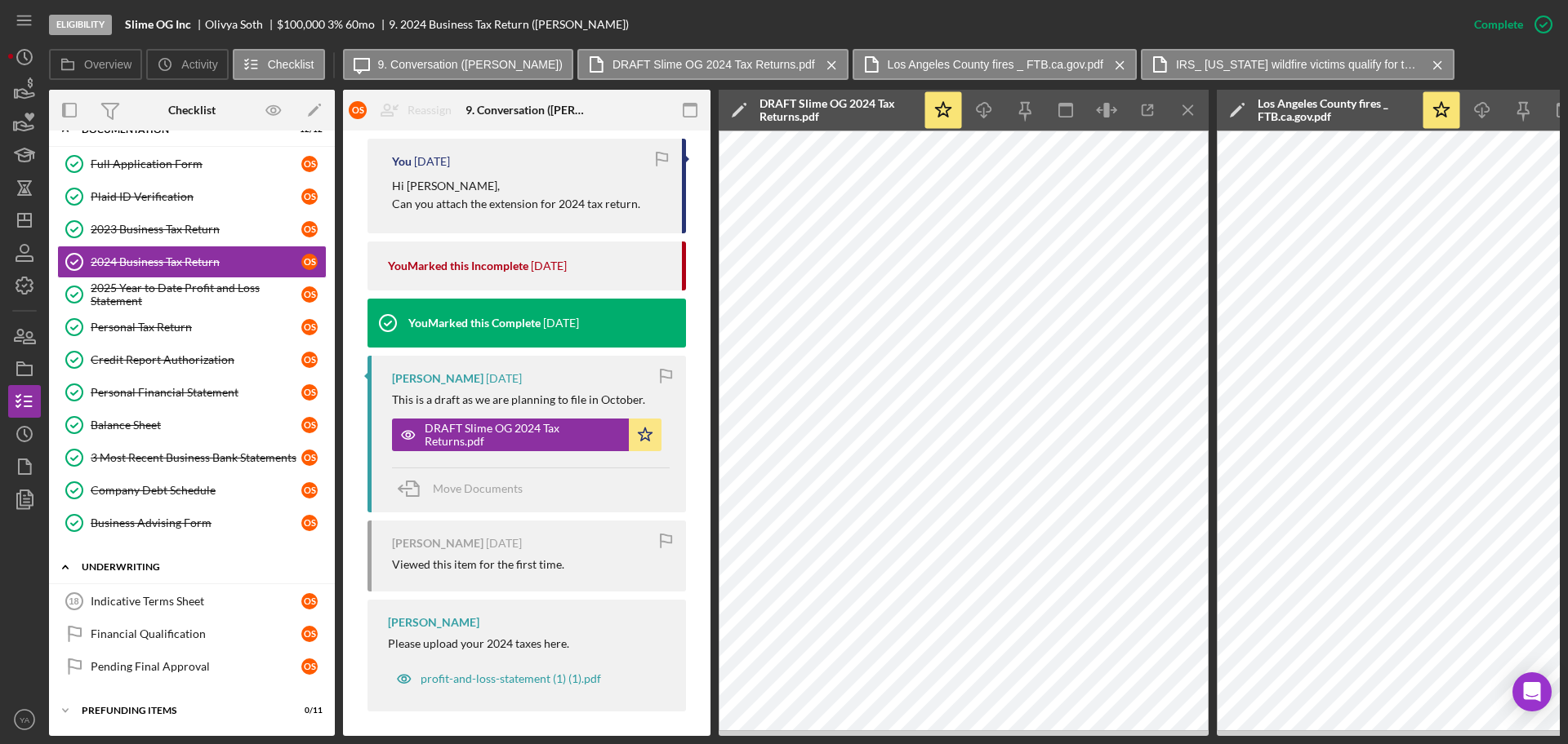
scroll to position [306, 0]
click at [34, 240] on icon "button" at bounding box center [24, 253] width 41 height 41
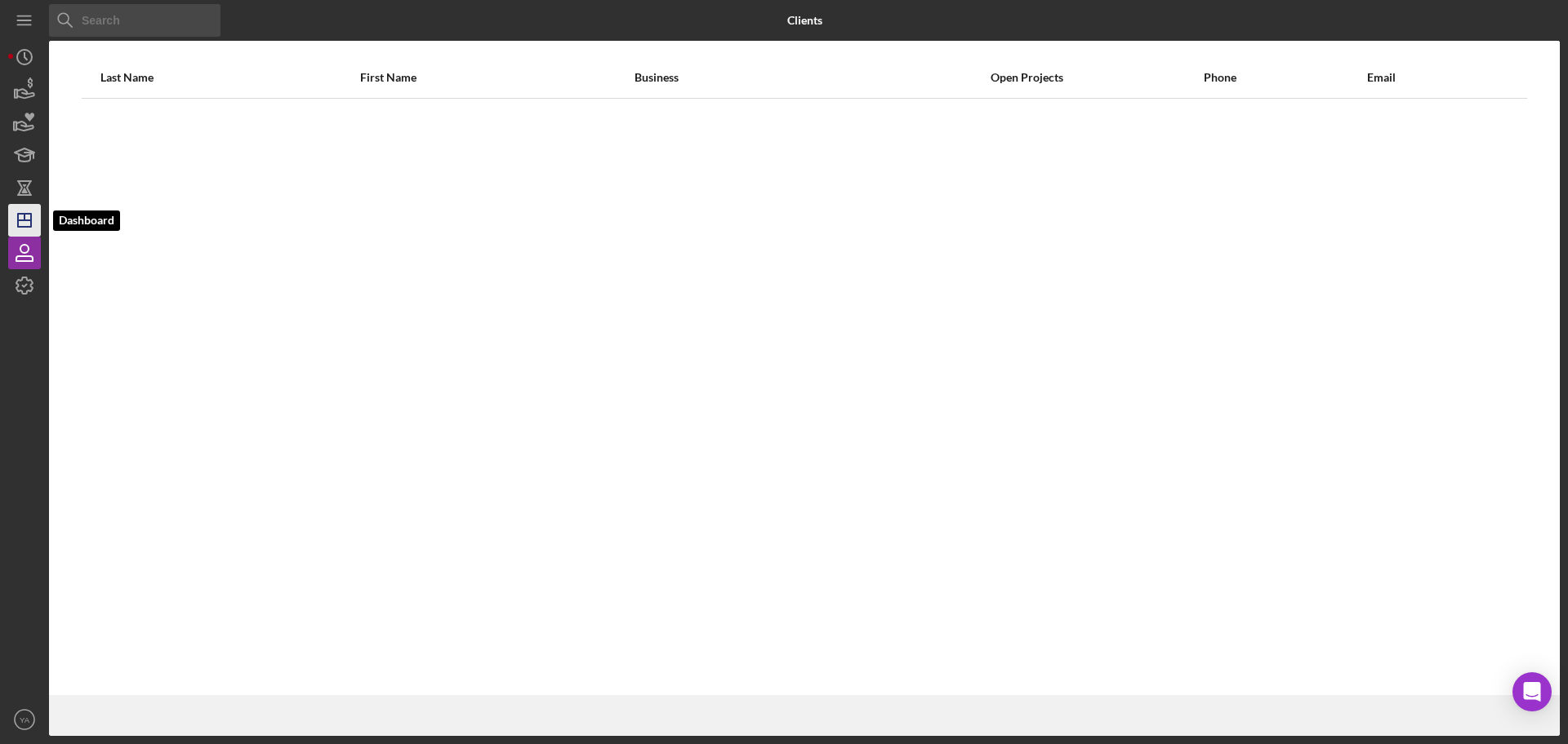
click at [33, 230] on icon "Icon/Dashboard" at bounding box center [24, 220] width 41 height 41
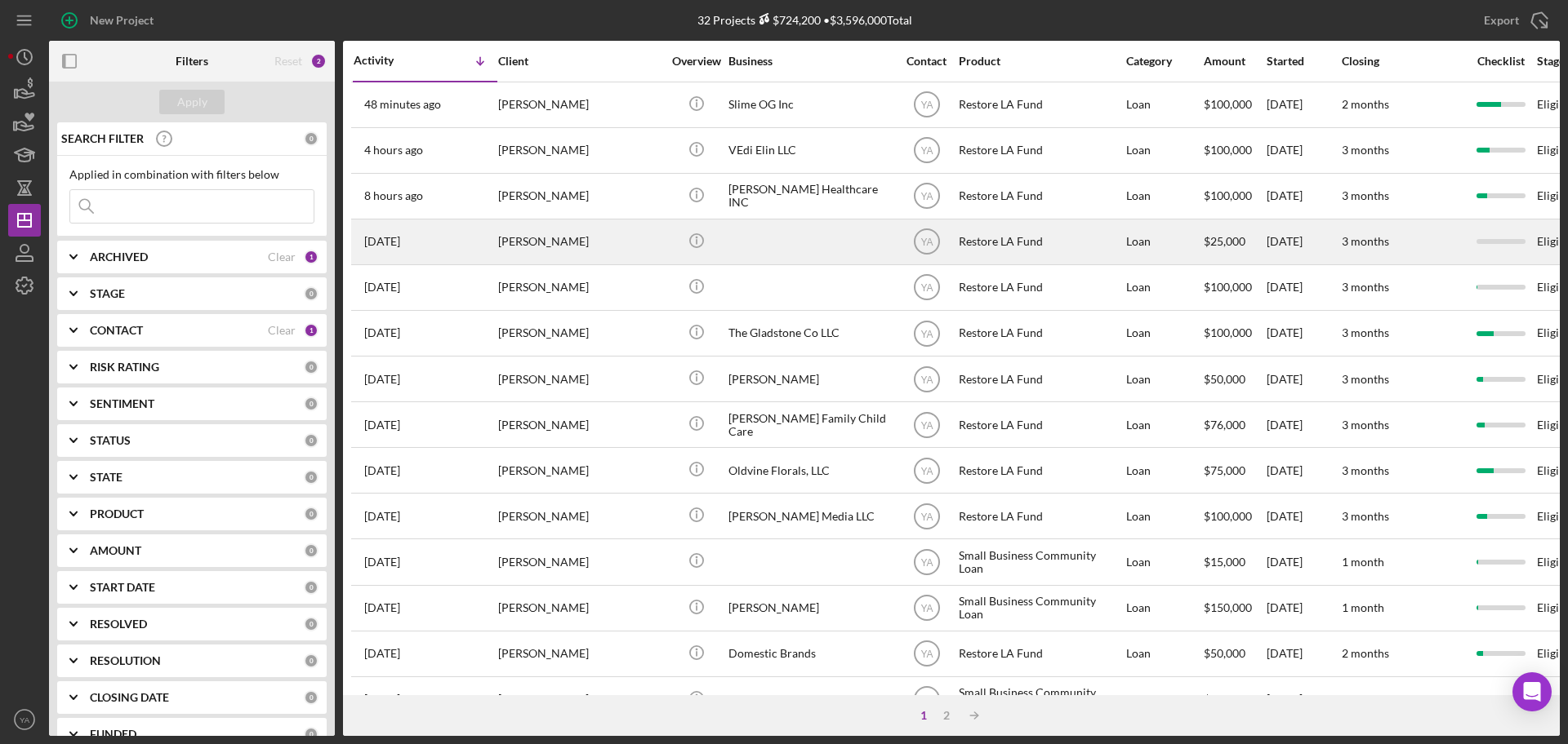
click at [817, 251] on div at bounding box center [809, 242] width 163 height 43
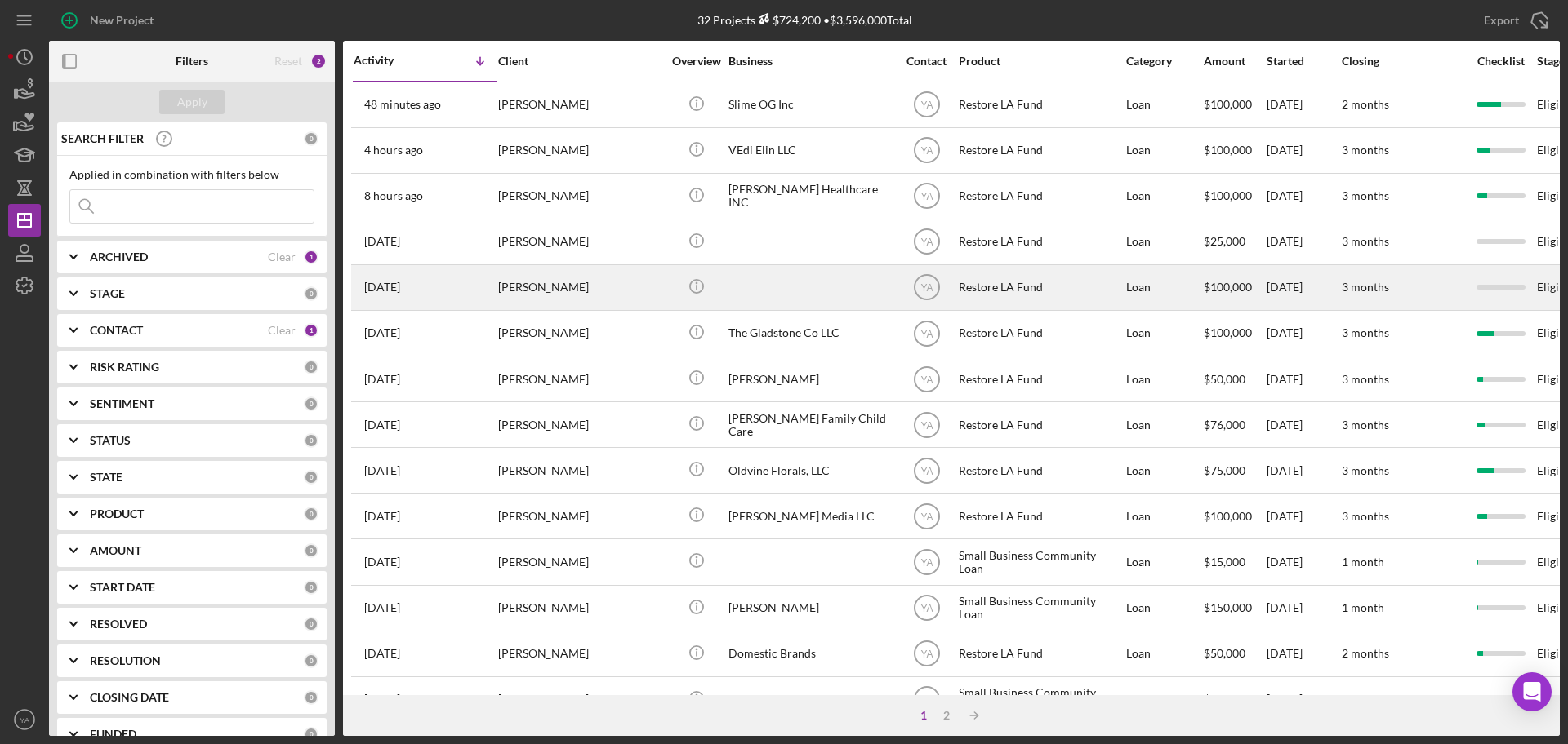
click at [790, 283] on div at bounding box center [809, 288] width 163 height 43
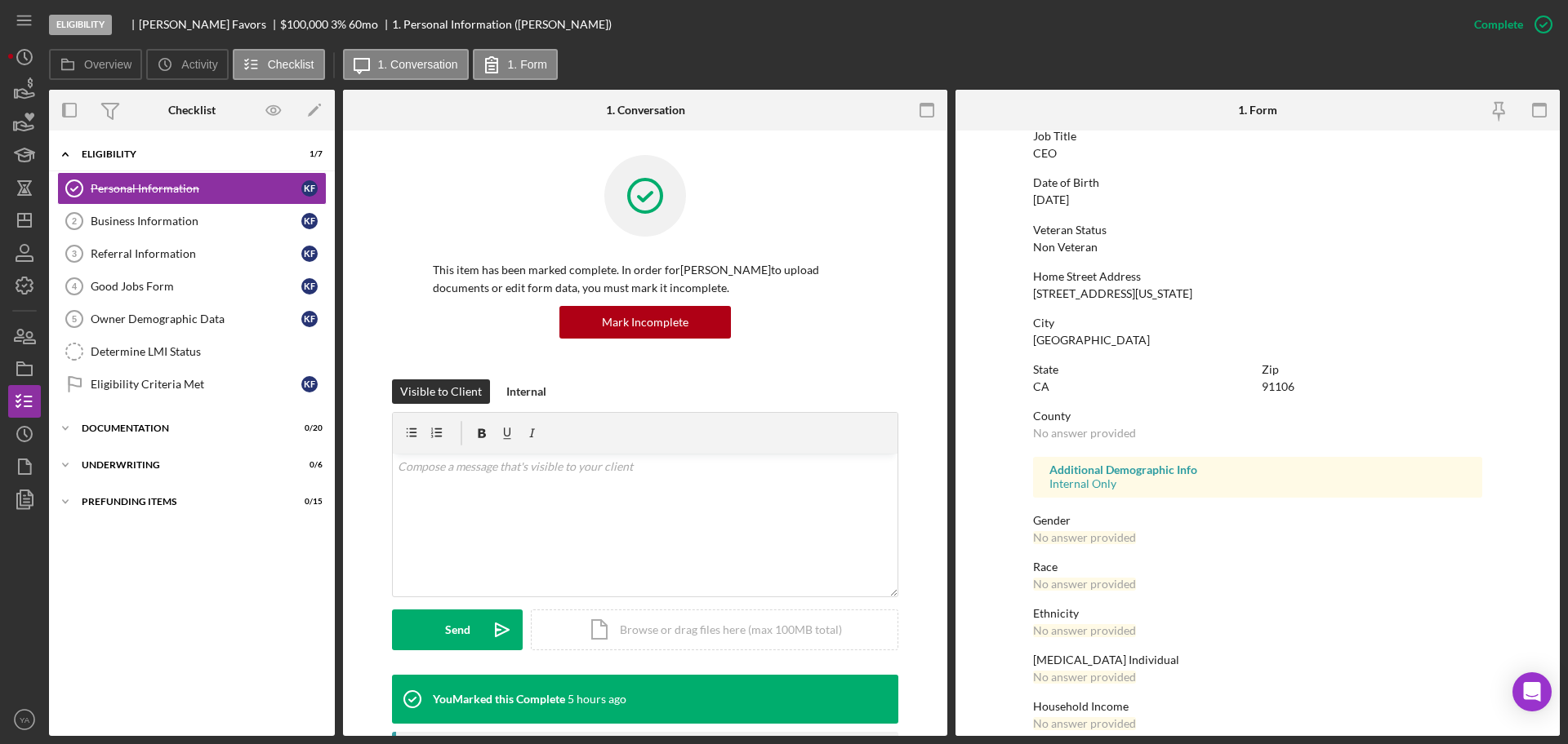
scroll to position [156, 0]
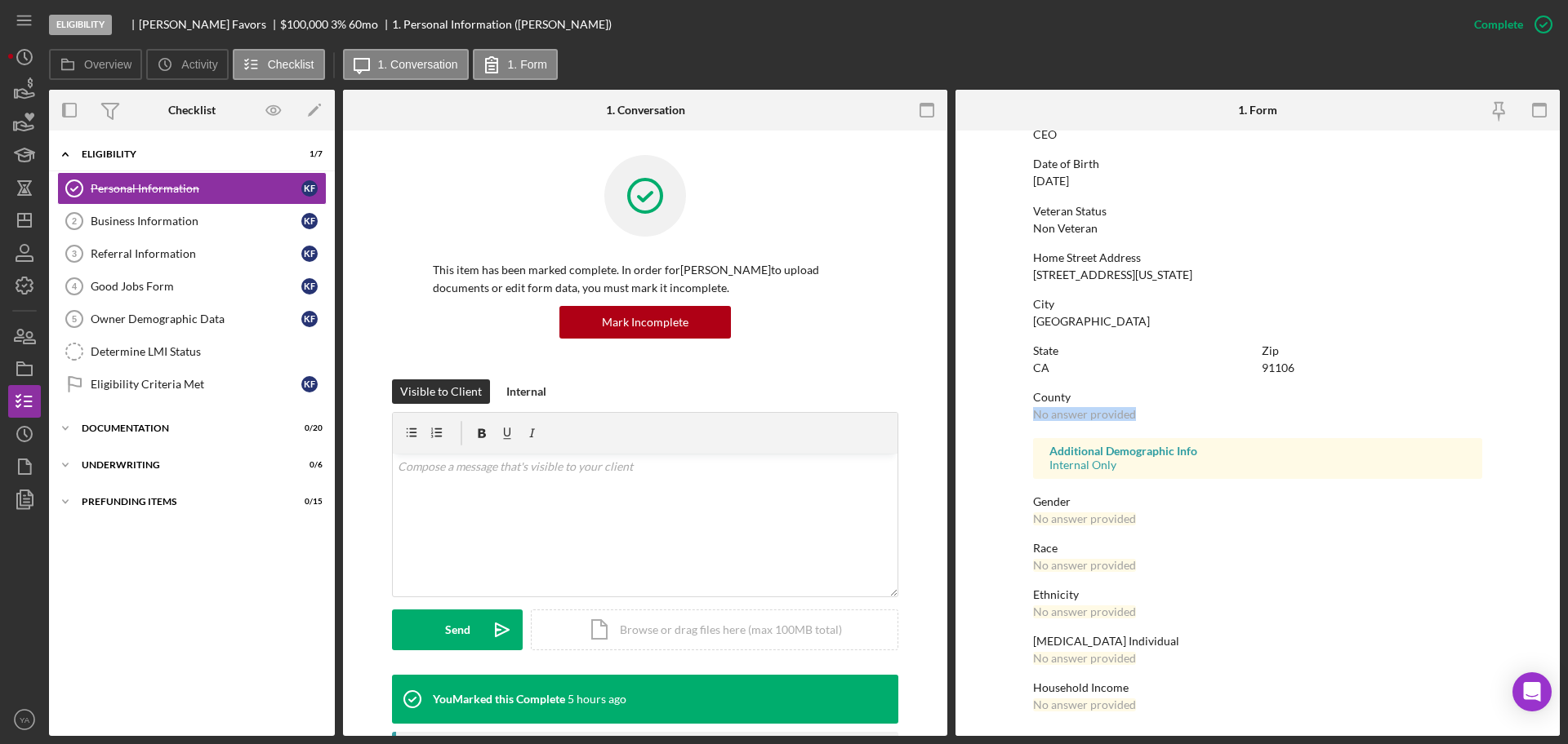
drag, startPoint x: 1142, startPoint y: 418, endPoint x: 1017, endPoint y: 411, distance: 125.2
click at [1017, 411] on form "To edit this form you must mark this item incomplete First Name [DEMOGRAPHIC_DA…" at bounding box center [1258, 433] width 604 height 605
click at [198, 227] on div "Business Information" at bounding box center [195, 222] width 210 height 13
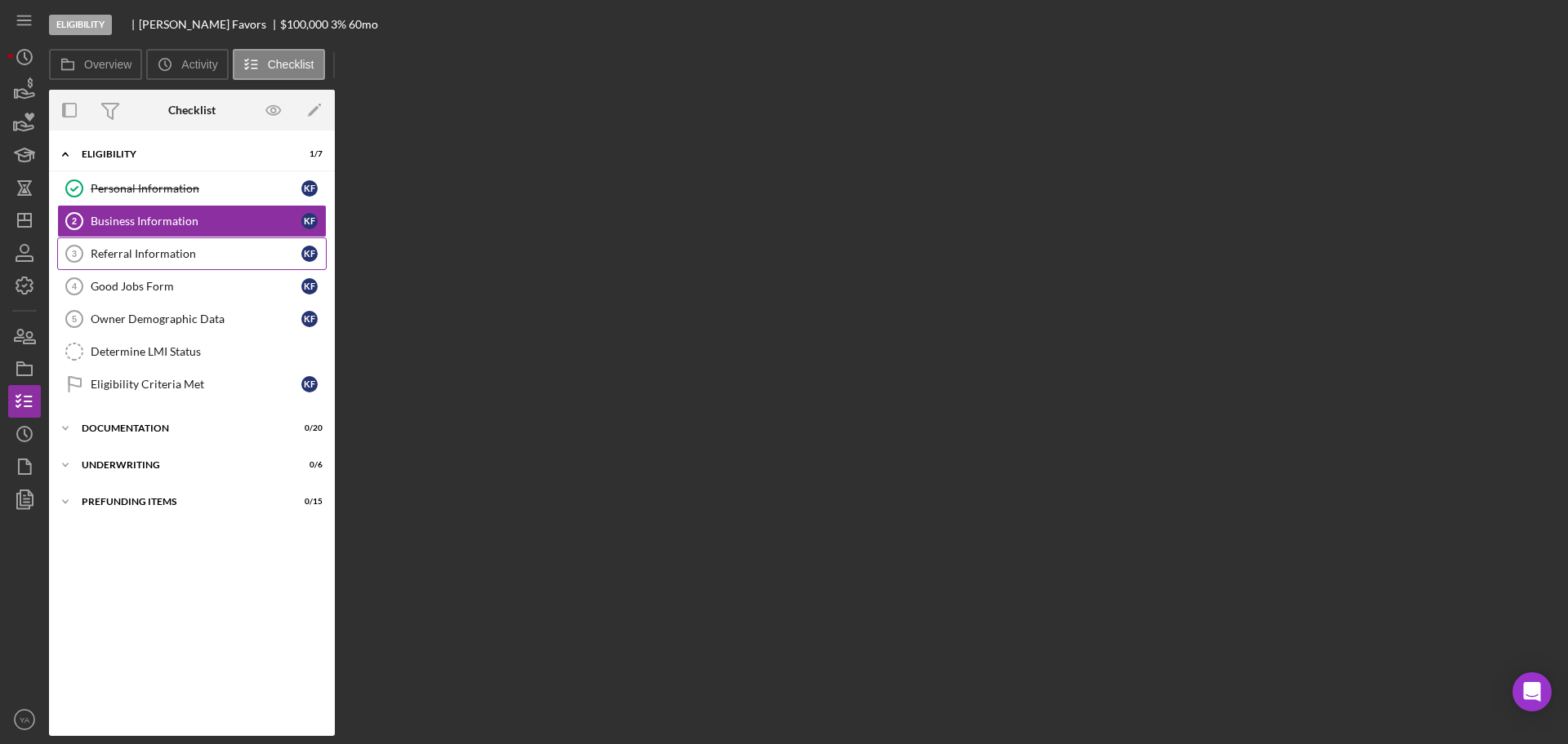
click at [202, 263] on link "Referral Information 3 Referral Information K F" at bounding box center [192, 254] width 270 height 33
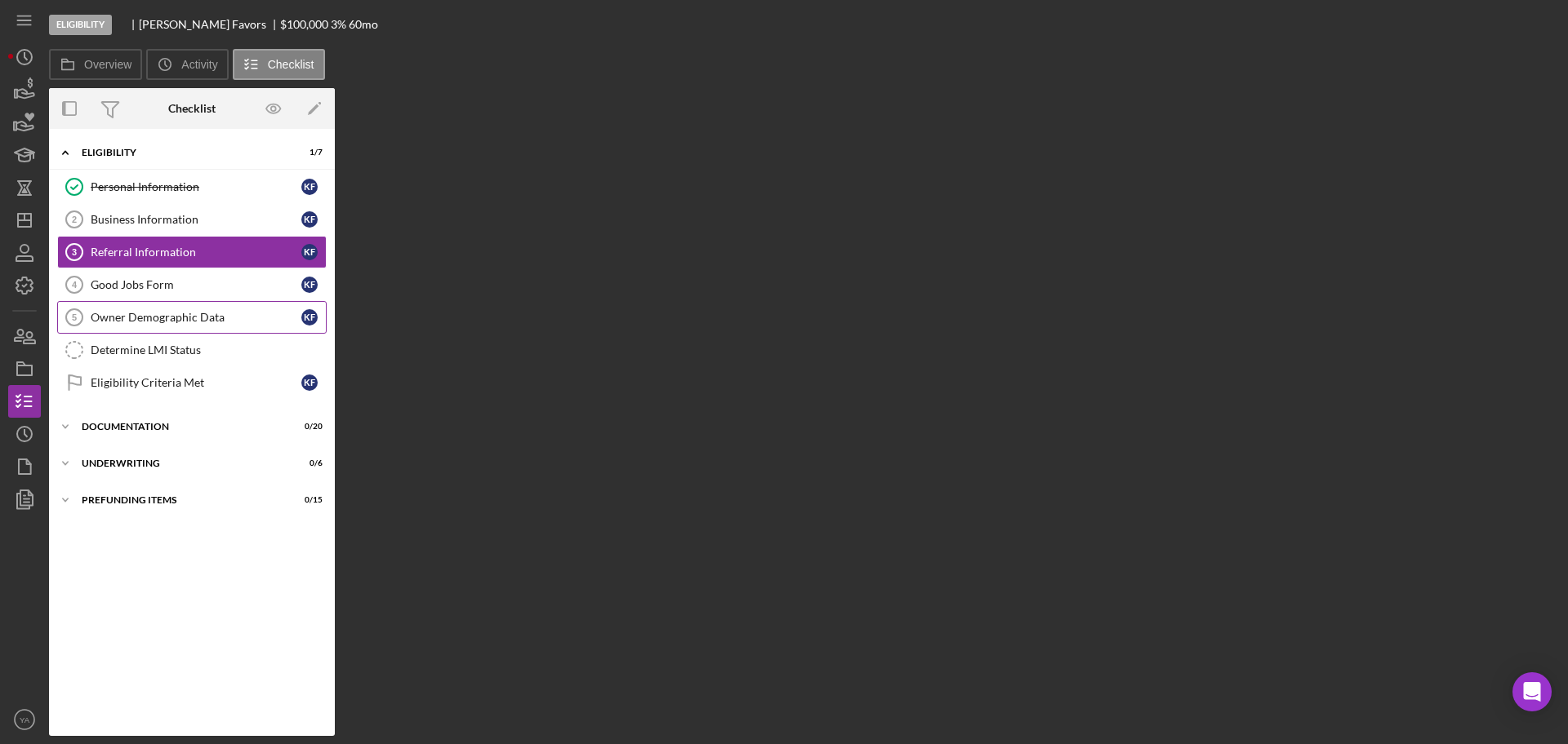
click at [204, 301] on link "Good Jobs Form 4 Good Jobs Form K F" at bounding box center [192, 285] width 270 height 33
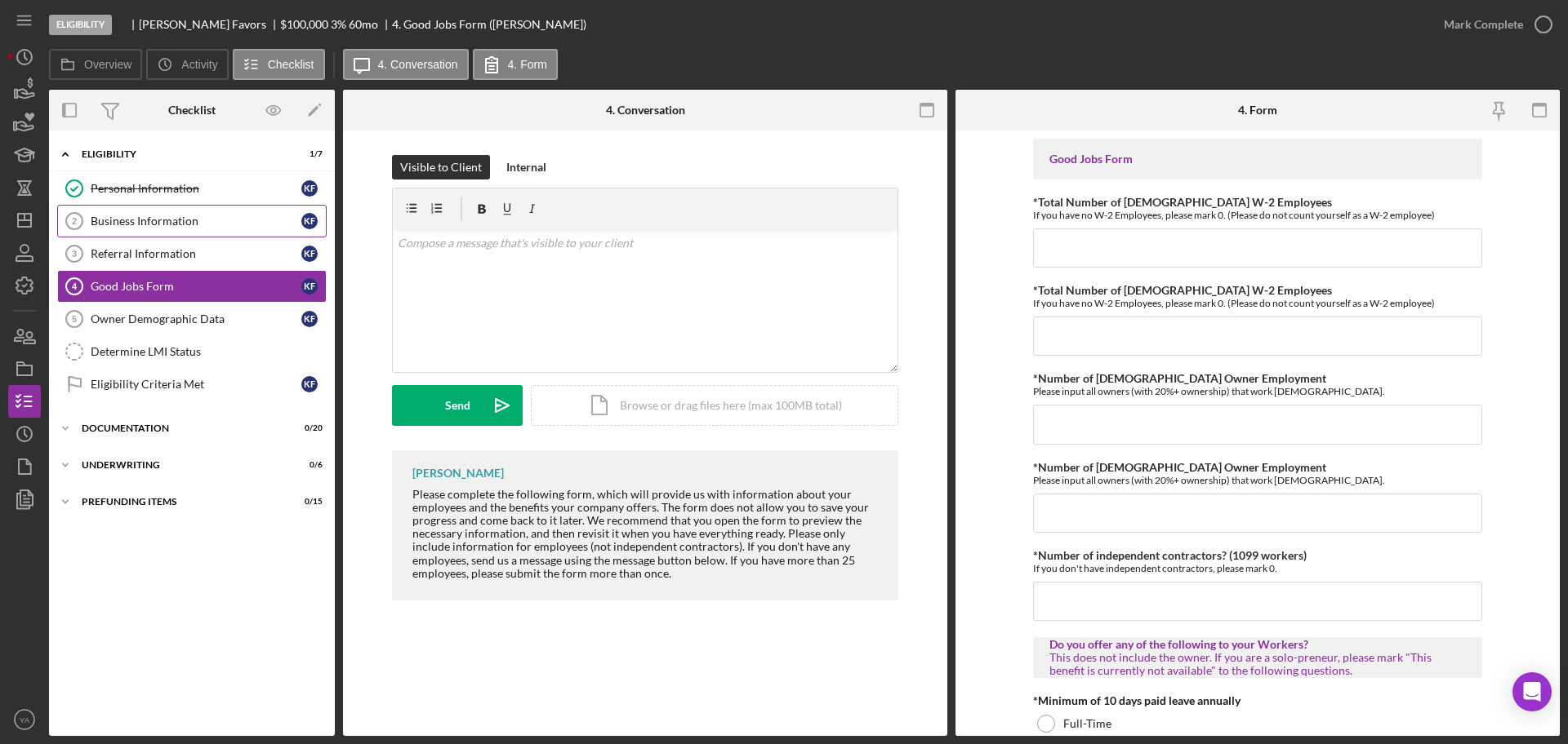
click at [196, 229] on link "Business Information 2 Business Information K F" at bounding box center [192, 221] width 270 height 33
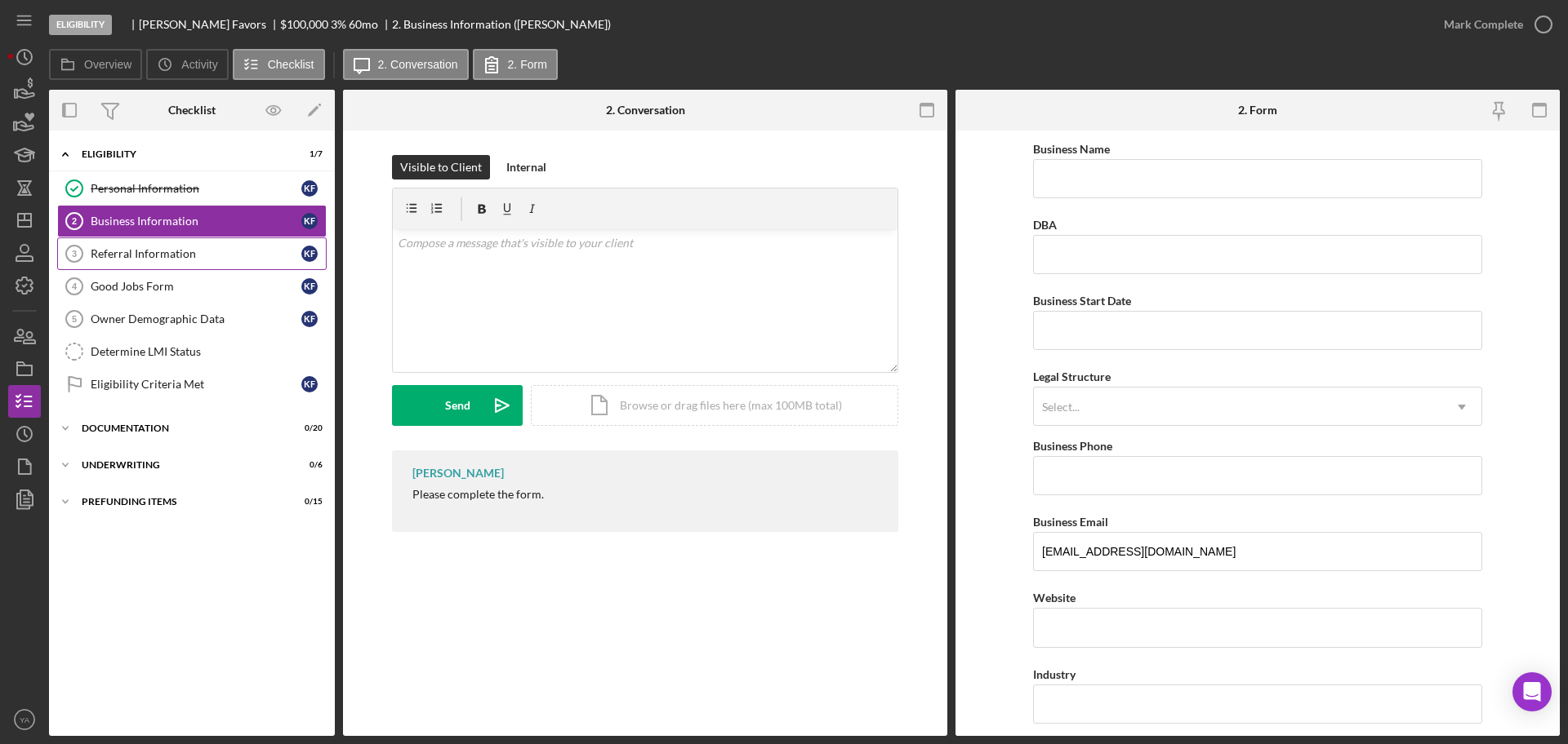
click at [202, 248] on div "Referral Information" at bounding box center [195, 254] width 210 height 13
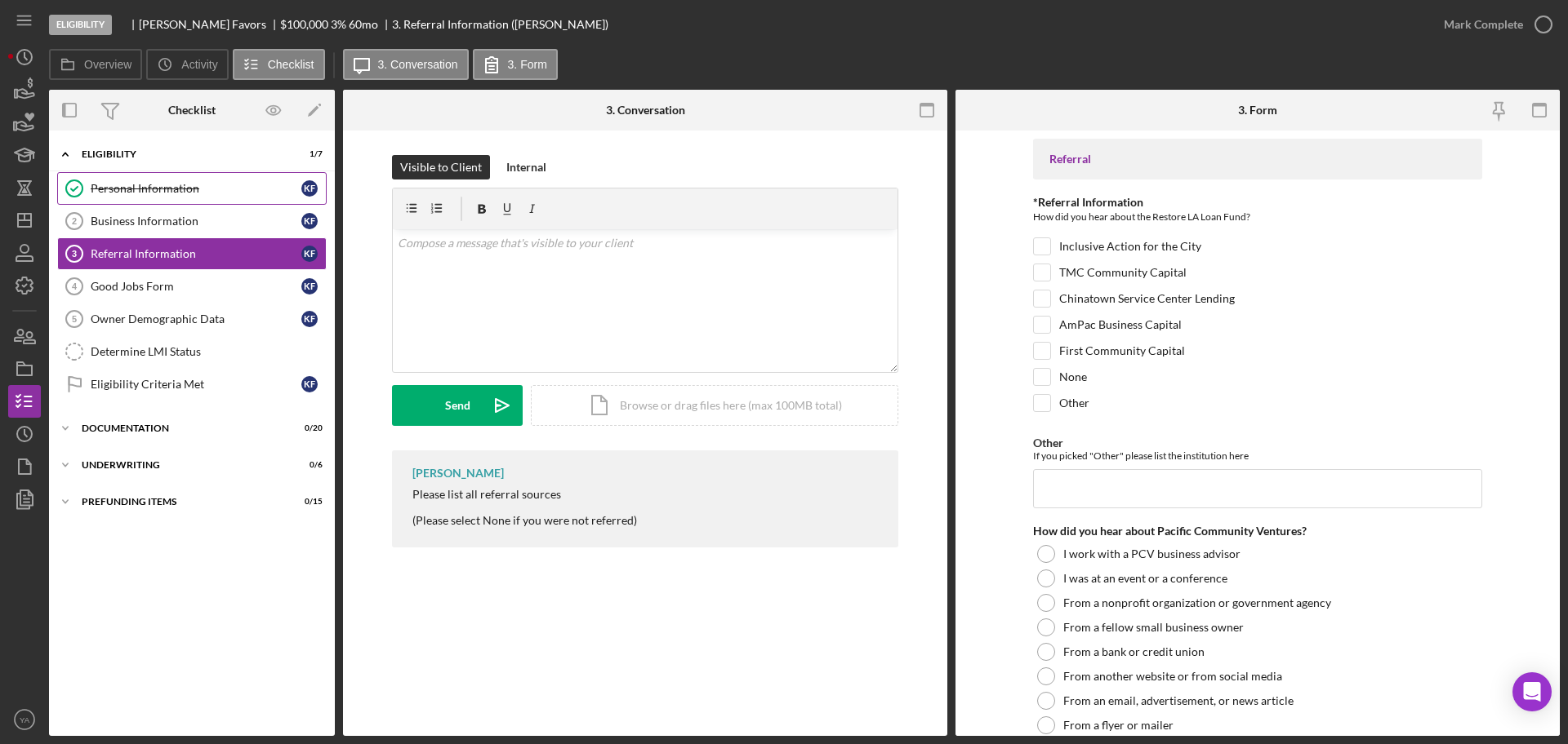
click at [186, 191] on div "Personal Information" at bounding box center [195, 189] width 210 height 13
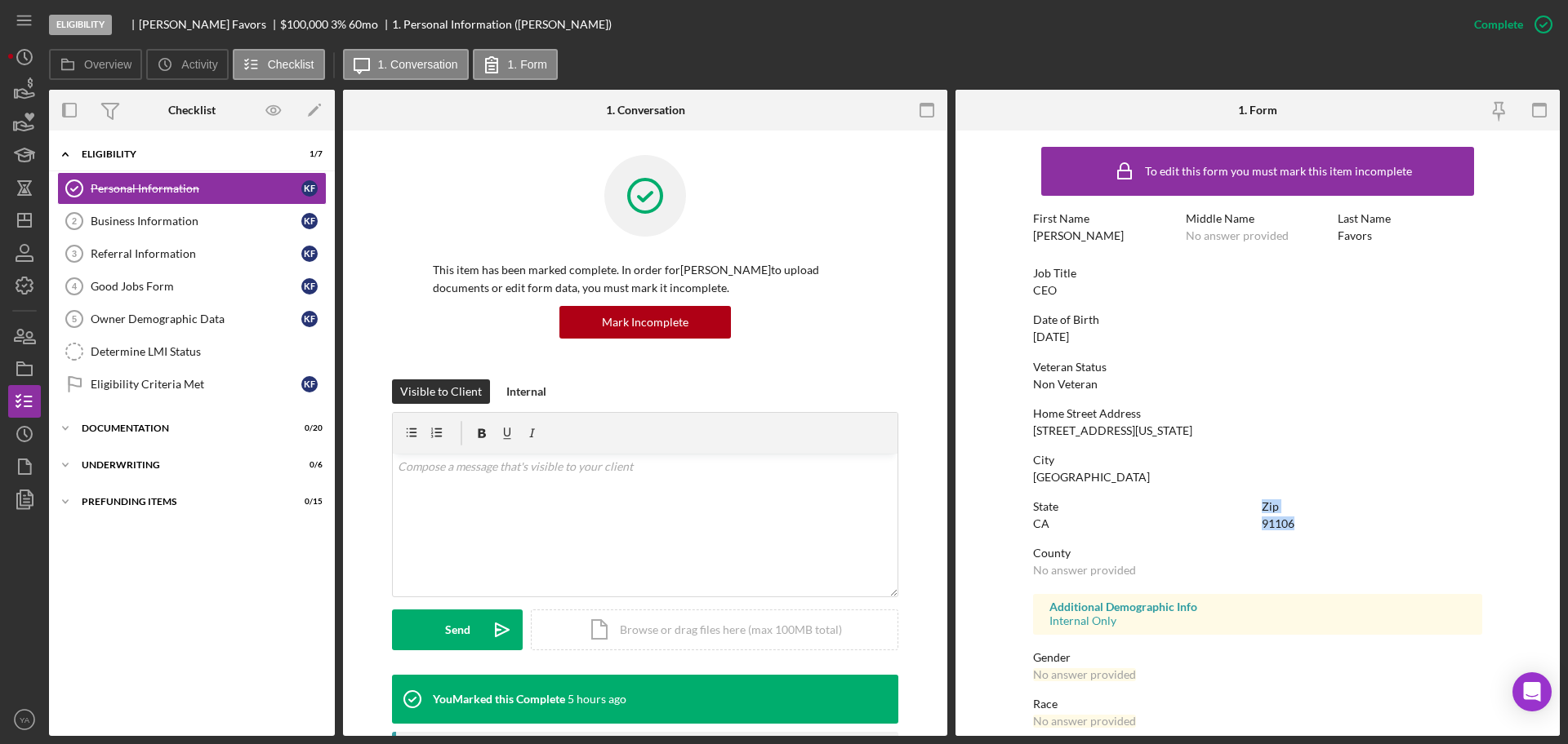
drag, startPoint x: 1292, startPoint y: 527, endPoint x: 1239, endPoint y: 527, distance: 53.0
click at [1239, 527] on div "State [US_STATE] Zip 91106" at bounding box center [1258, 523] width 449 height 46
click at [1270, 522] on div "91106" at bounding box center [1277, 524] width 33 height 13
click at [1262, 523] on div "91106" at bounding box center [1277, 524] width 33 height 13
click at [1278, 525] on div "91106" at bounding box center [1277, 524] width 33 height 13
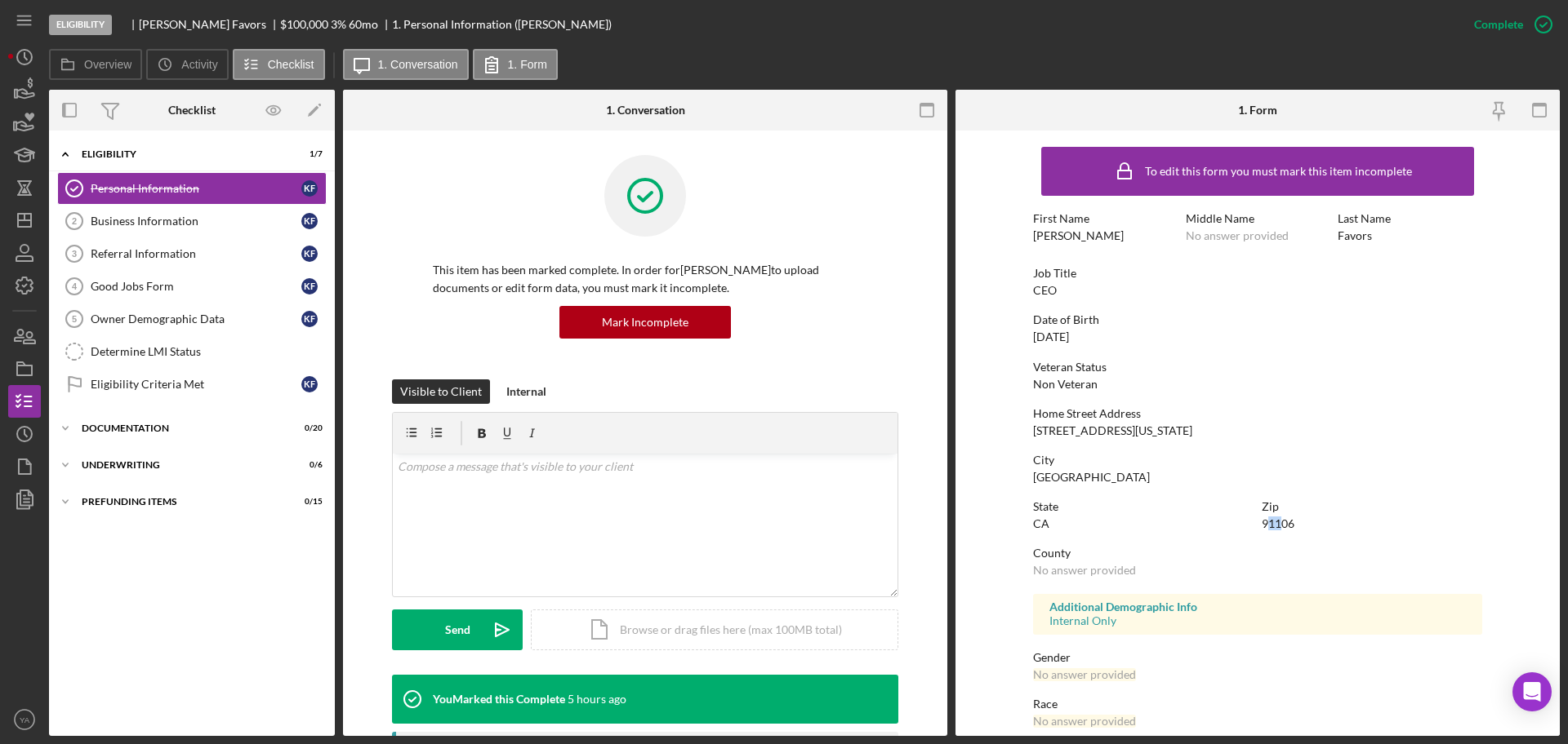
click at [1280, 525] on div "91106" at bounding box center [1277, 524] width 33 height 13
drag, startPoint x: 1307, startPoint y: 525, endPoint x: 1236, endPoint y: 523, distance: 71.0
click at [1236, 523] on div "State [US_STATE] Zip 91106" at bounding box center [1258, 523] width 449 height 46
click at [1283, 525] on div "91106" at bounding box center [1277, 524] width 33 height 13
drag, startPoint x: 1312, startPoint y: 525, endPoint x: 1241, endPoint y: 528, distance: 71.1
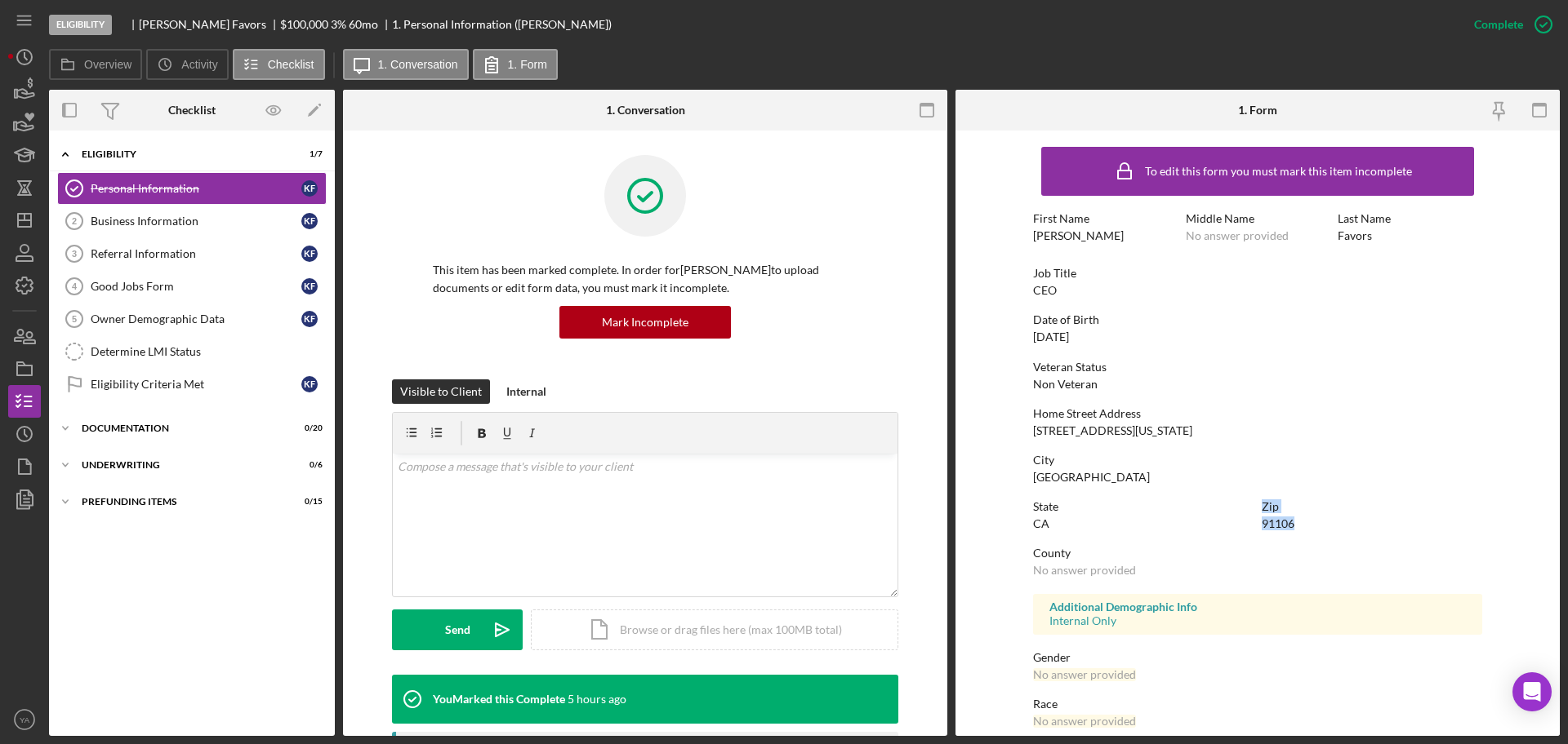
click at [1241, 528] on div "State [US_STATE] Zip 91106" at bounding box center [1258, 523] width 449 height 46
click at [1270, 519] on div "91106" at bounding box center [1277, 524] width 33 height 13
click at [1123, 565] on div "No answer provided" at bounding box center [1084, 570] width 103 height 13
drag, startPoint x: 1139, startPoint y: 564, endPoint x: 1026, endPoint y: 566, distance: 113.0
click at [1026, 566] on form "To edit this form you must mark this item incomplete First Name [DEMOGRAPHIC_DA…" at bounding box center [1258, 433] width 604 height 605
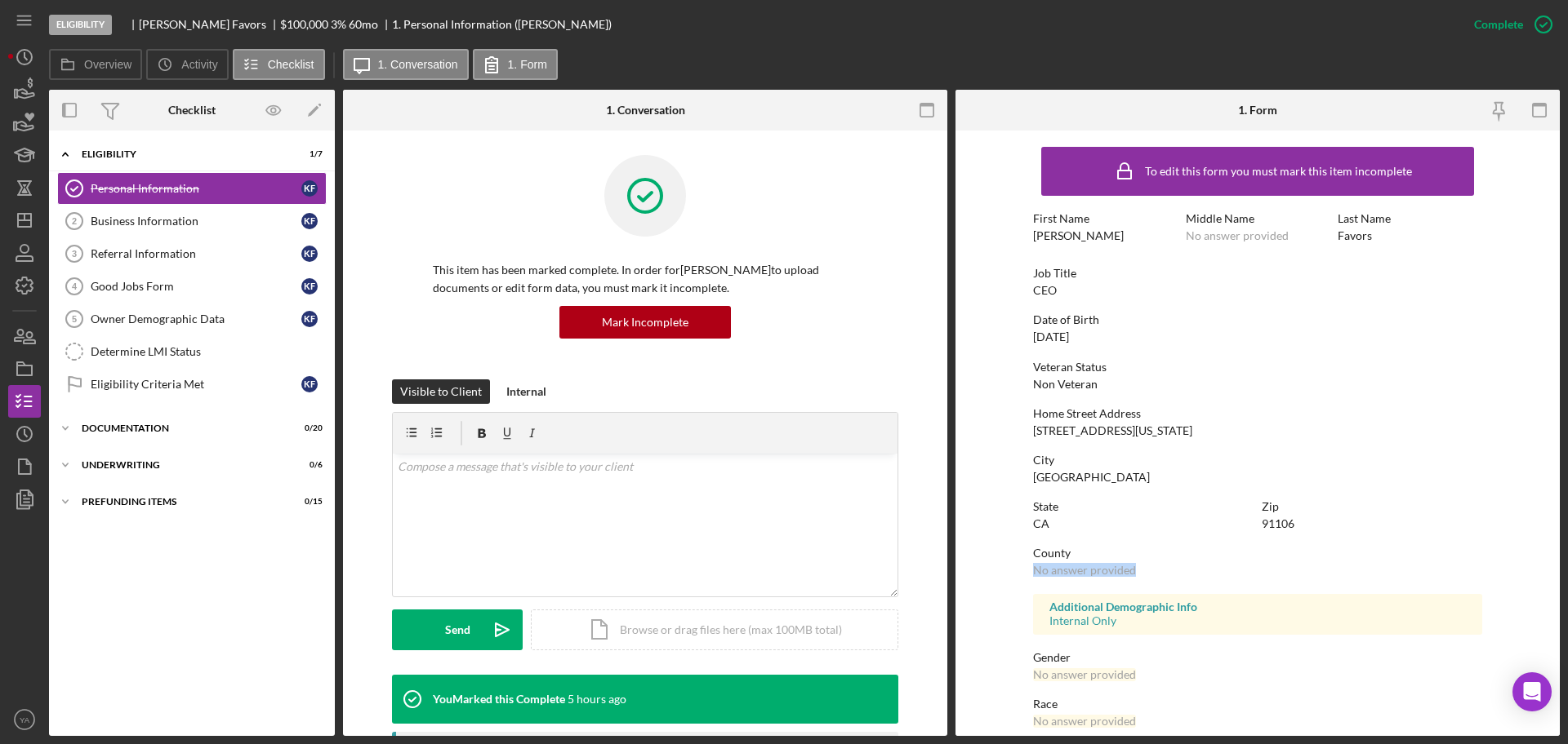
click at [1044, 569] on div "No answer provided" at bounding box center [1084, 570] width 103 height 13
click at [1542, 17] on icon "button" at bounding box center [1543, 24] width 41 height 41
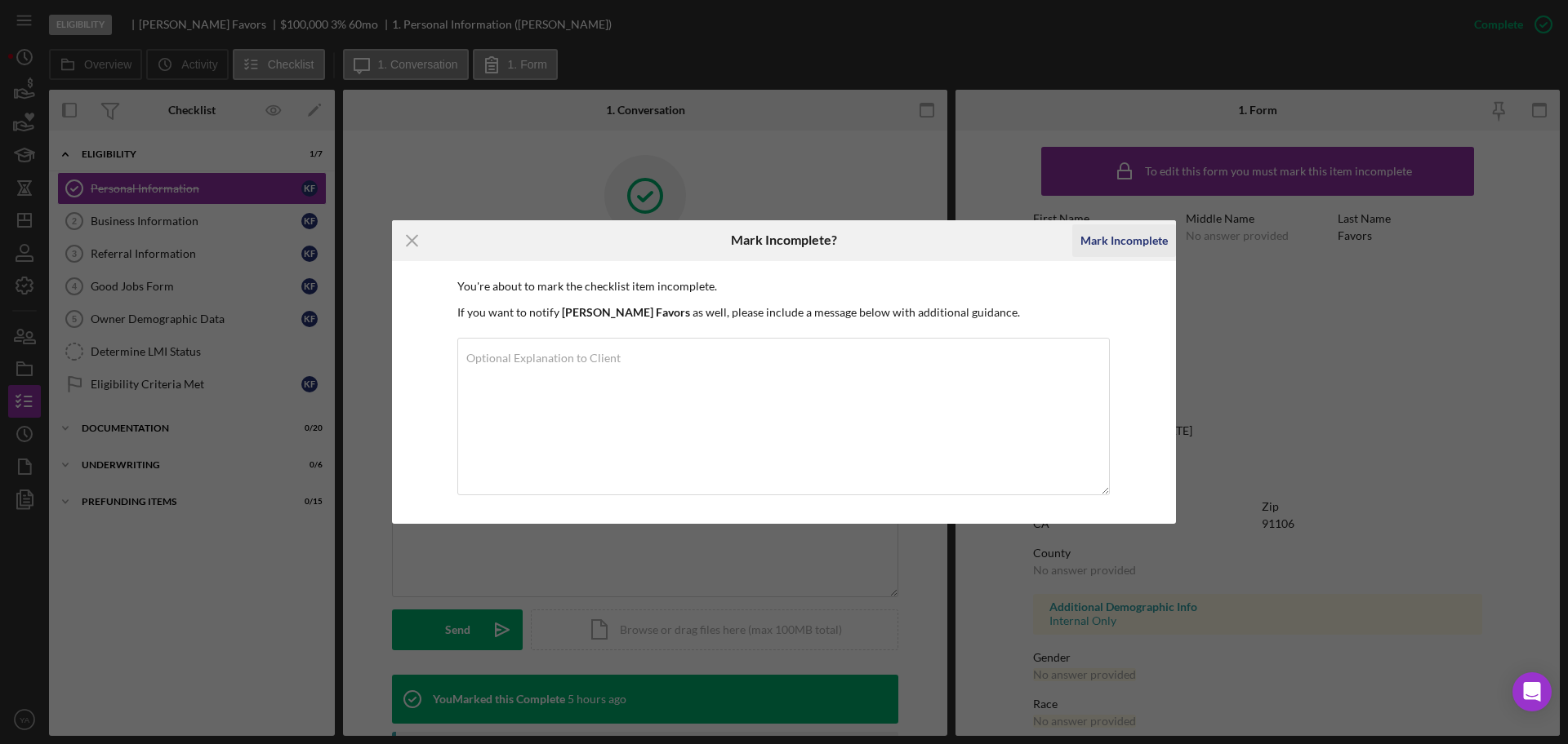
click at [1111, 239] on div "Mark Incomplete" at bounding box center [1124, 240] width 88 height 33
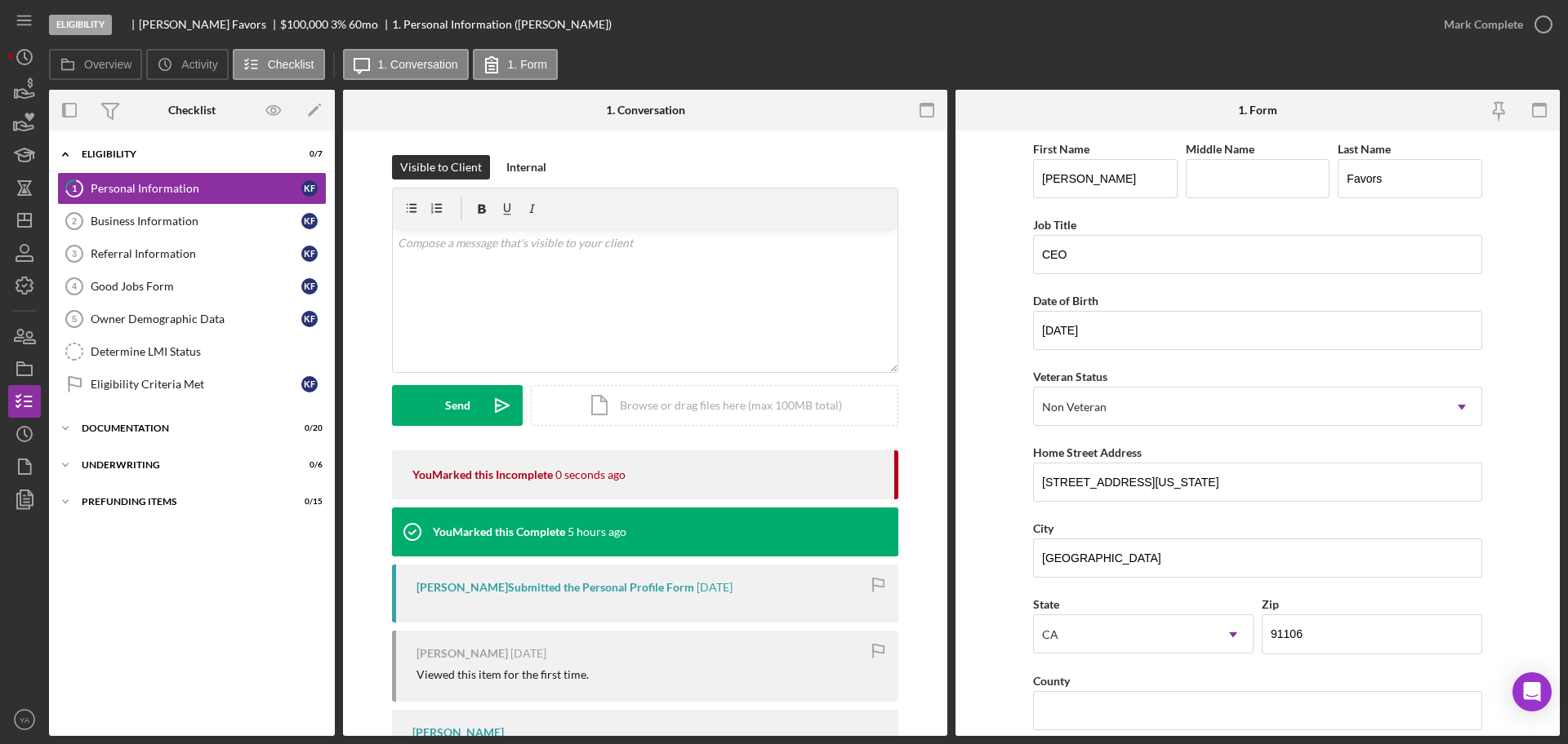
scroll to position [204, 0]
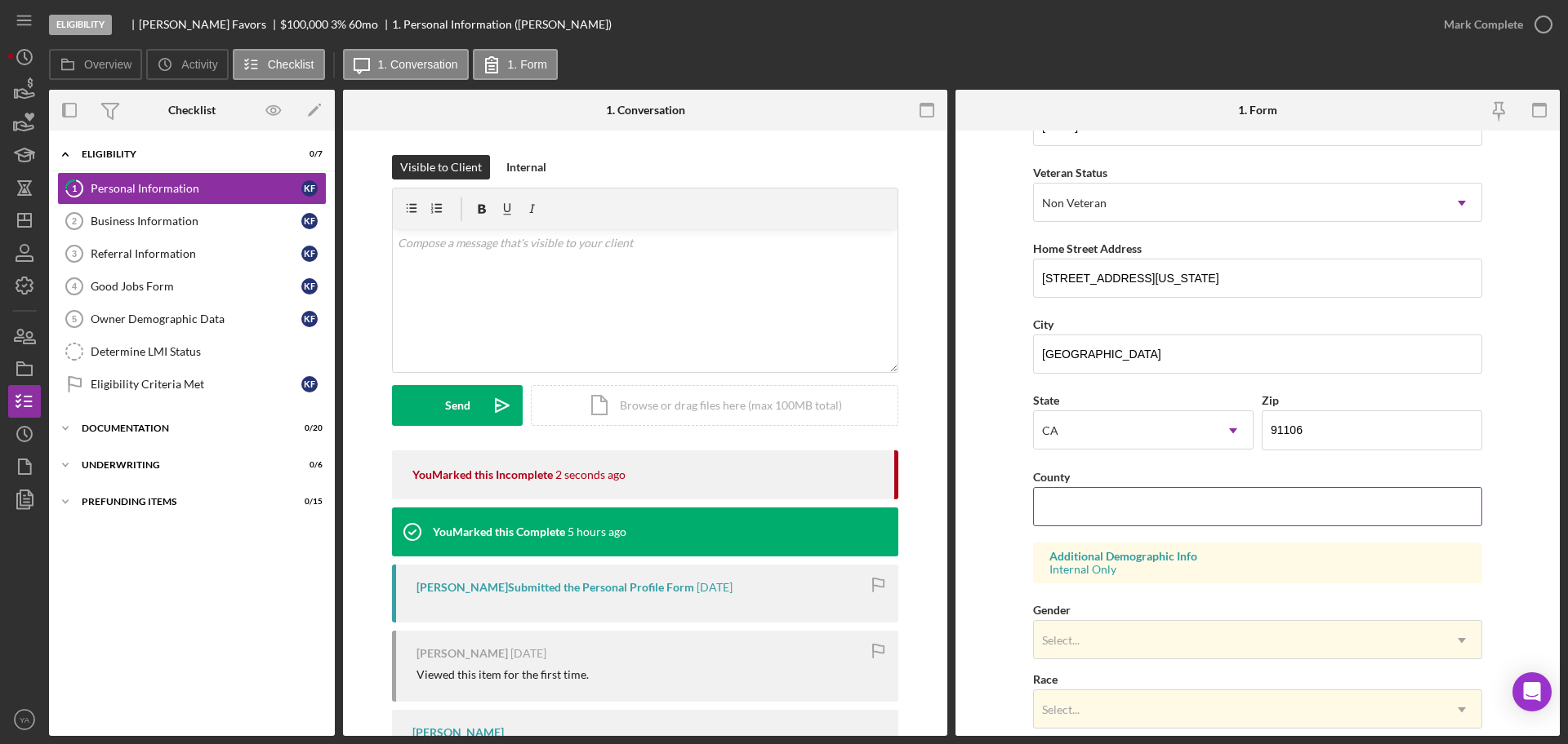
click at [1109, 500] on input "County" at bounding box center [1258, 507] width 449 height 40
type input "LA"
click at [993, 538] on form "First Name [PERSON_NAME] Middle Name Last Name Favors Job Title CEO Date of Bir…" at bounding box center [1258, 433] width 604 height 605
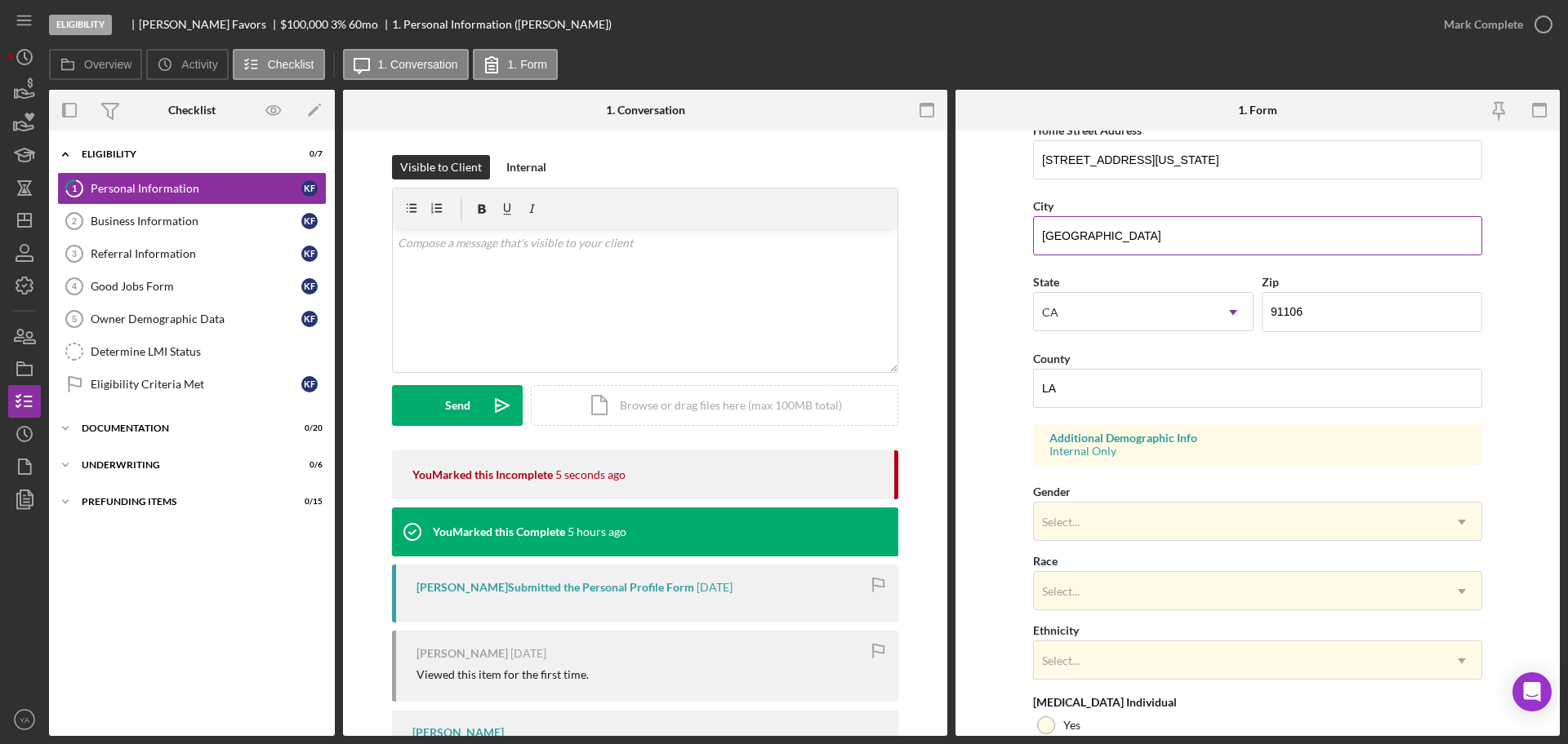
scroll to position [178, 0]
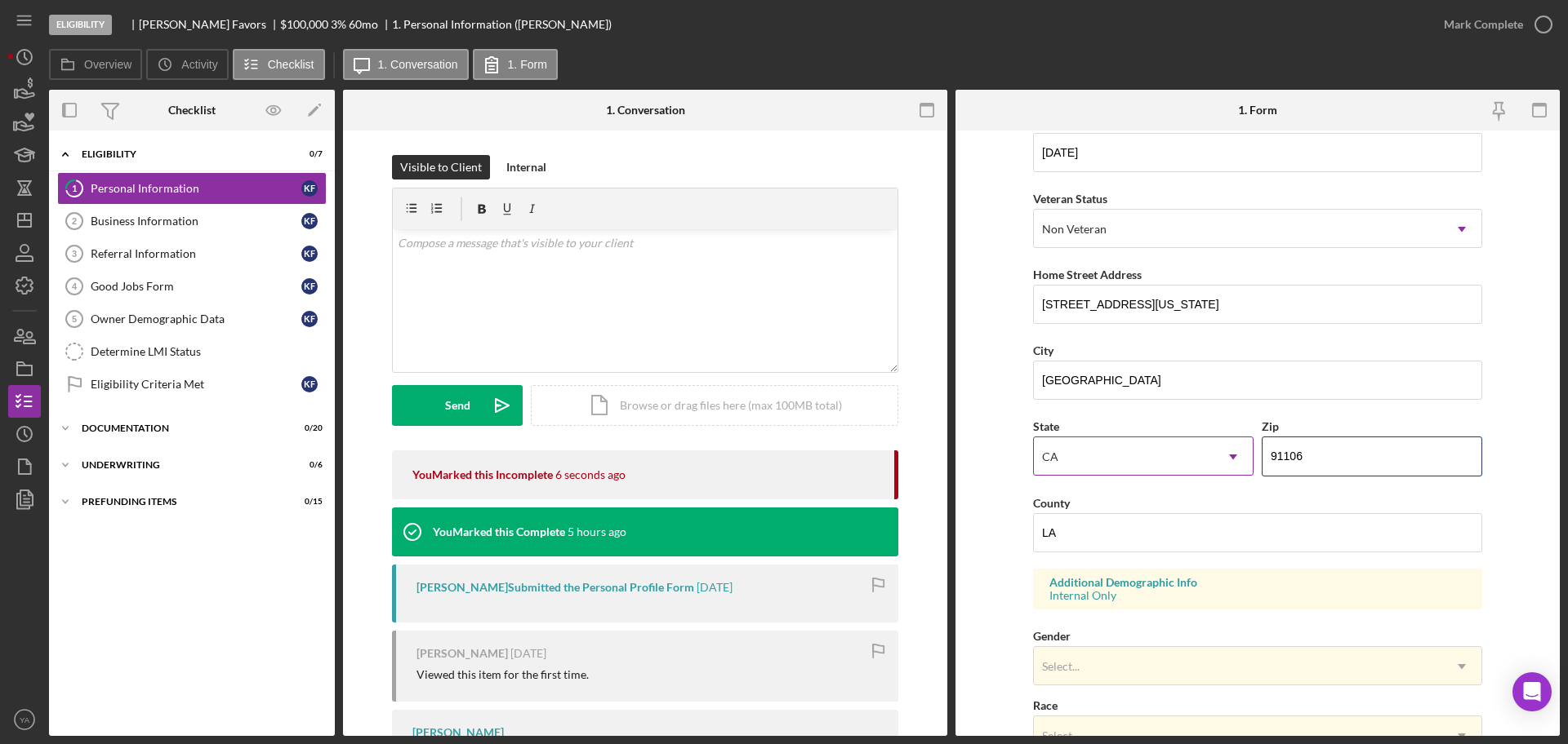
drag, startPoint x: 1321, startPoint y: 457, endPoint x: 1157, endPoint y: 458, distance: 164.0
click at [1157, 458] on div "State [US_STATE] Icon/Dropdown Arrow Zip 91106" at bounding box center [1258, 454] width 449 height 75
click at [1400, 401] on div "First Name [PERSON_NAME] Middle Name Last Name Favors Job Title CEO Date of Bir…" at bounding box center [1258, 479] width 449 height 1038
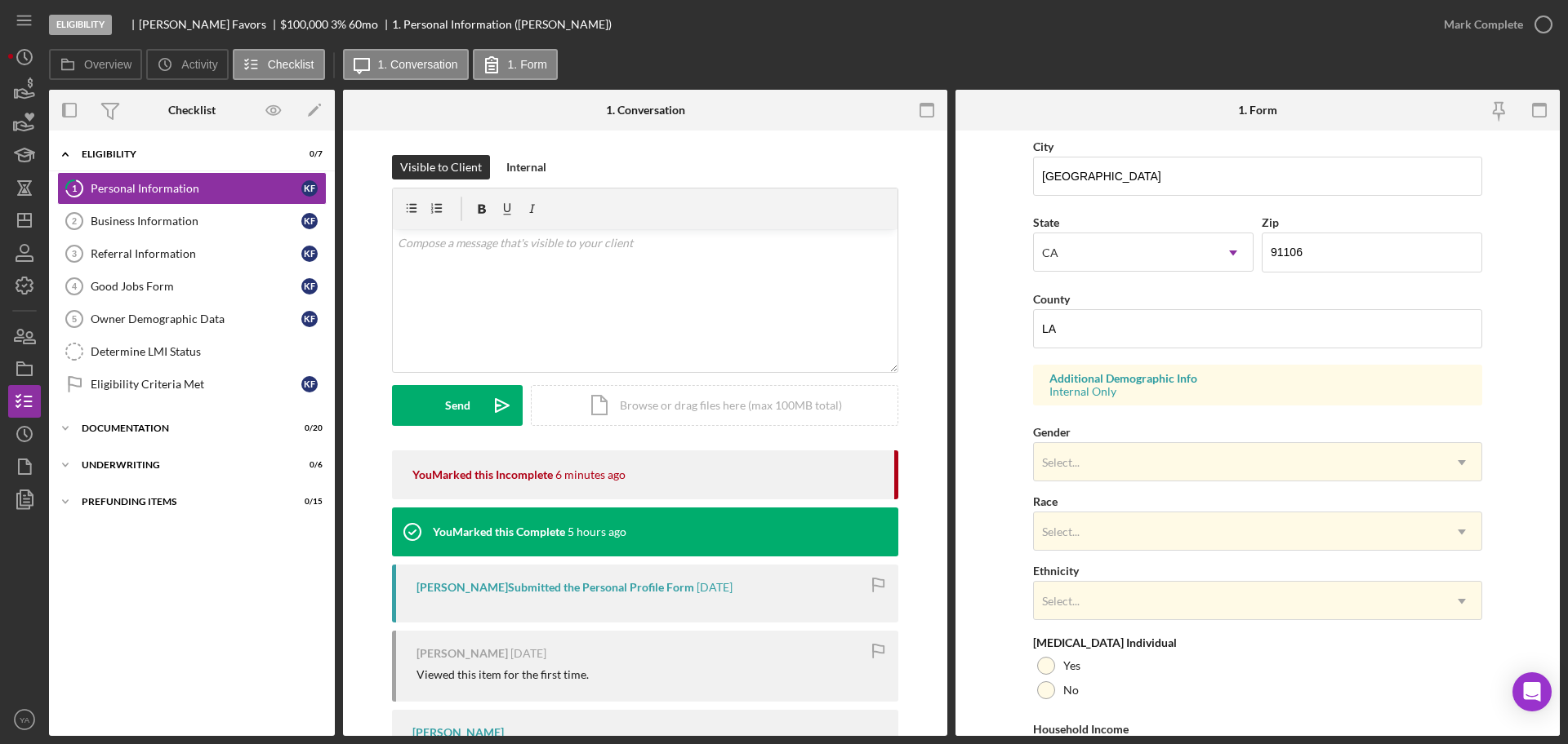
scroll to position [484, 0]
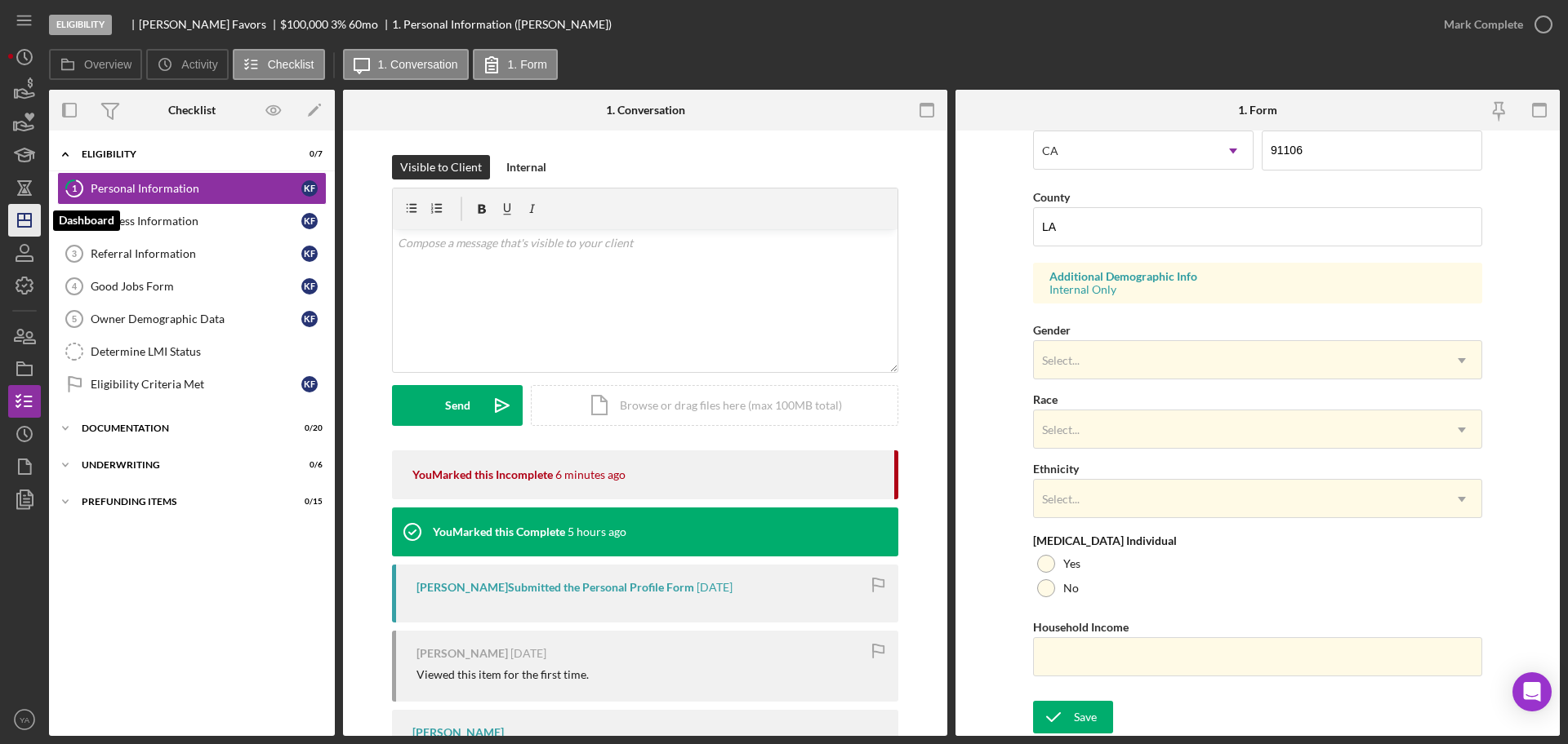
click at [28, 216] on icon "Icon/Dashboard" at bounding box center [24, 220] width 41 height 41
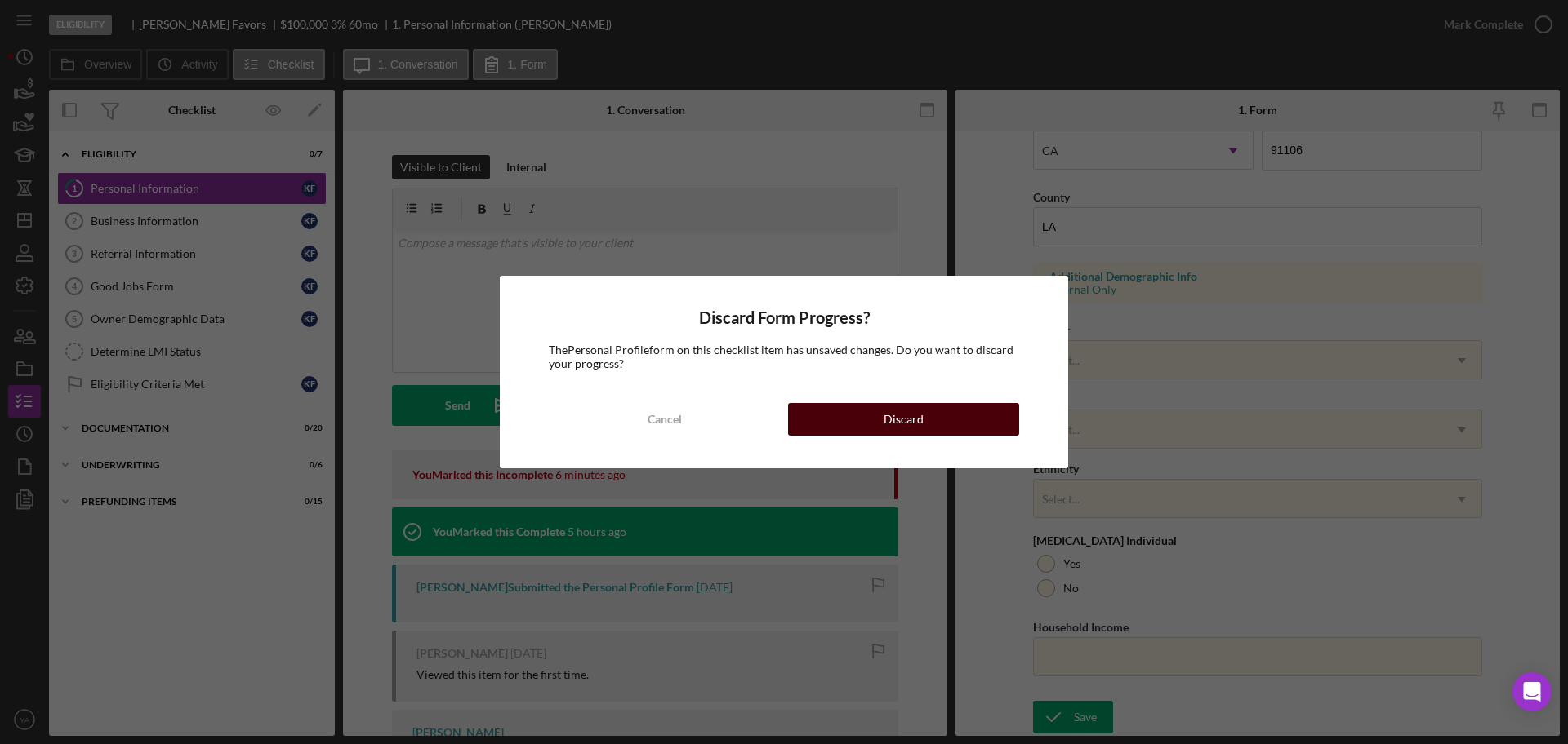
click at [853, 418] on button "Discard" at bounding box center [903, 420] width 231 height 33
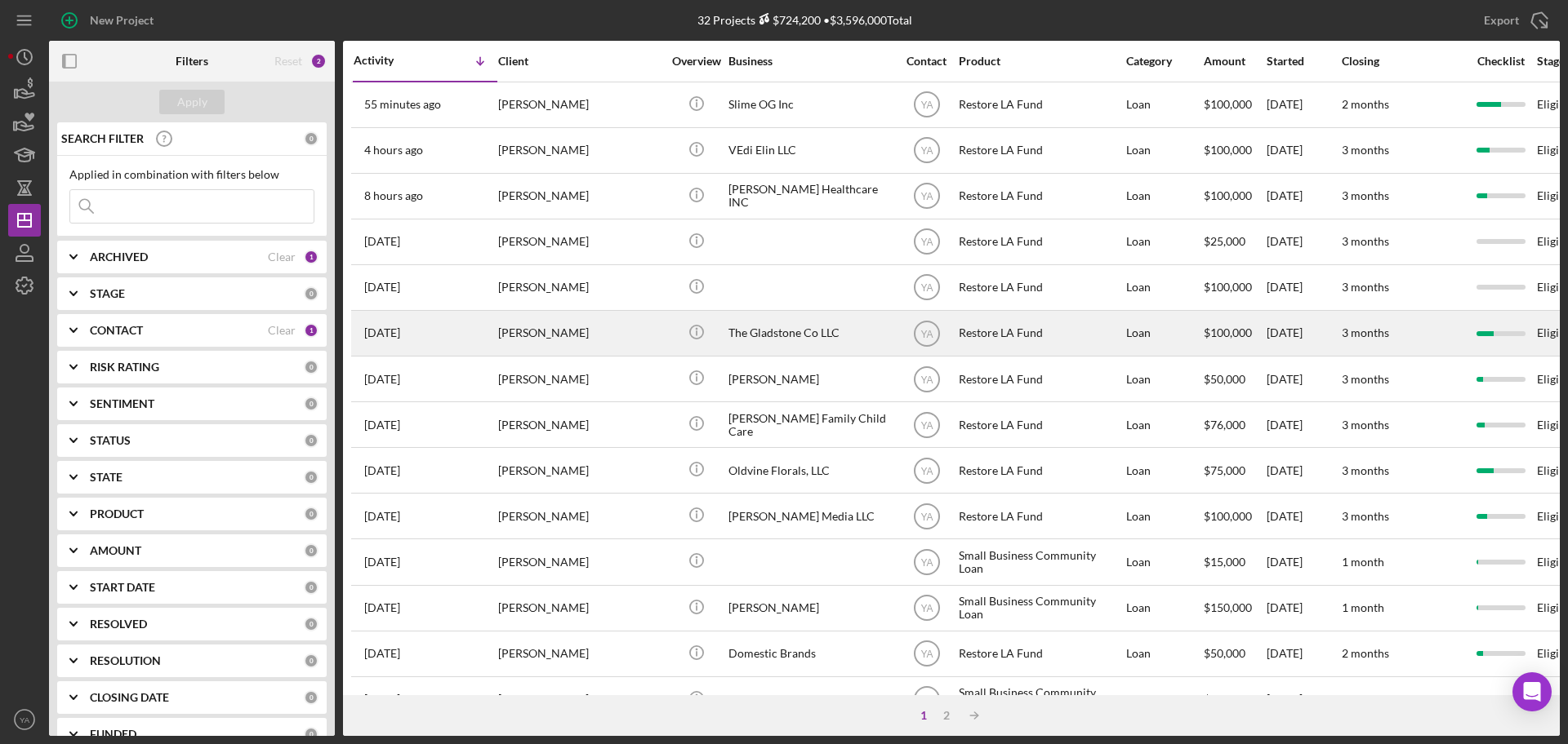
click at [792, 324] on div "The Gladstone Co LLC" at bounding box center [809, 334] width 163 height 43
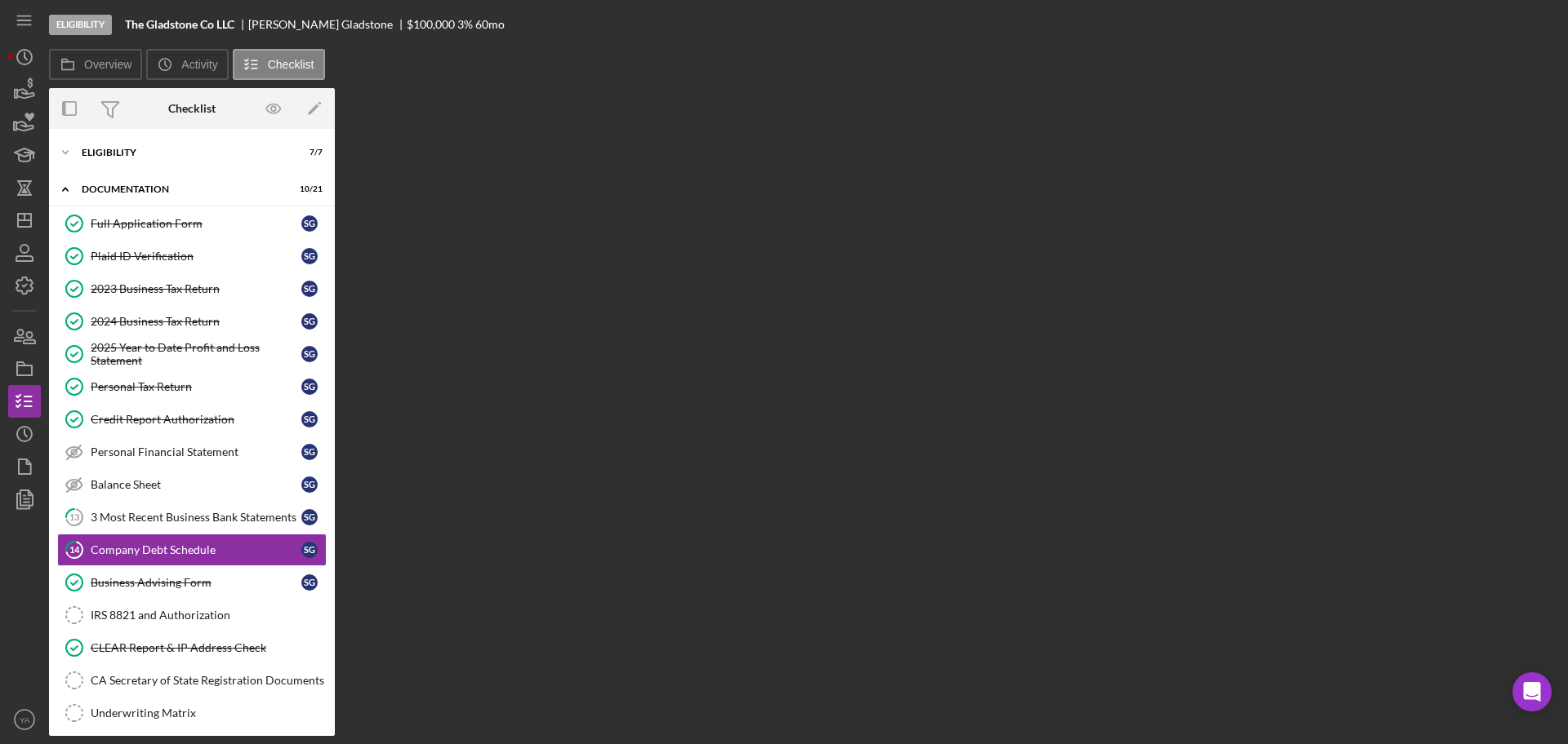
scroll to position [118, 0]
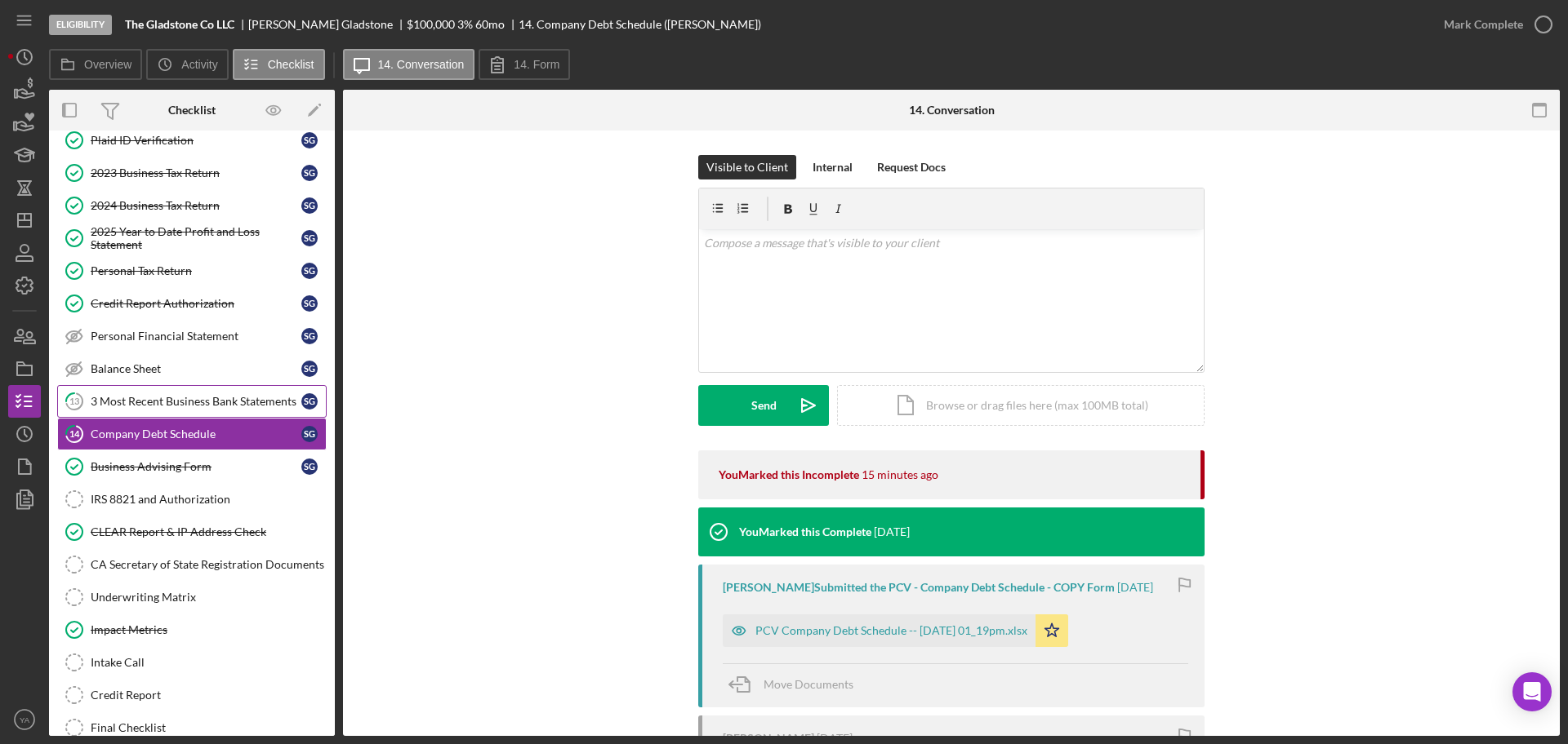
click at [202, 398] on div "3 Most Recent Business Bank Statements" at bounding box center [195, 402] width 210 height 13
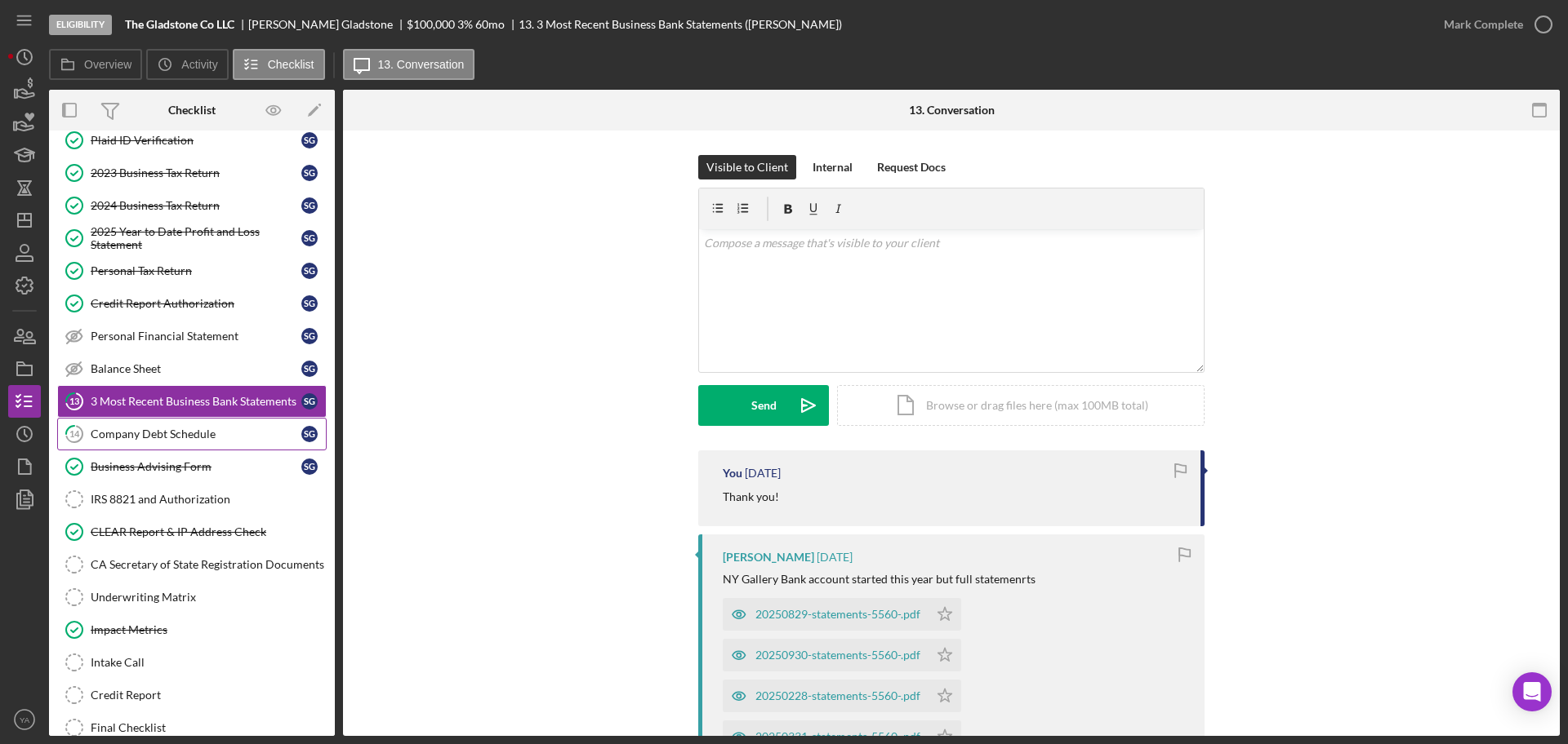
click at [208, 440] on div "Company Debt Schedule" at bounding box center [195, 435] width 210 height 13
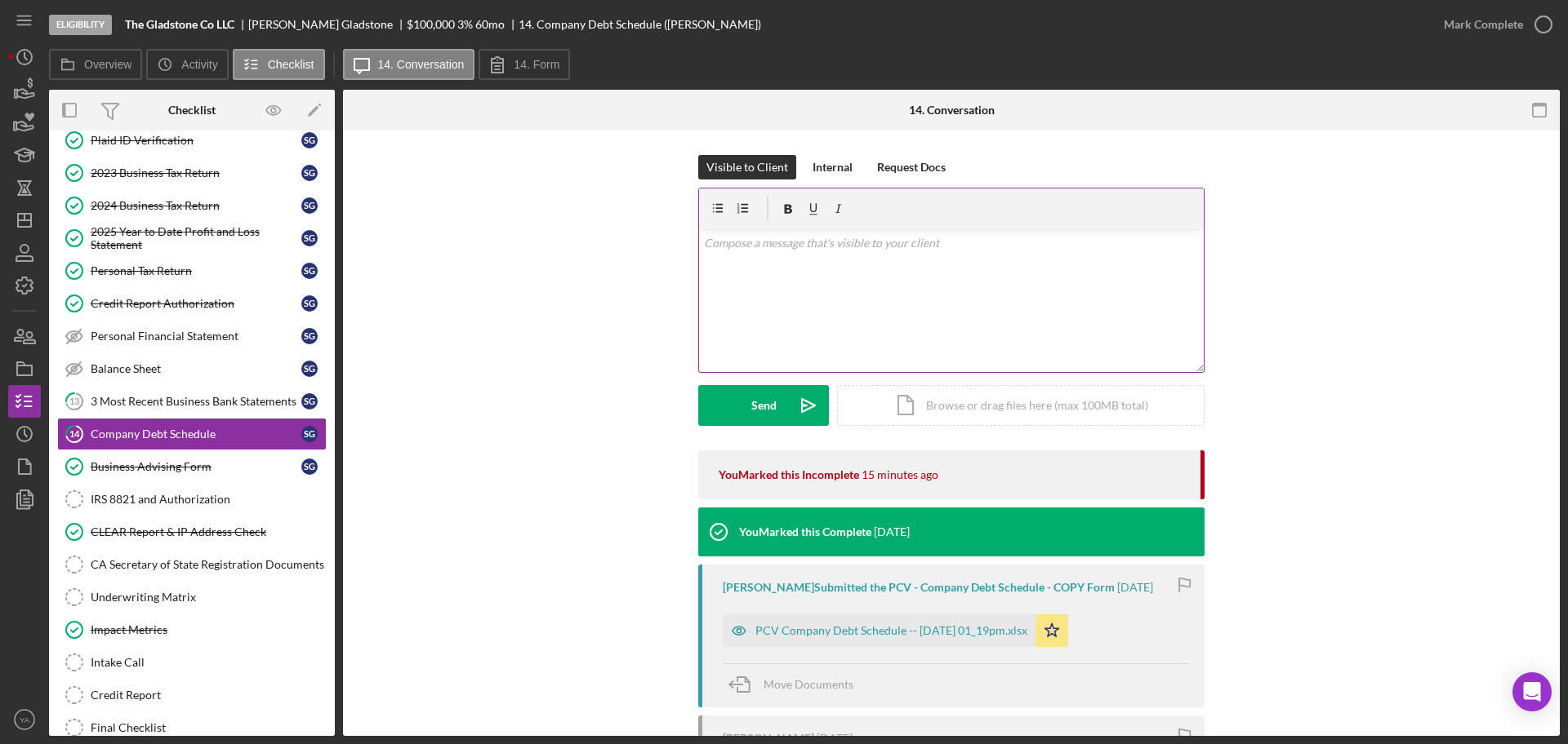
click at [911, 331] on div "v Color teal Color pink Remove color Add row above Add row below Add column bef…" at bounding box center [951, 300] width 505 height 142
click at [774, 294] on div "v Color teal Color pink Remove color Add row above Add row below Add column bef…" at bounding box center [951, 300] width 505 height 142
